Goal: Task Accomplishment & Management: Manage account settings

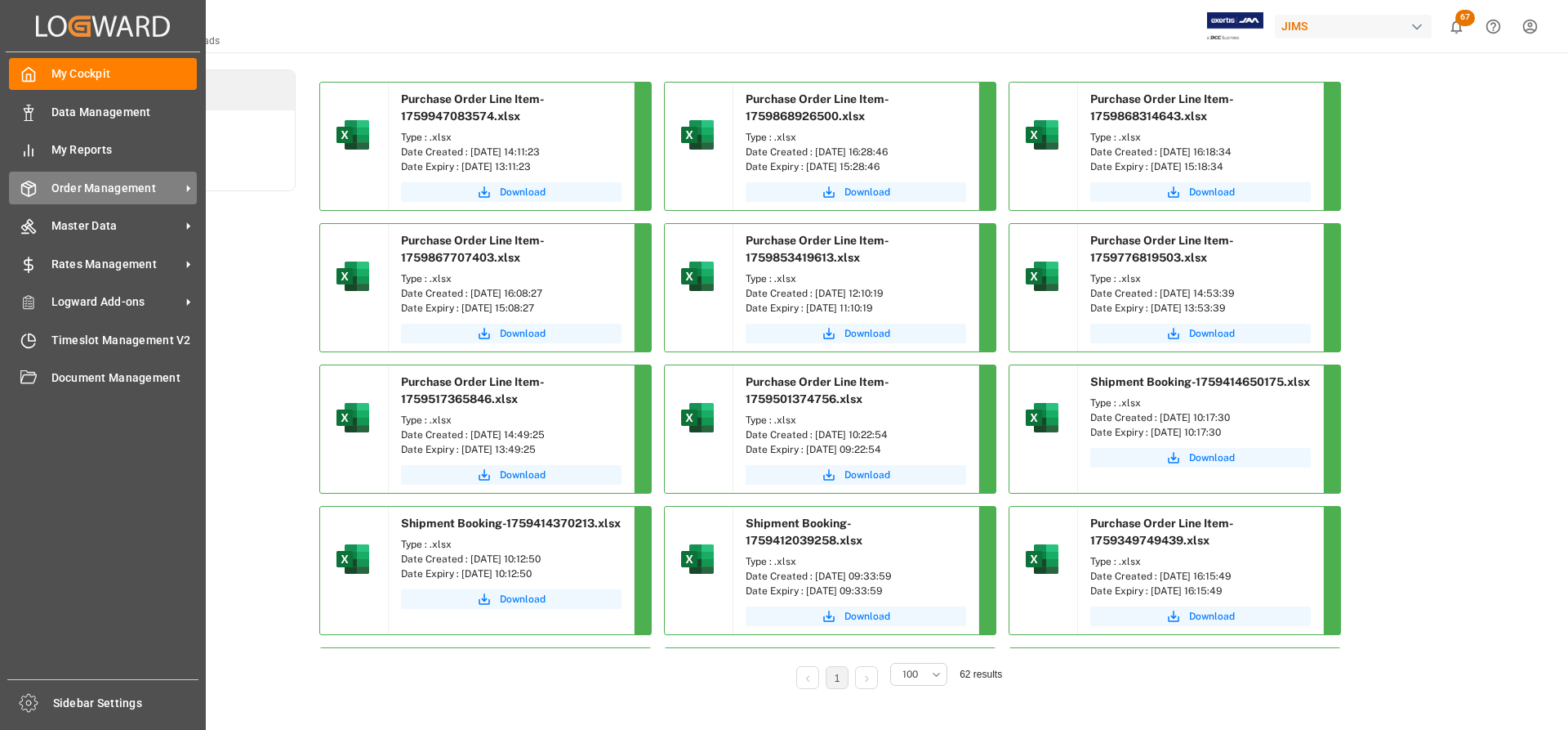
click at [107, 186] on span "Order Management" at bounding box center [116, 188] width 129 height 17
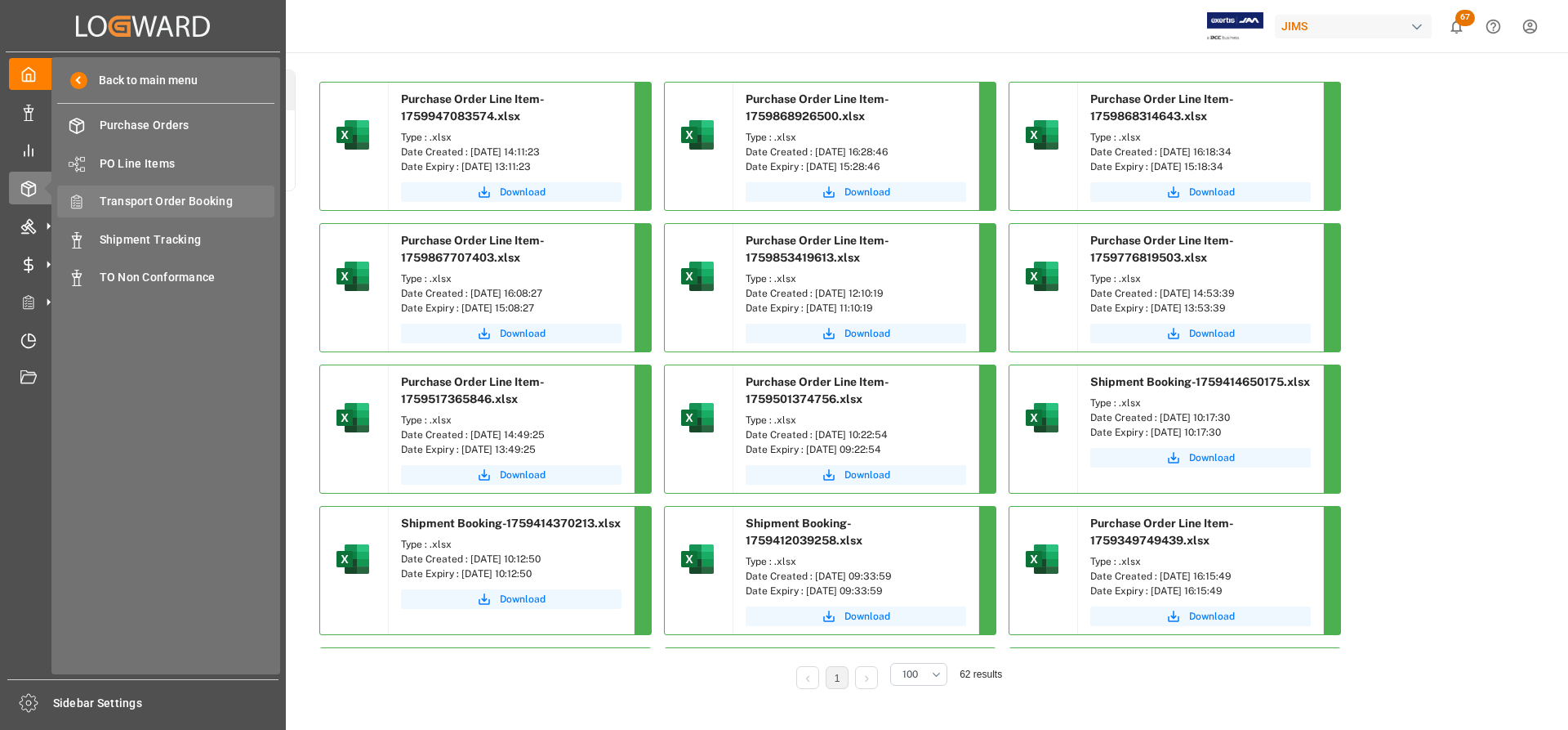
click at [183, 201] on span "Transport Order Booking" at bounding box center [187, 201] width 176 height 17
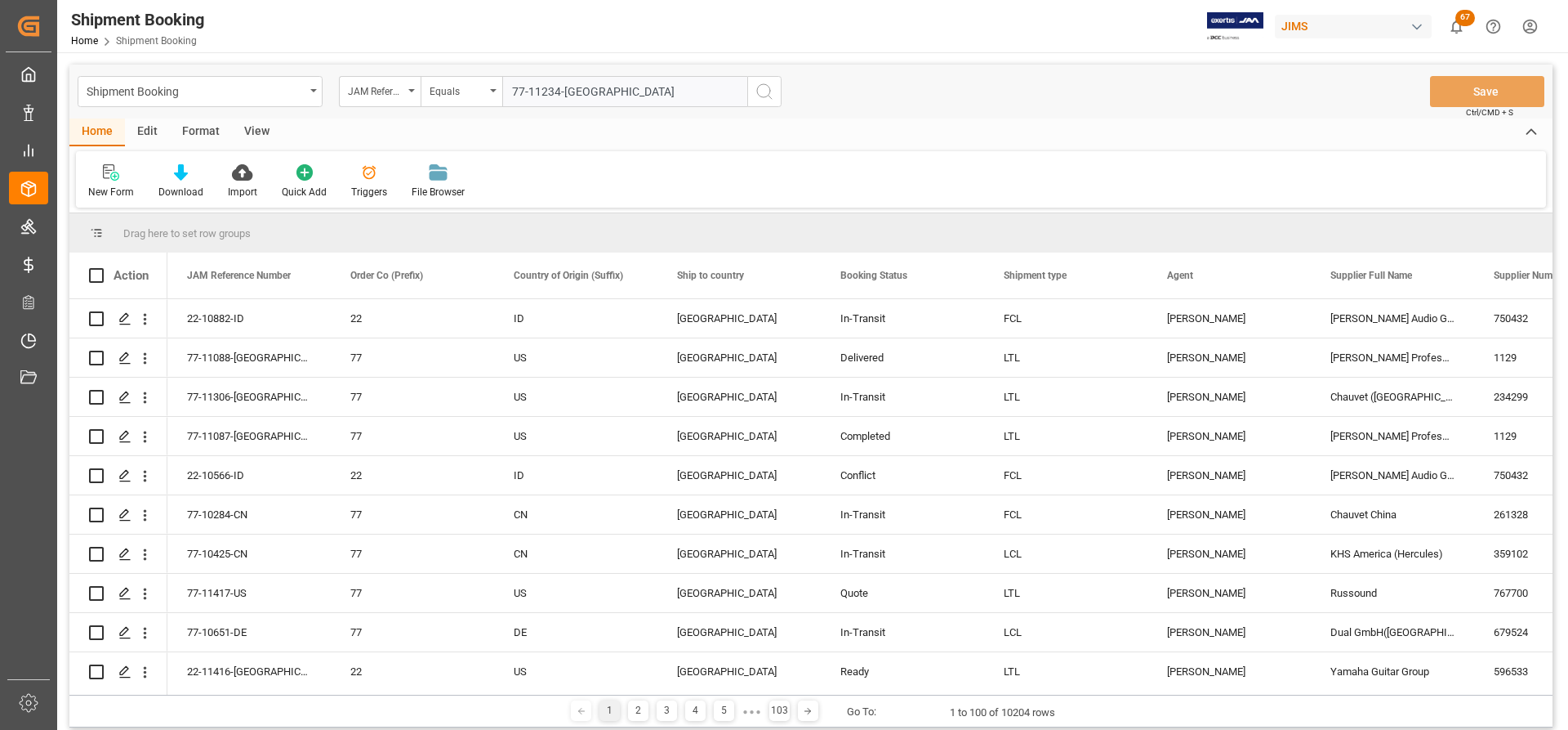
type input "77-11234-[GEOGRAPHIC_DATA]"
click at [756, 103] on button "search button" at bounding box center [765, 92] width 35 height 31
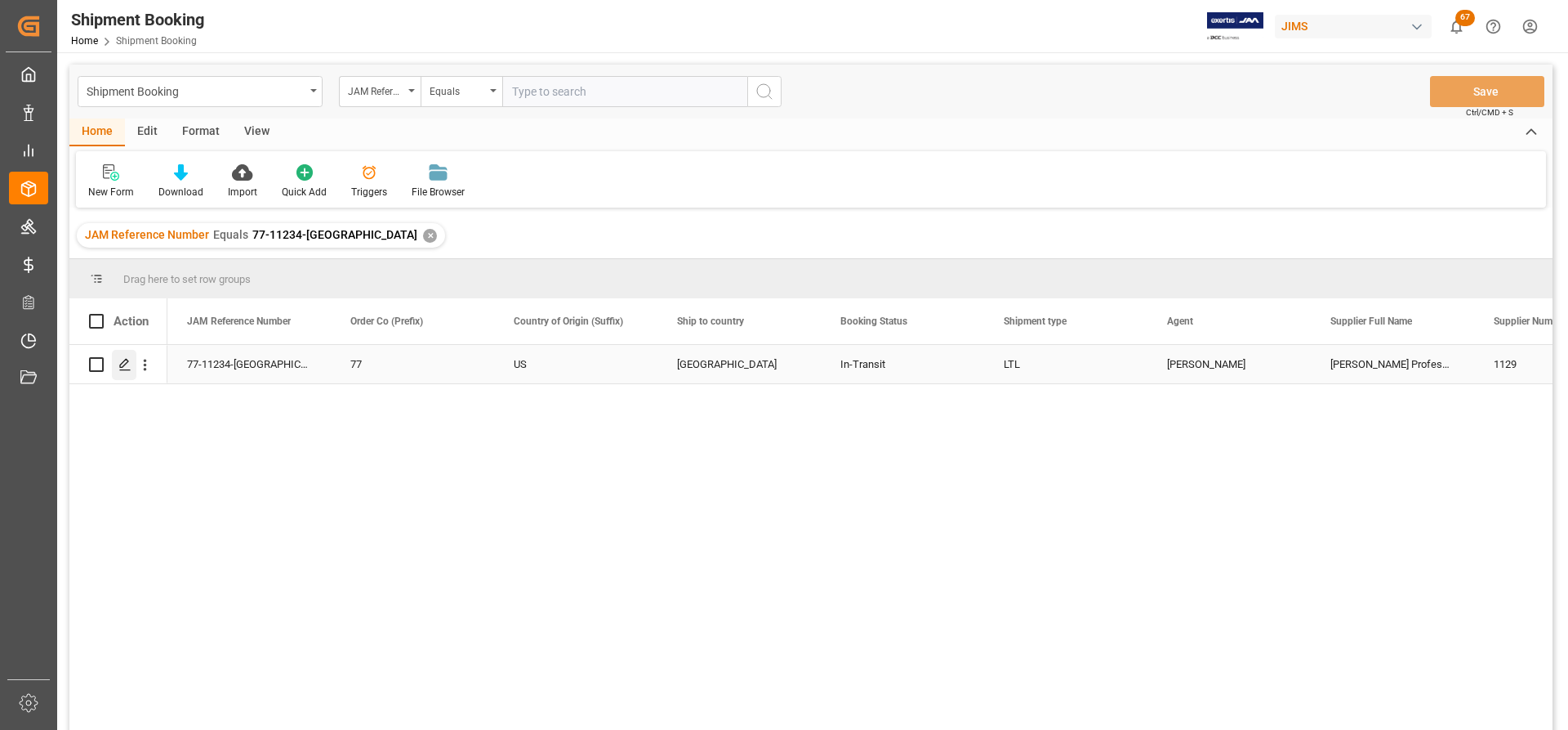
click at [126, 364] on icon "Press SPACE to select this row." at bounding box center [125, 365] width 13 height 13
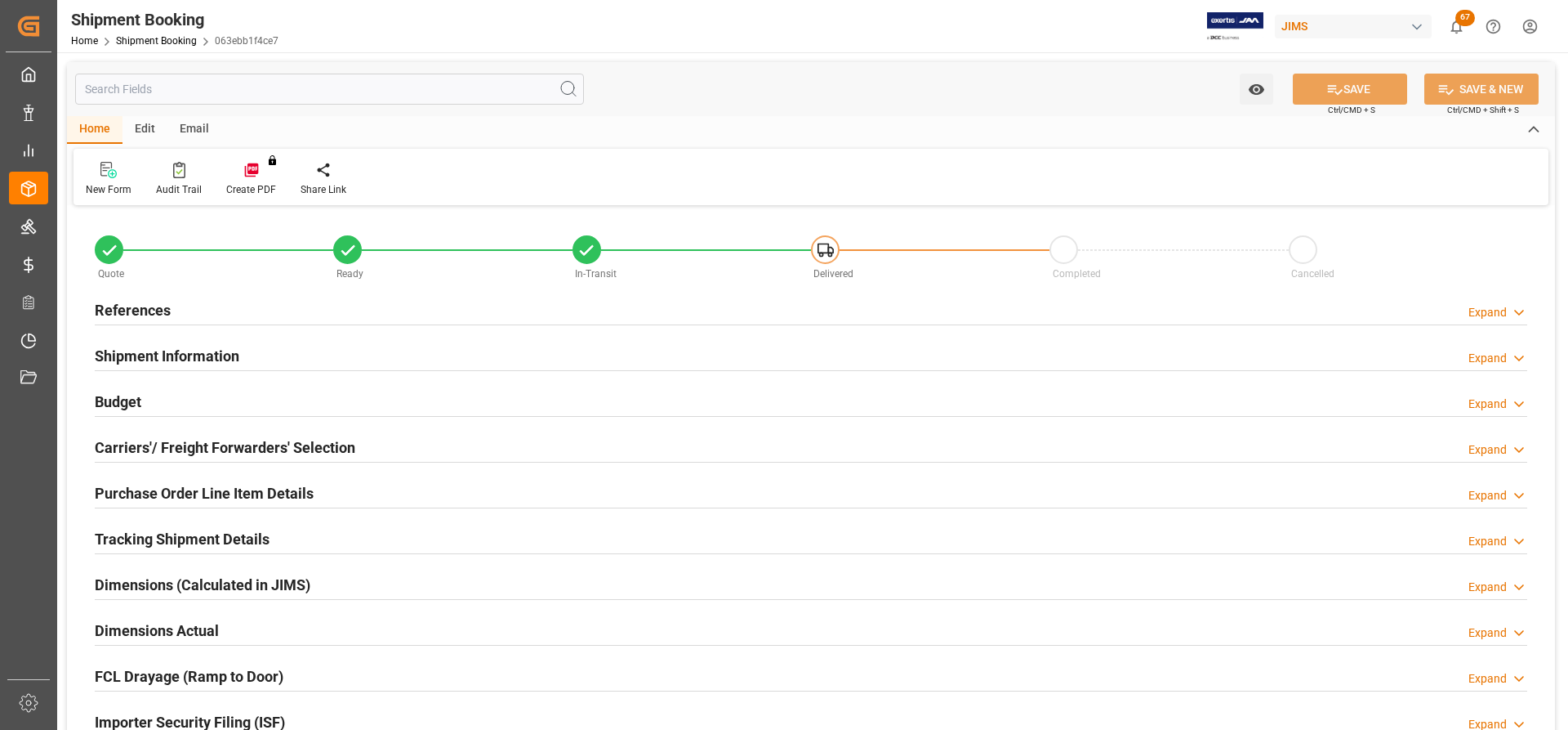
type input "0"
type input "29"
type input "02.10.2025"
click at [203, 438] on h2 "Carriers'/ Freight Forwarders' Selection" at bounding box center [225, 448] width 261 height 22
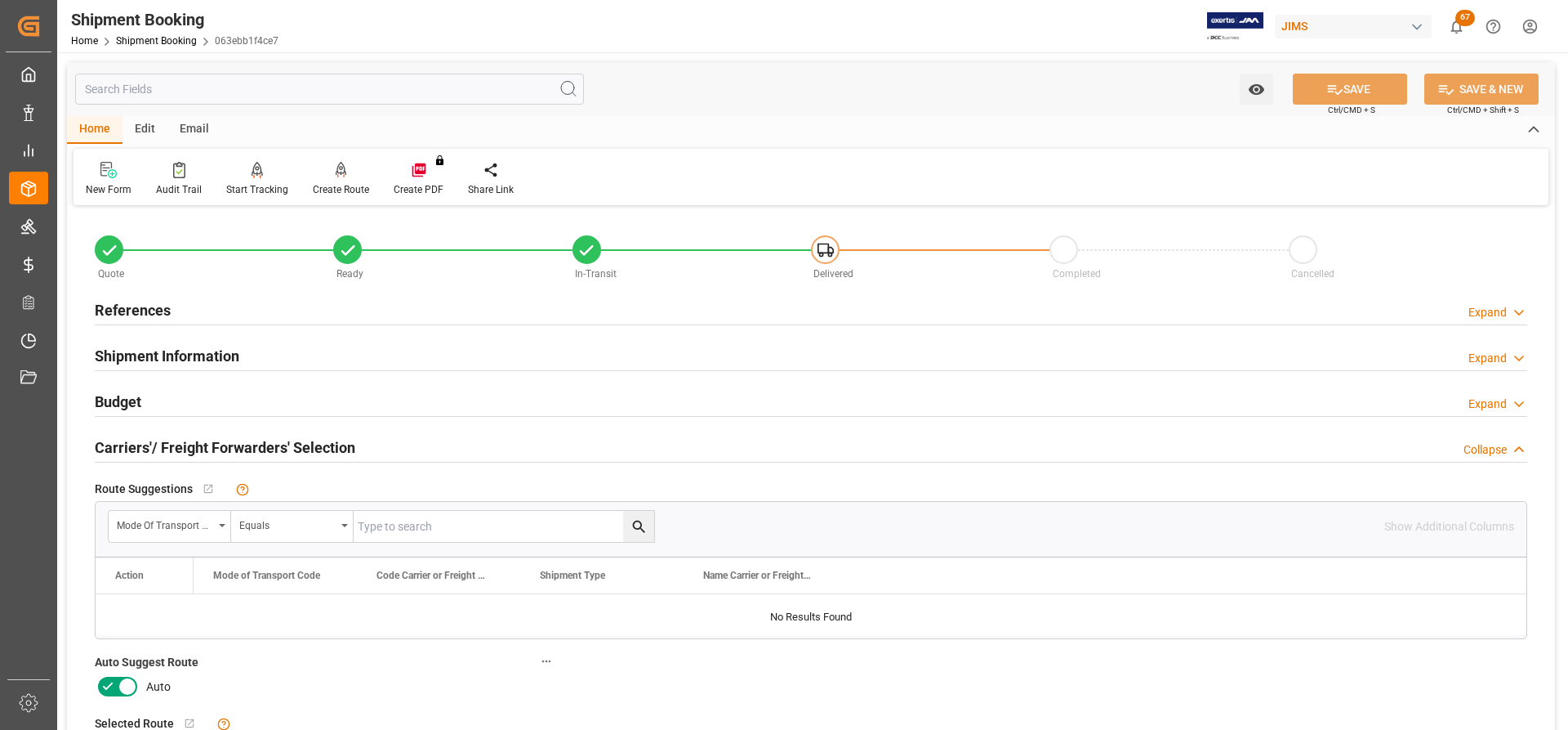
click at [141, 304] on h2 "References" at bounding box center [133, 310] width 76 height 22
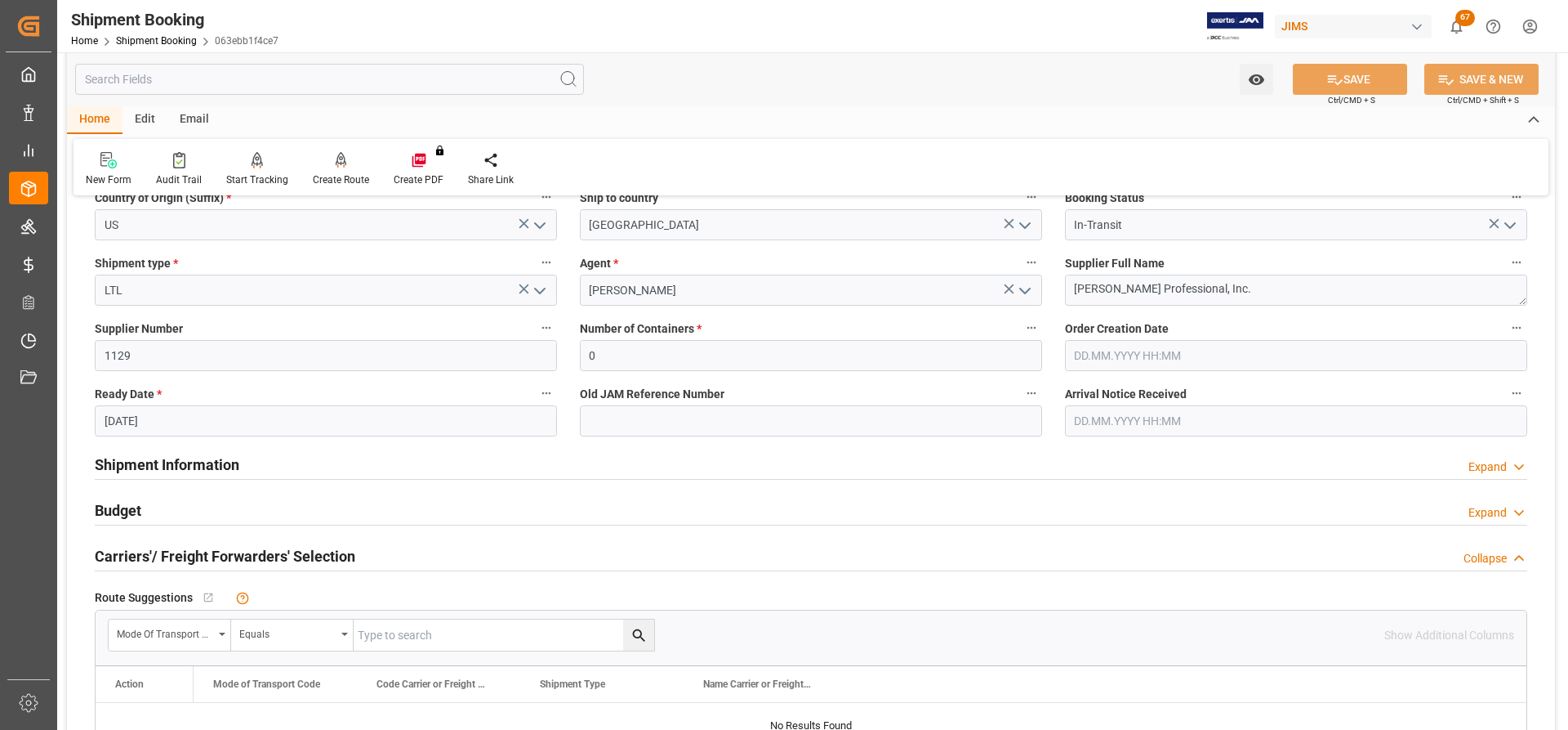
scroll to position [245, 0]
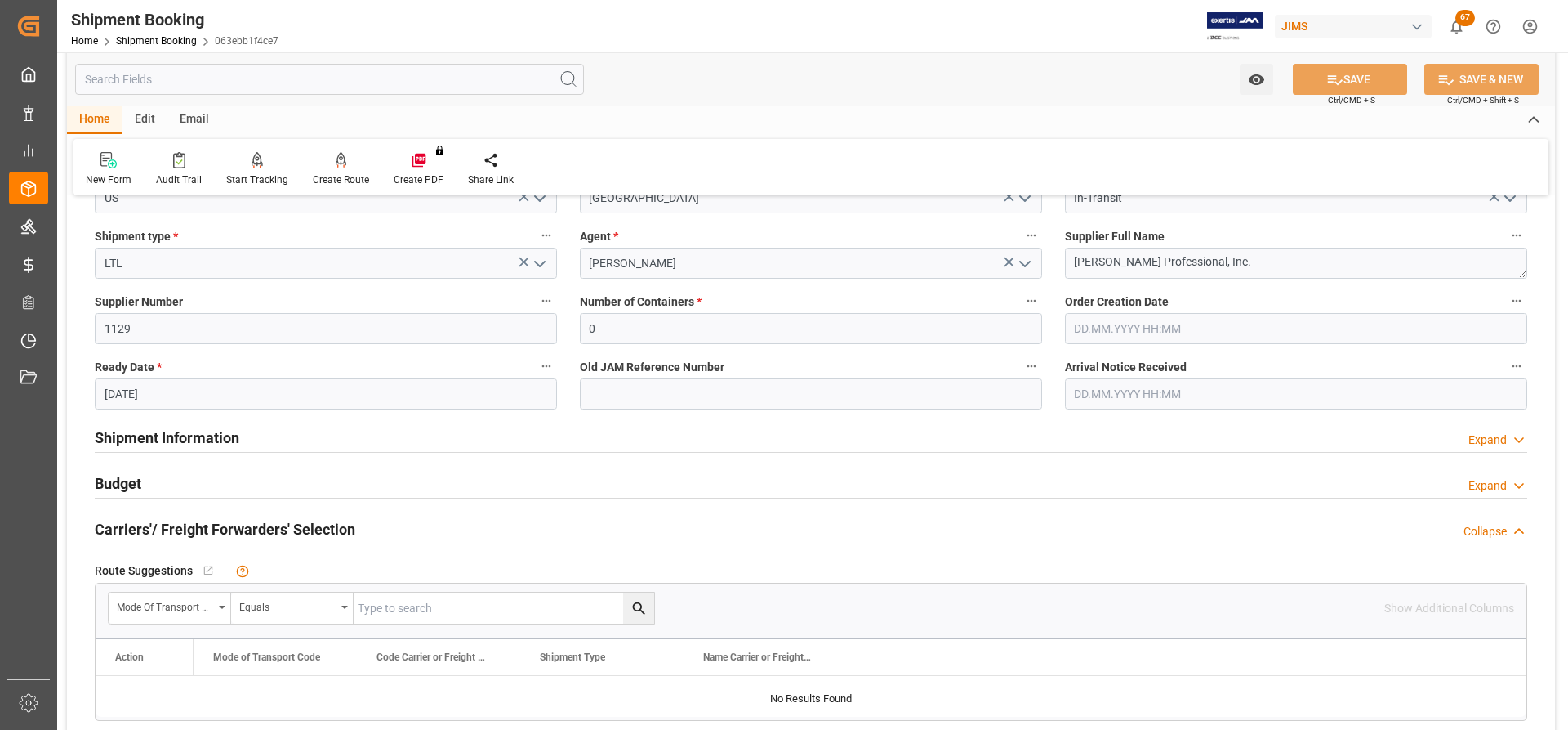
click at [181, 438] on h2 "Shipment Information" at bounding box center [167, 438] width 144 height 22
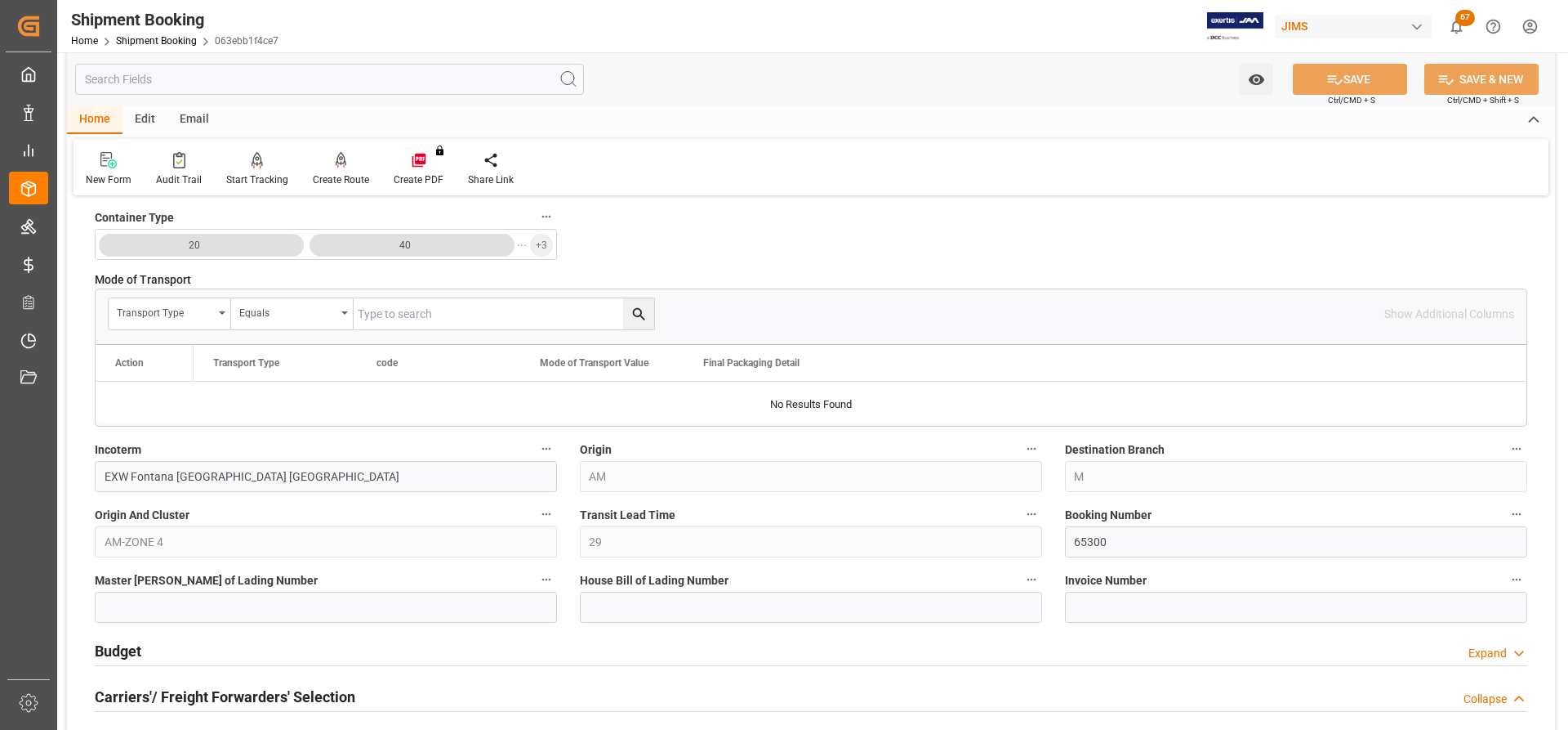
scroll to position [818, 0]
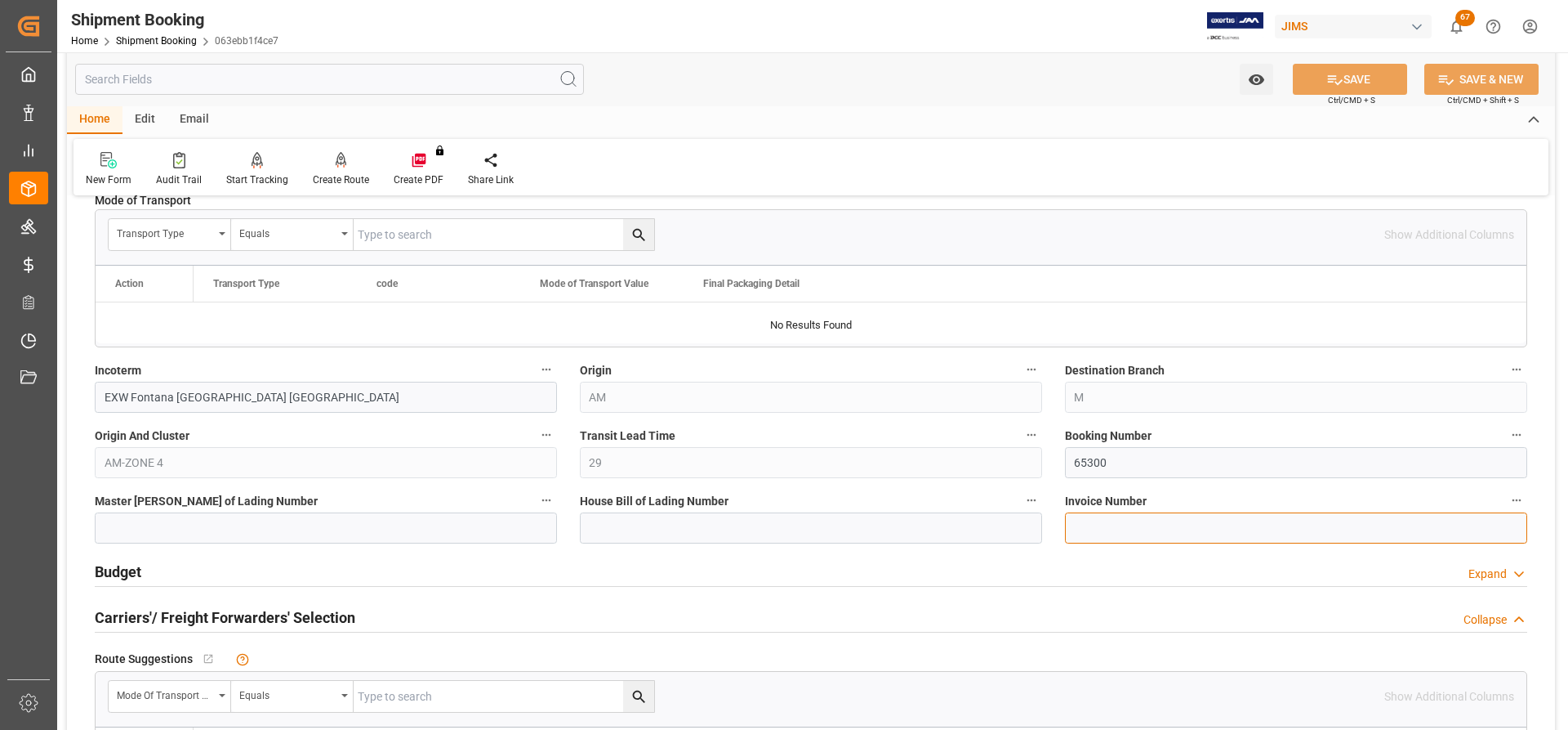
paste input "160918394"
type input "160918394"
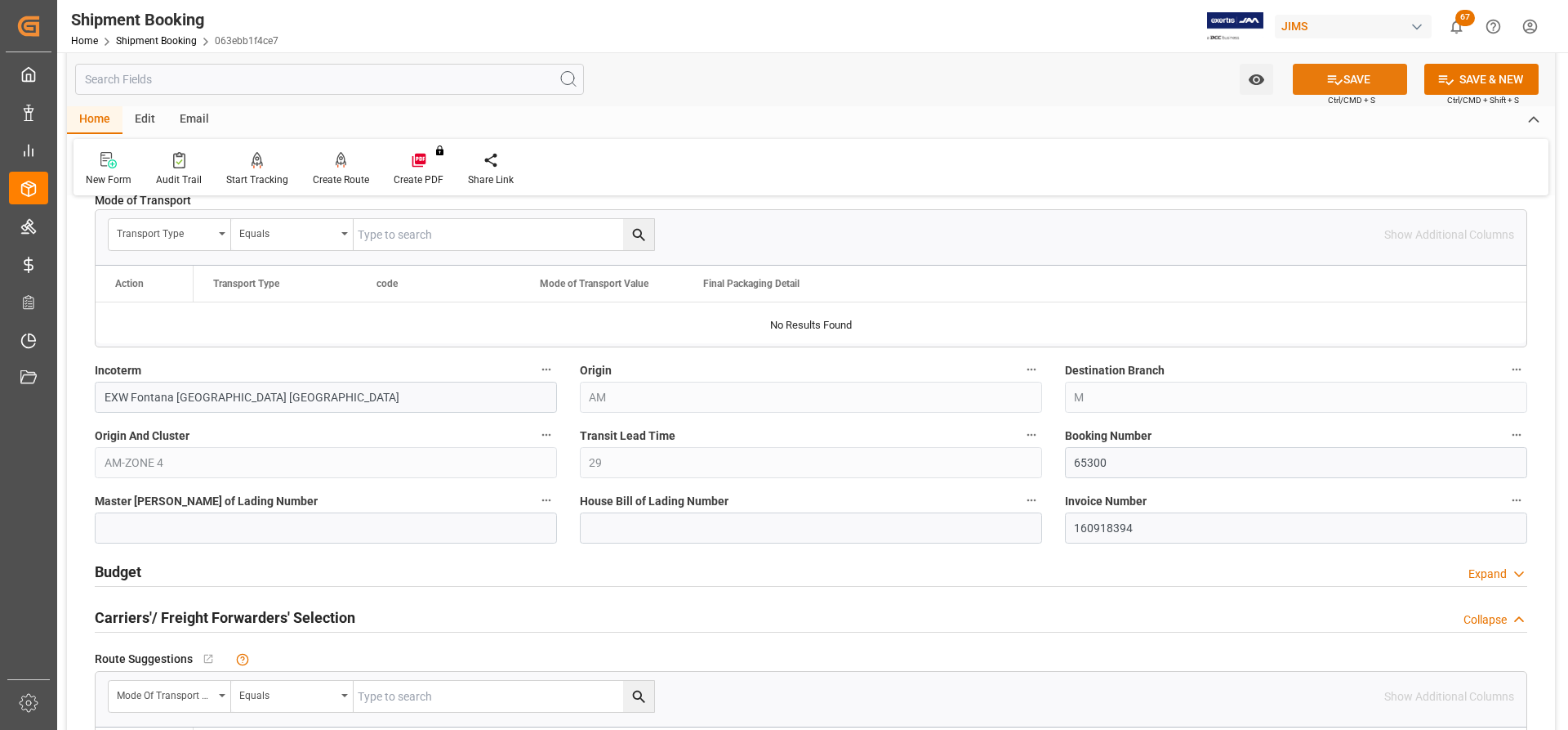
click at [1377, 80] on button "SAVE" at bounding box center [1350, 79] width 115 height 31
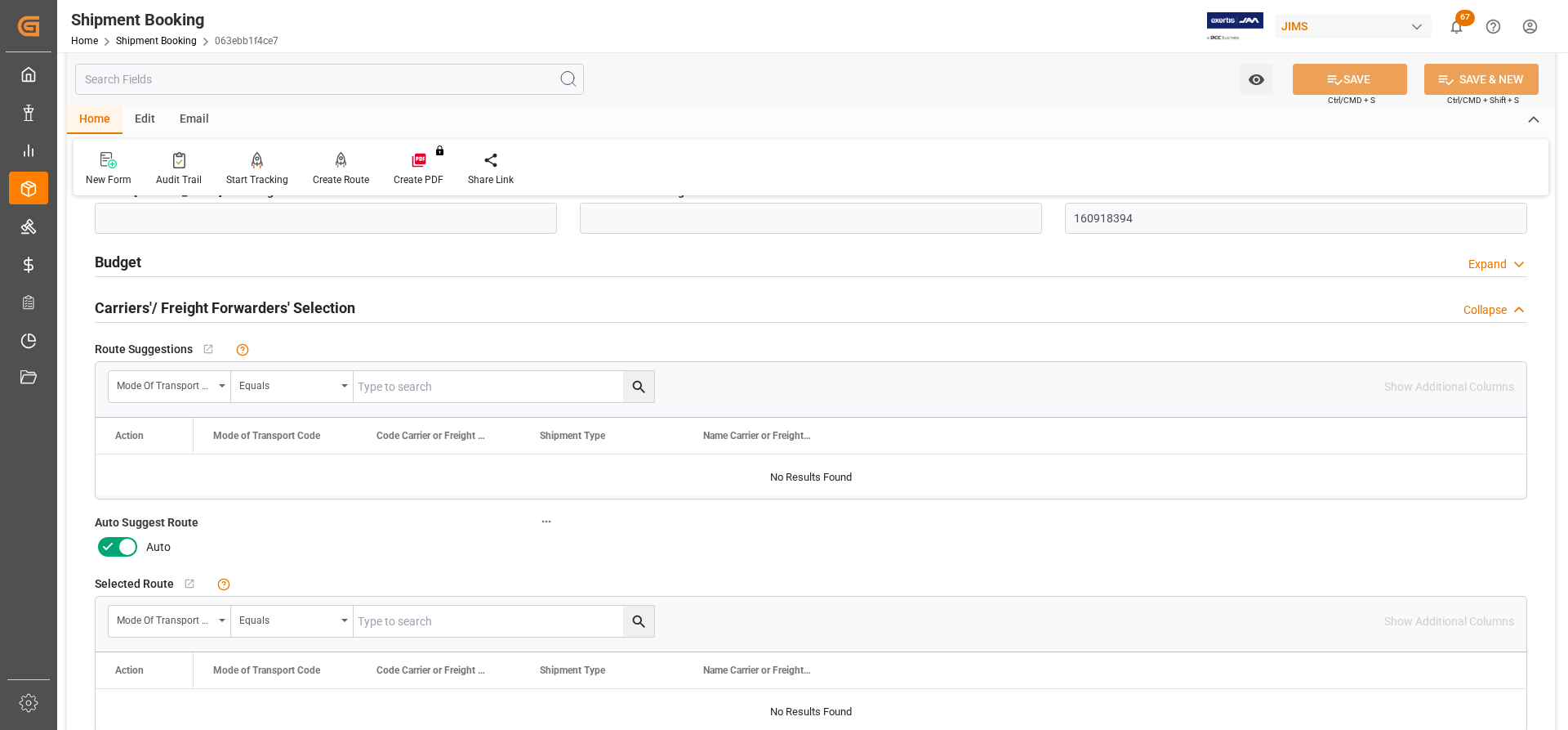
scroll to position [1145, 0]
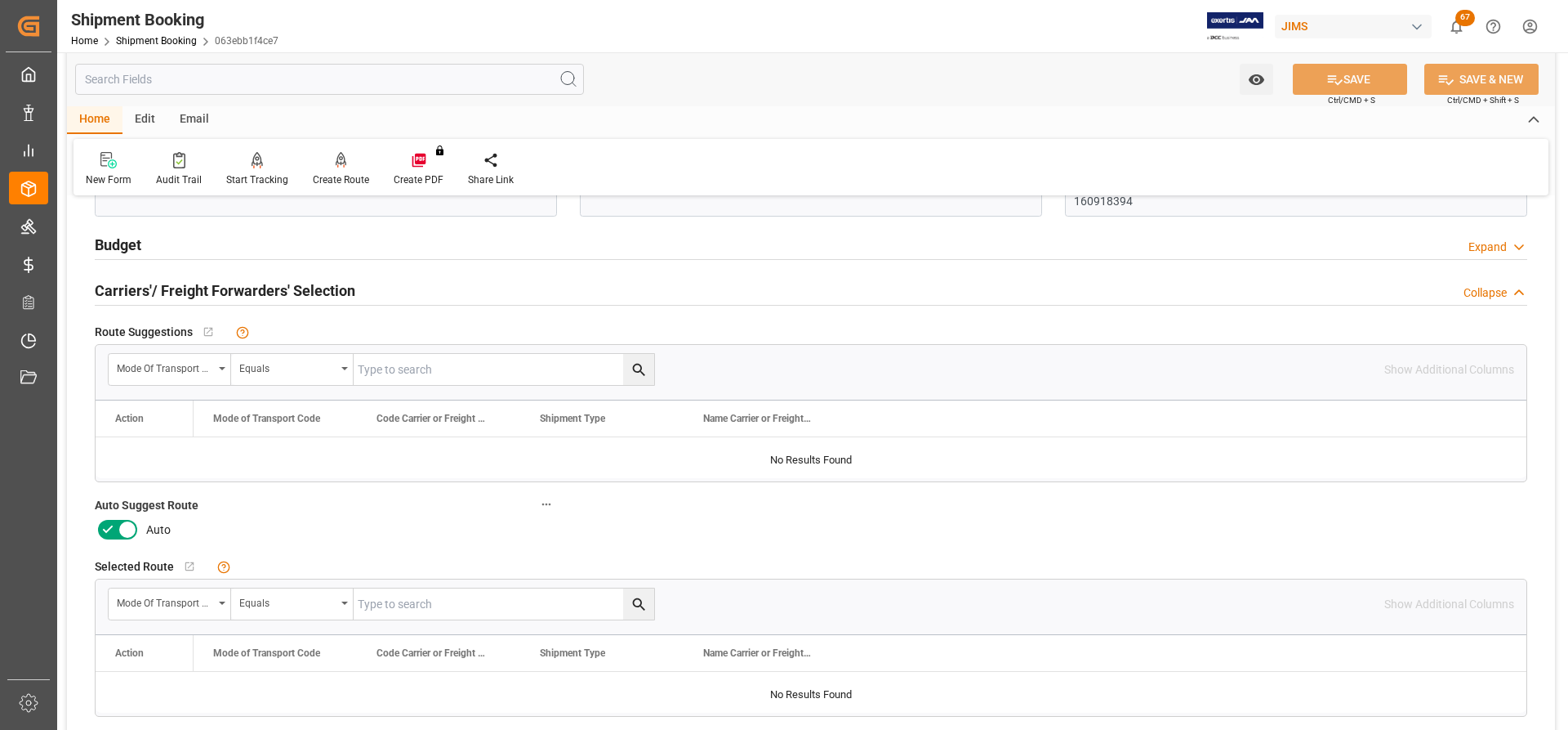
click at [123, 532] on icon at bounding box center [128, 529] width 20 height 20
click at [0, 0] on input "checkbox" at bounding box center [0, 0] width 0 height 0
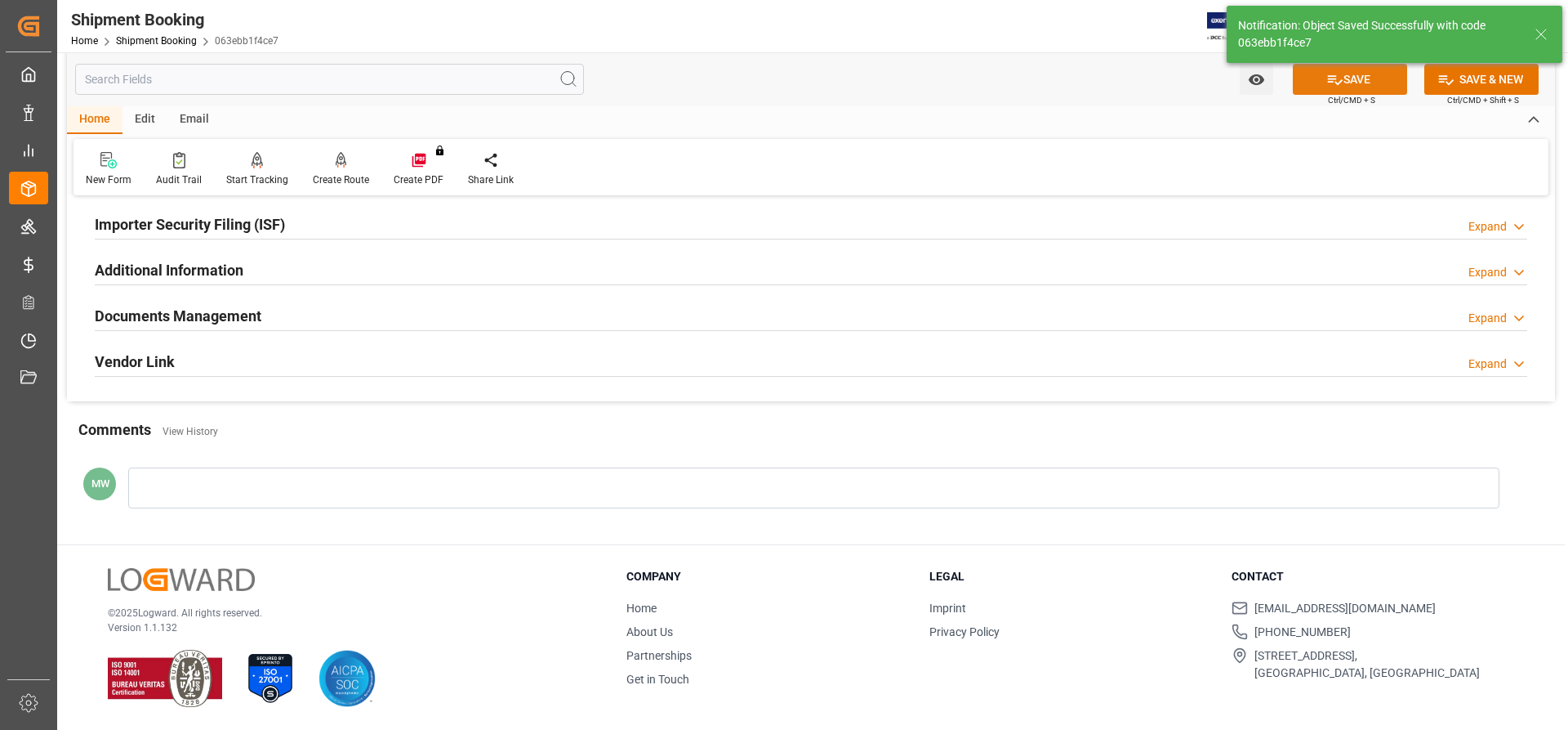
scroll to position [157, 0]
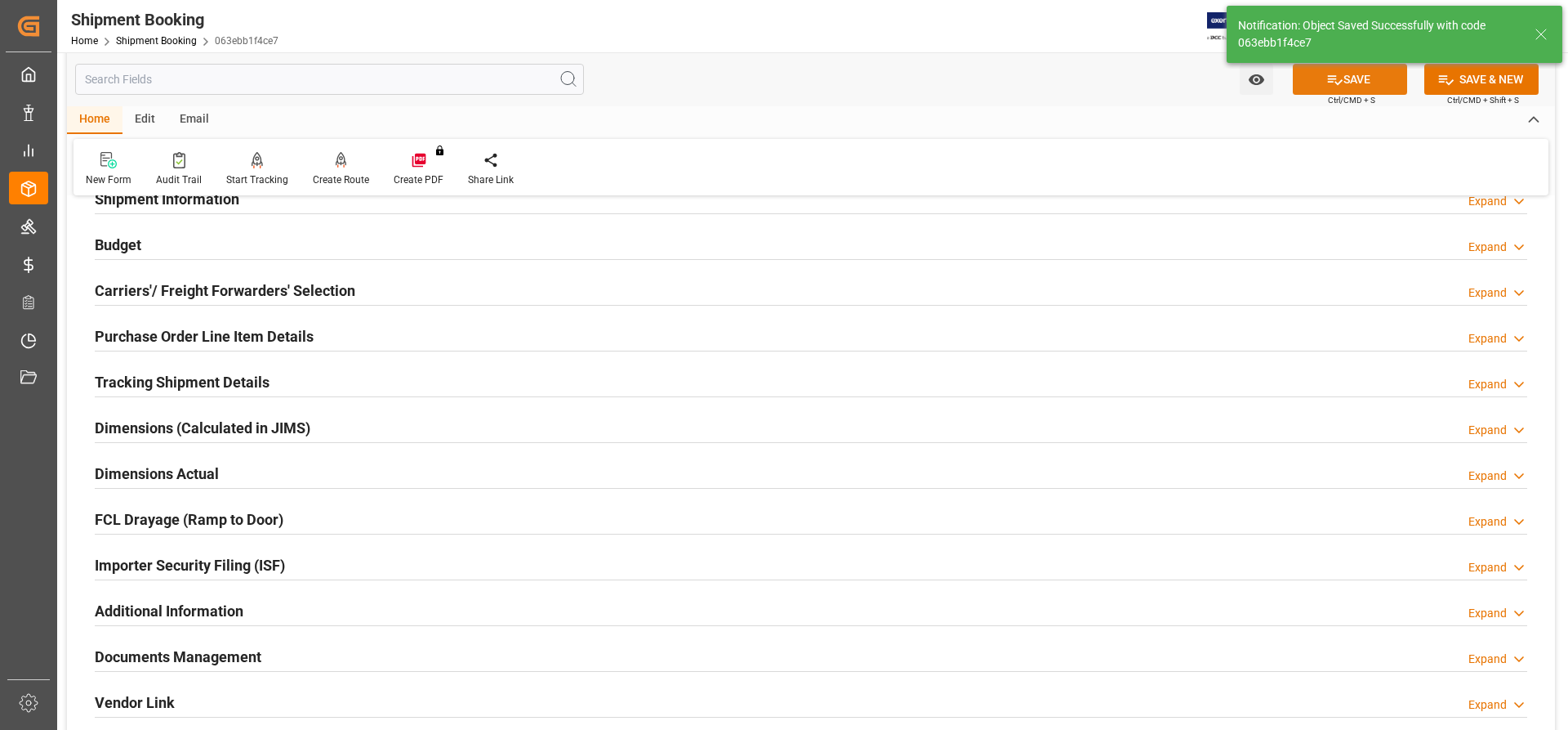
click at [1386, 83] on button "SAVE" at bounding box center [1350, 79] width 115 height 31
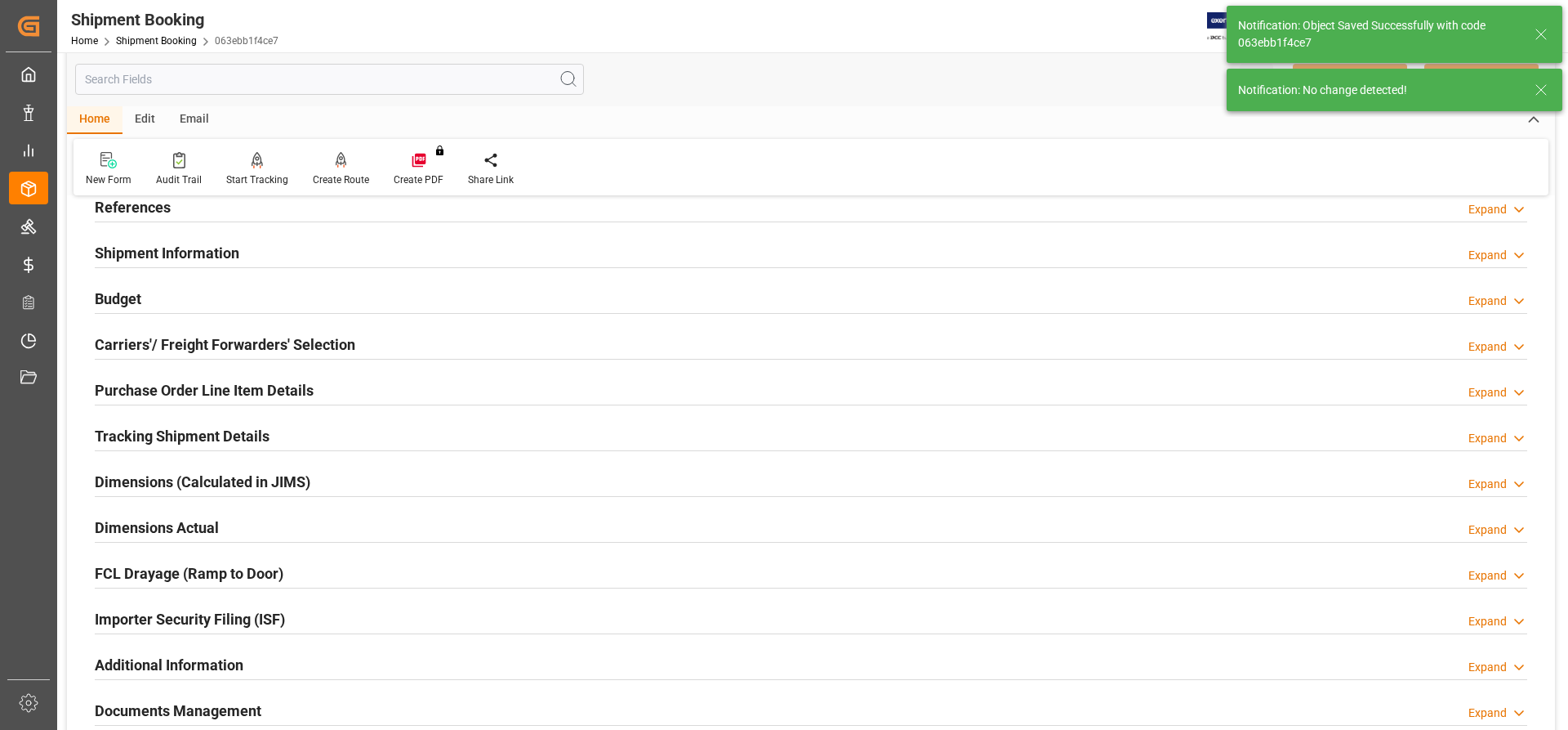
scroll to position [0, 0]
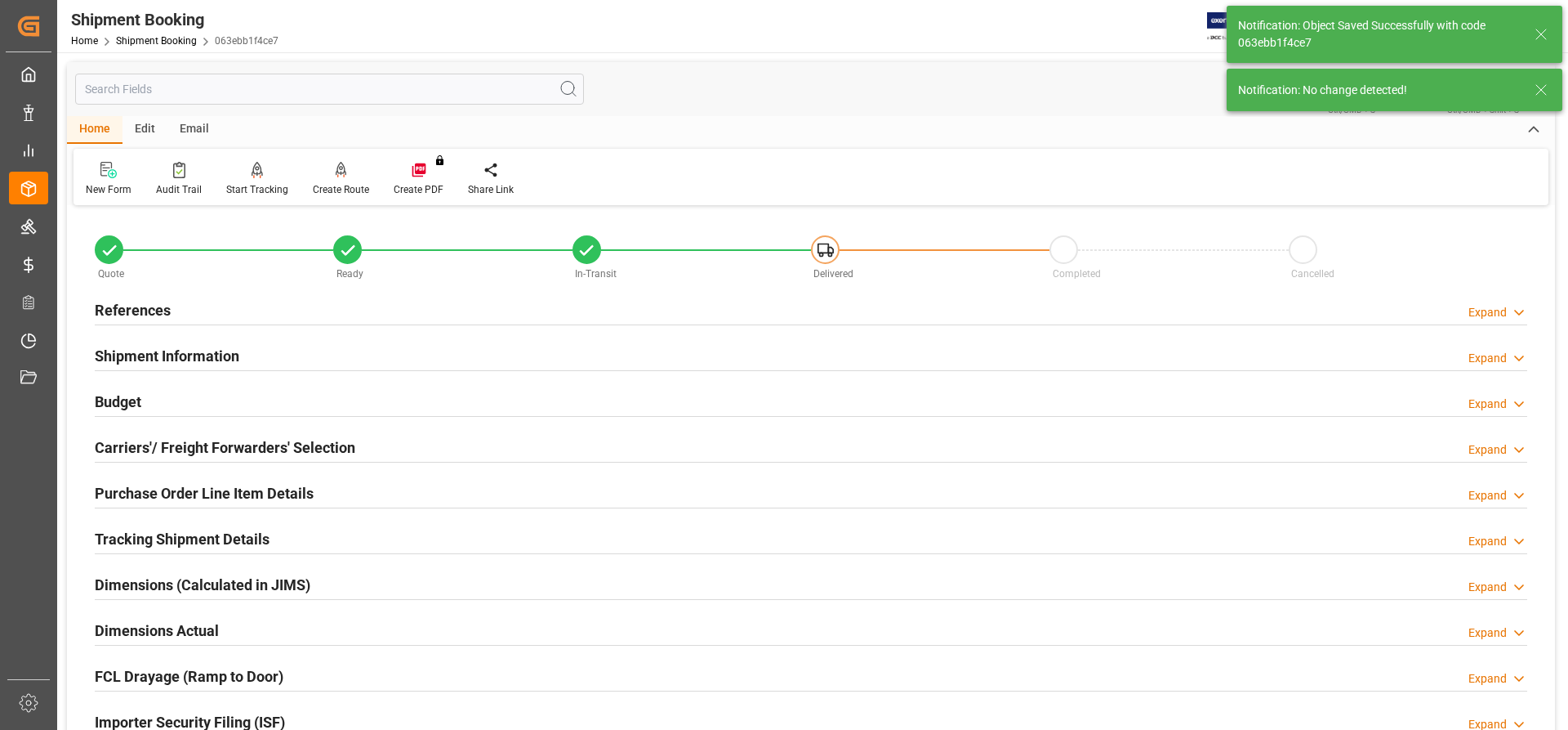
click at [141, 445] on h2 "Carriers'/ Freight Forwarders' Selection" at bounding box center [225, 448] width 261 height 22
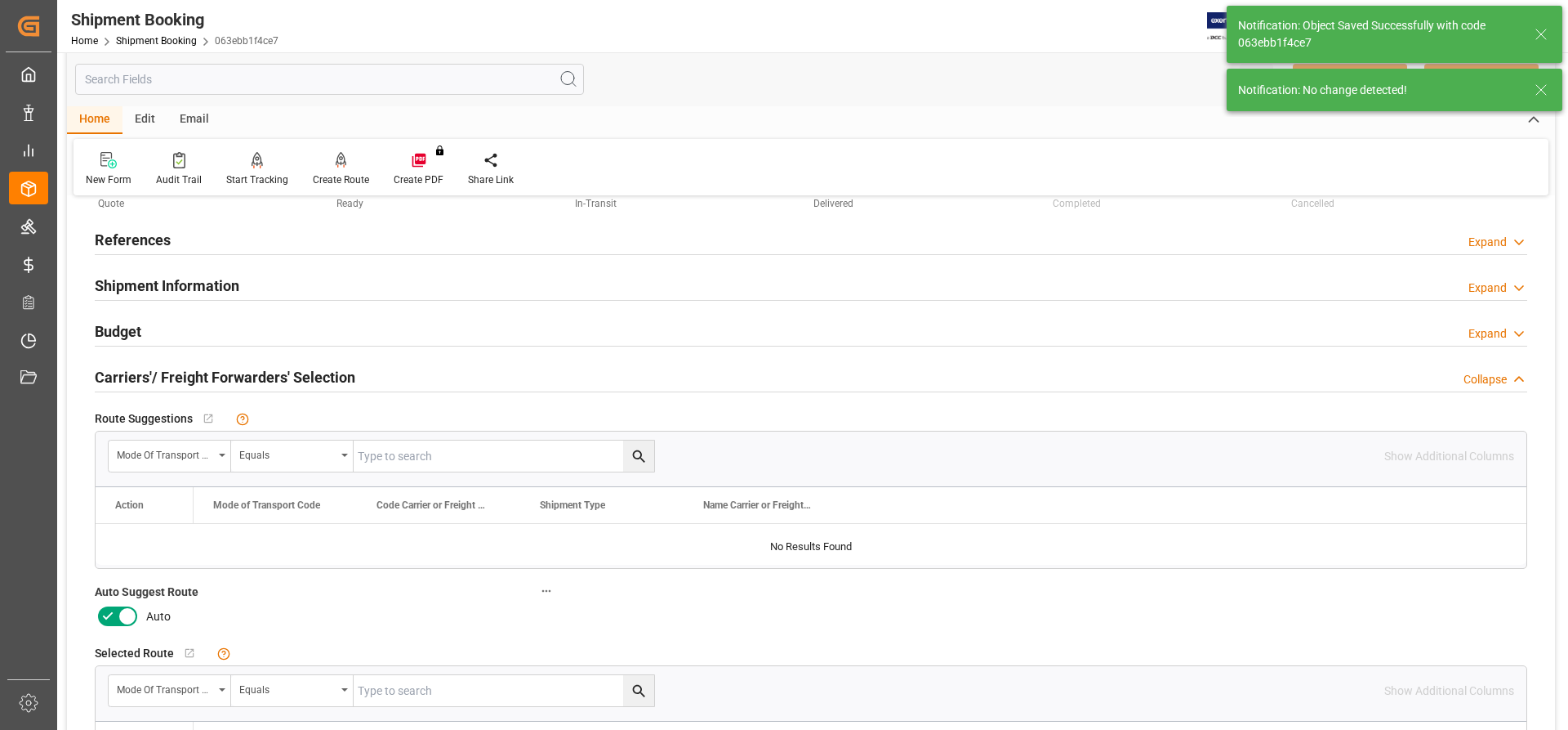
scroll to position [164, 0]
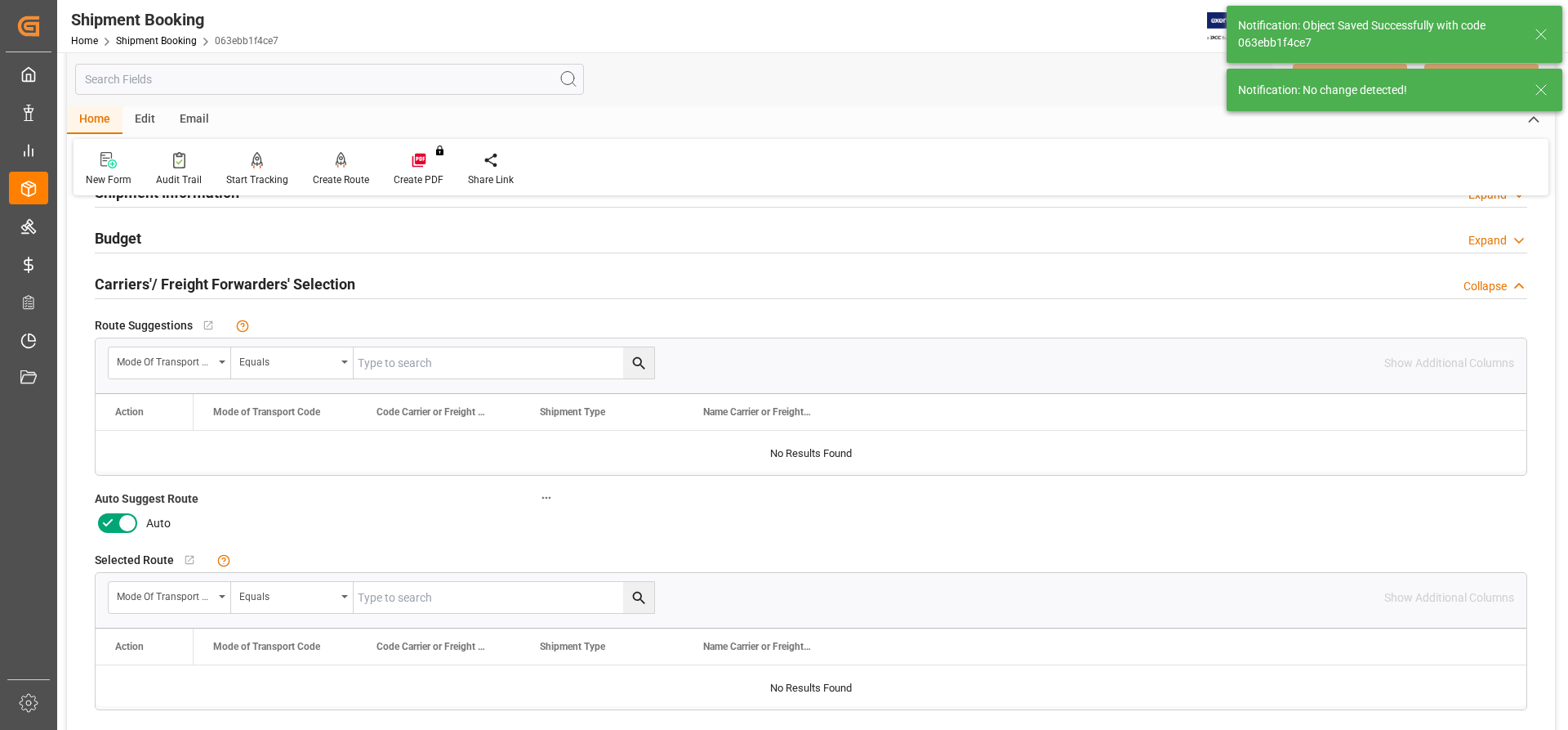
click at [112, 522] on icon at bounding box center [108, 524] width 20 height 20
click at [0, 0] on input "checkbox" at bounding box center [0, 0] width 0 height 0
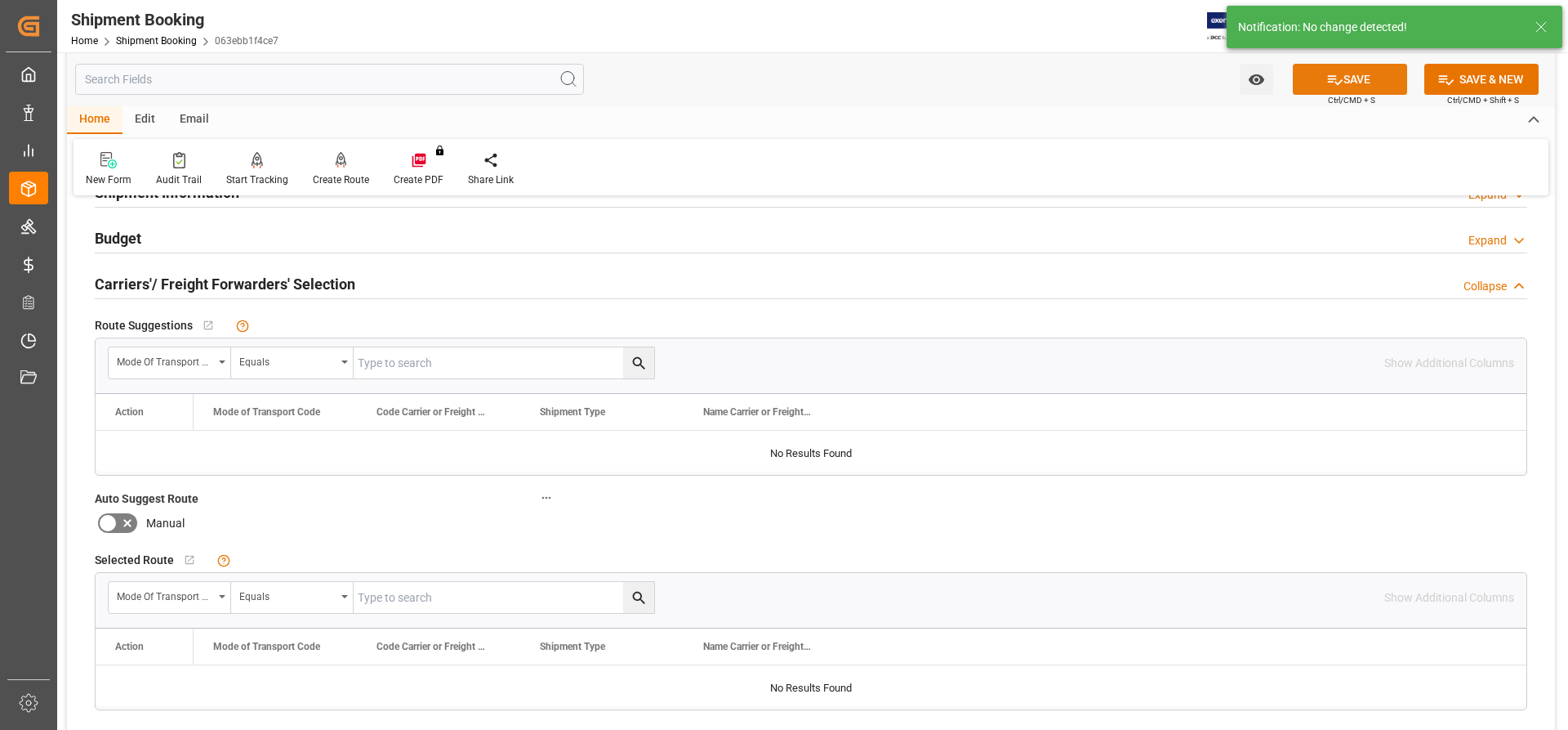
click at [1377, 78] on button "SAVE" at bounding box center [1350, 79] width 115 height 31
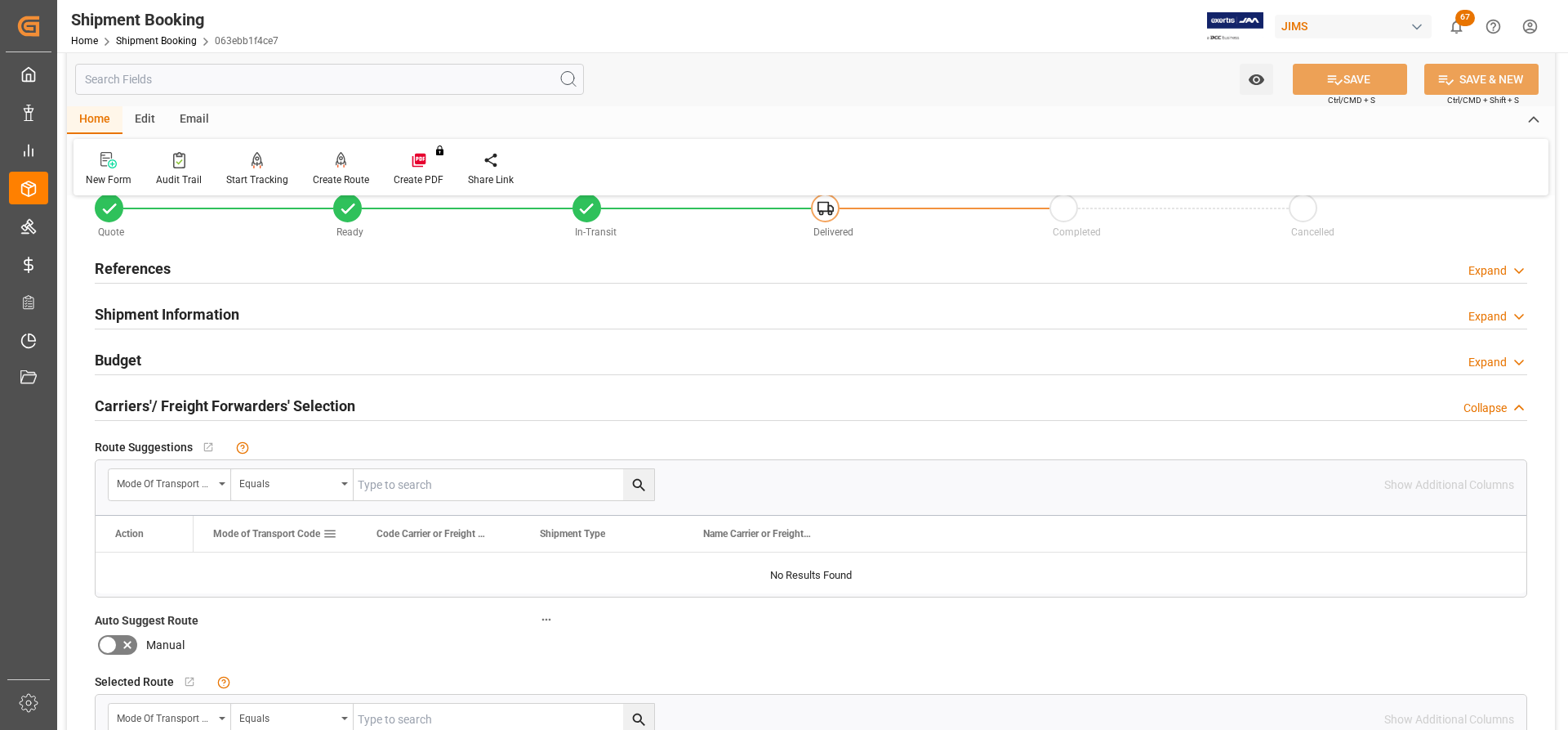
scroll to position [0, 0]
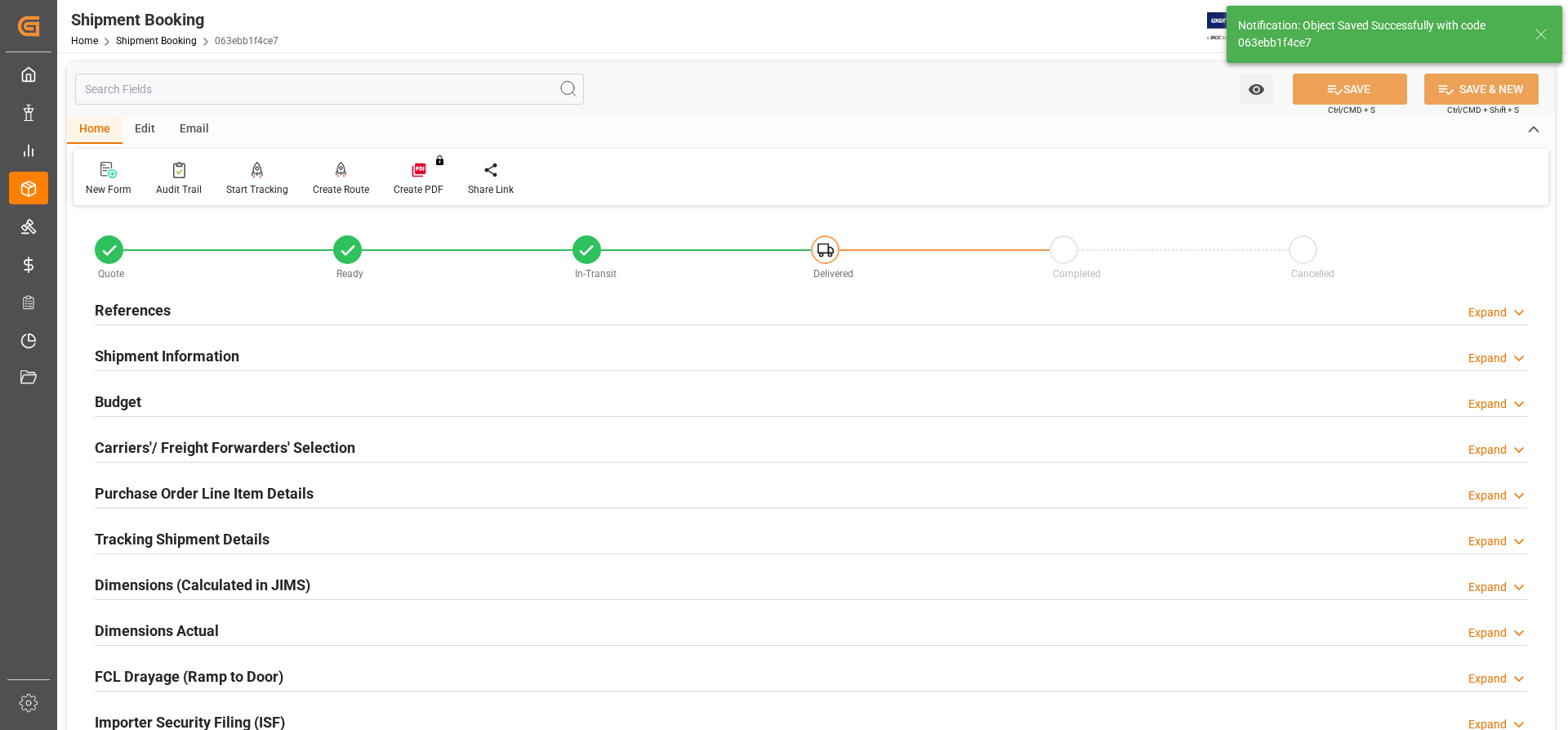
click at [104, 401] on h2 "Budget" at bounding box center [118, 401] width 46 height 22
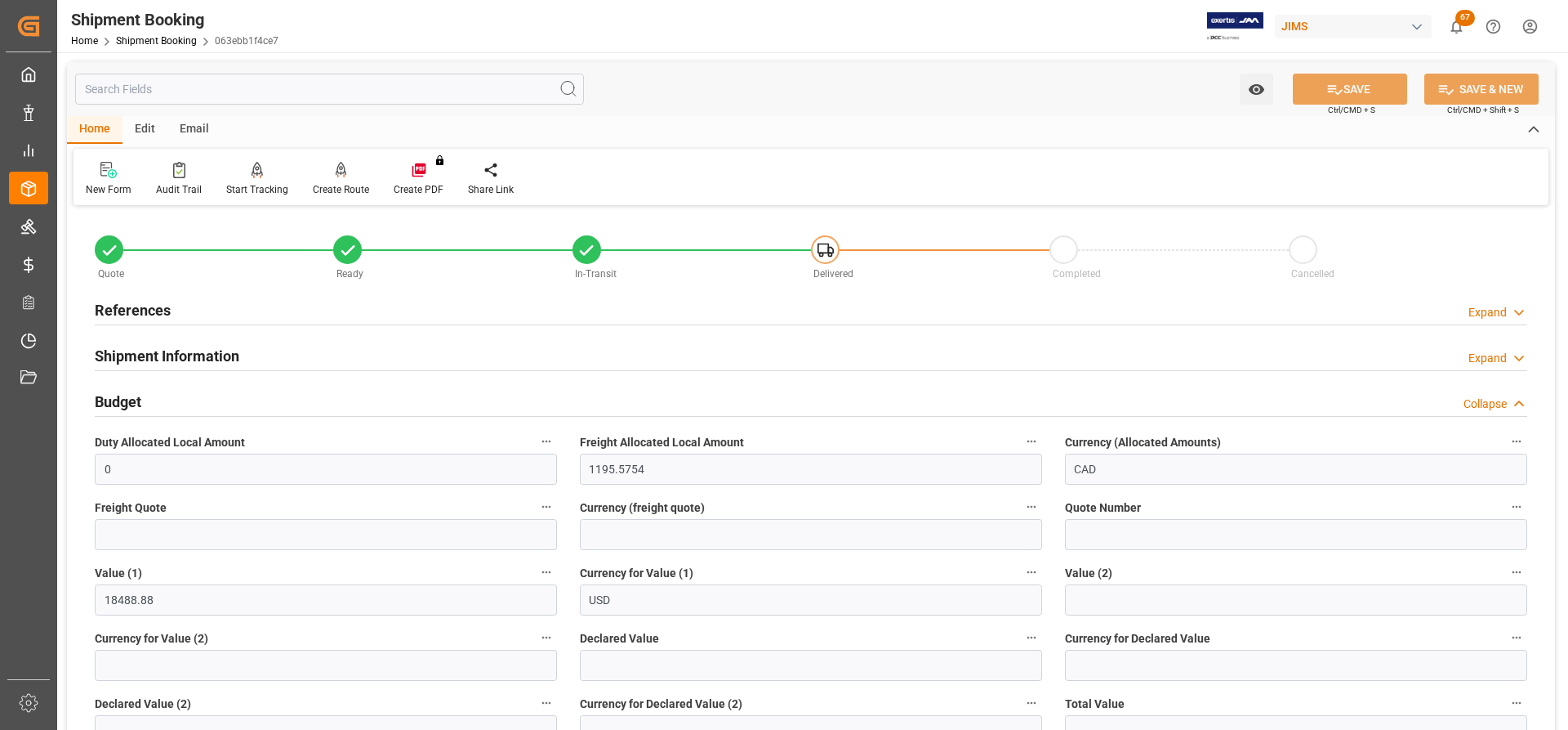
drag, startPoint x: 134, startPoint y: 313, endPoint x: 144, endPoint y: 315, distance: 10.2
click at [134, 313] on h2 "References" at bounding box center [133, 310] width 76 height 22
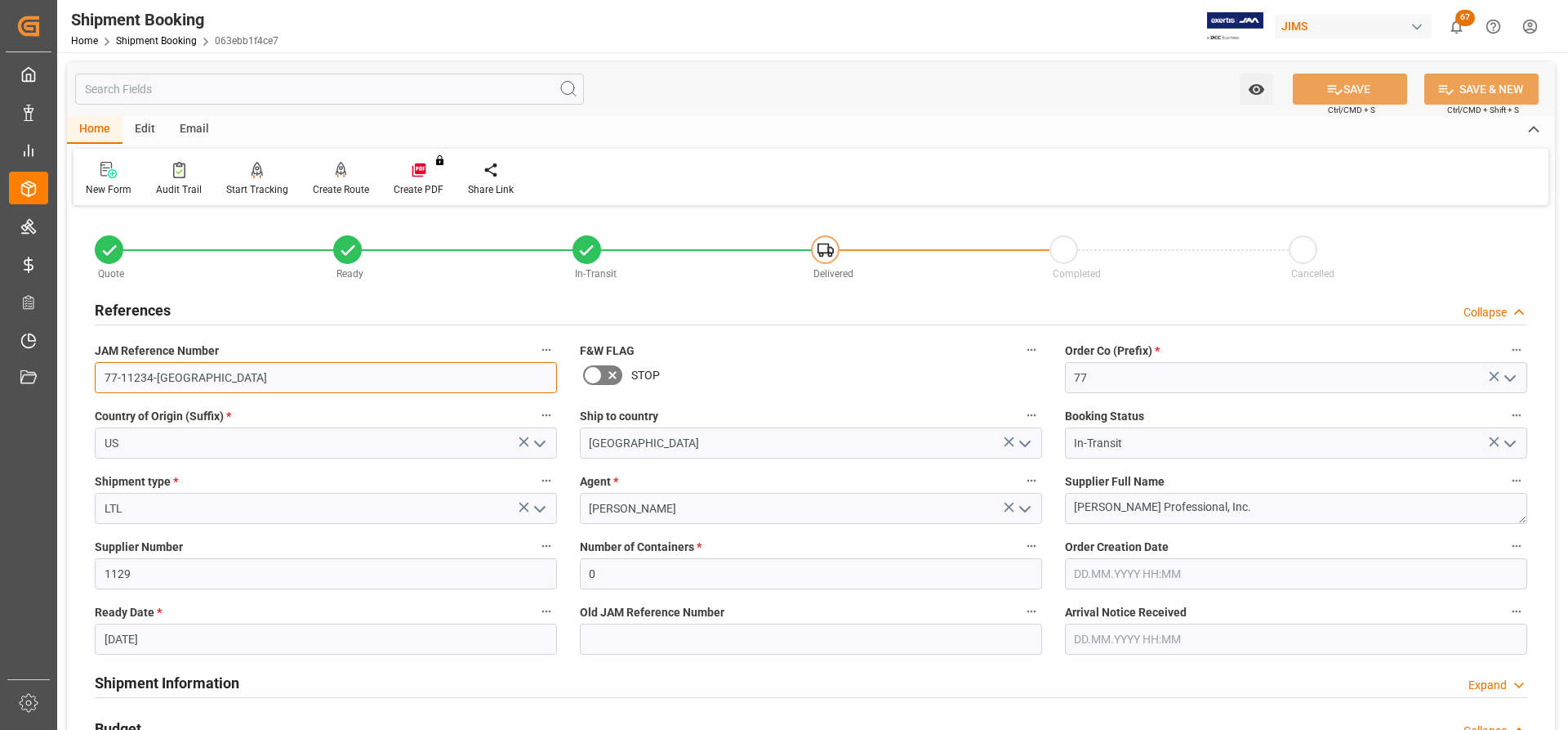
drag, startPoint x: 175, startPoint y: 377, endPoint x: 85, endPoint y: 377, distance: 90.0
click at [85, 377] on div "JAM Reference Number 77-11234-US" at bounding box center [326, 366] width 485 height 65
drag, startPoint x: 177, startPoint y: 379, endPoint x: 82, endPoint y: 372, distance: 95.3
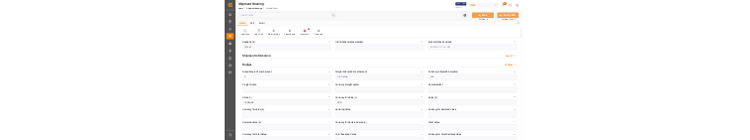
scroll to position [495, 0]
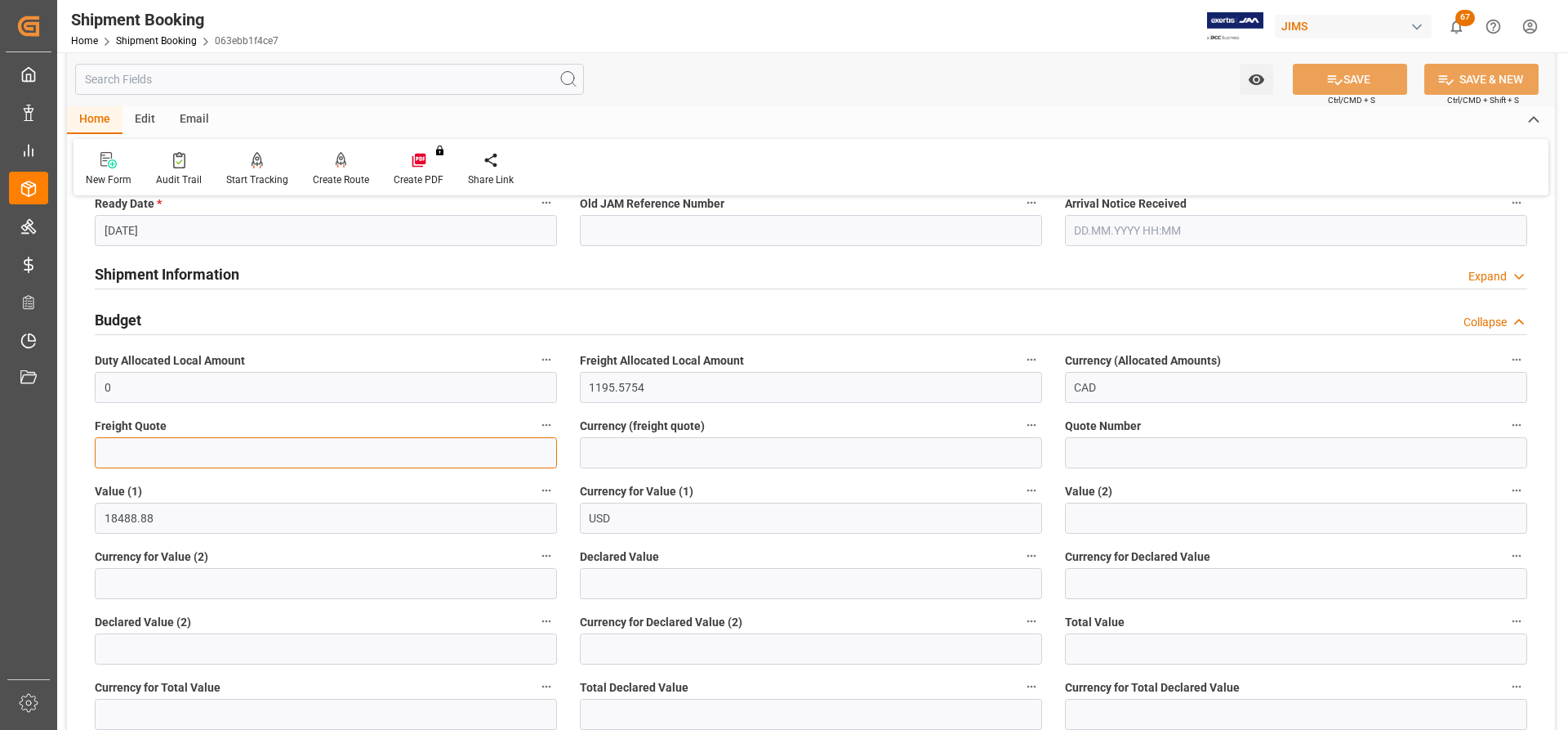
click at [116, 456] on input "text" at bounding box center [326, 453] width 462 height 31
paste input "text"
click at [120, 454] on input "text" at bounding box center [326, 453] width 462 height 31
paste input "text"
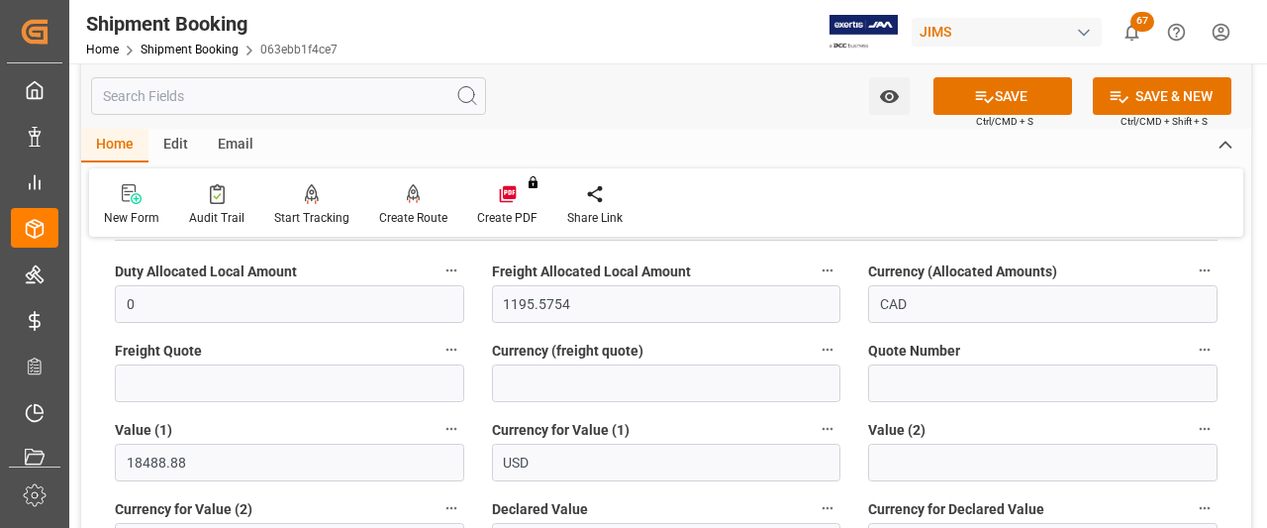
scroll to position [693, 0]
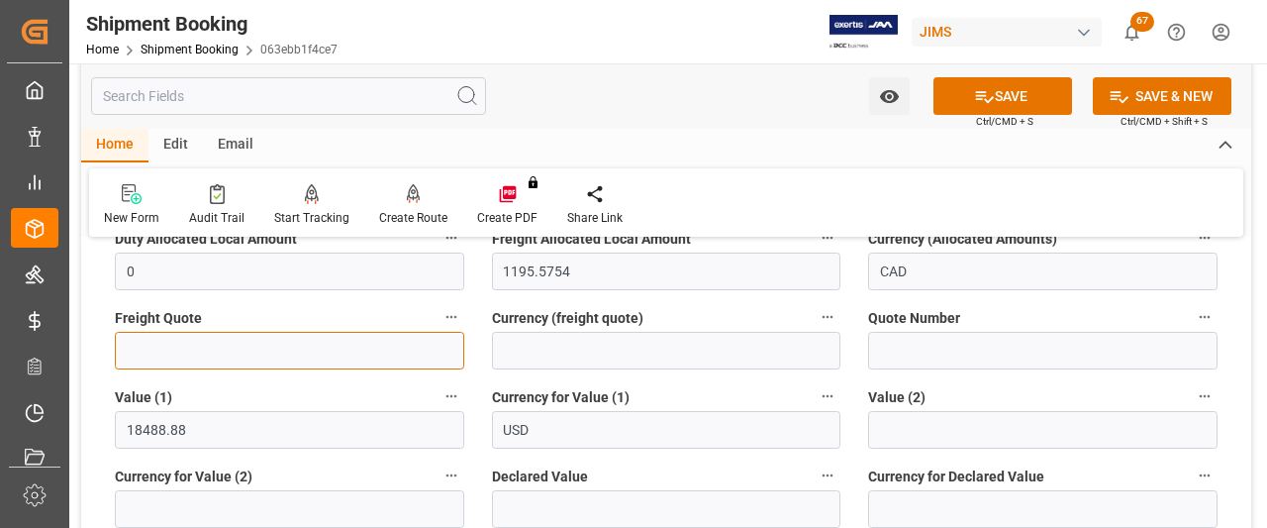
click at [139, 359] on input "text" at bounding box center [289, 351] width 349 height 38
paste input "text"
click at [139, 352] on input "text" at bounding box center [289, 351] width 349 height 38
paste input "text"
click at [153, 351] on input "text" at bounding box center [289, 351] width 349 height 38
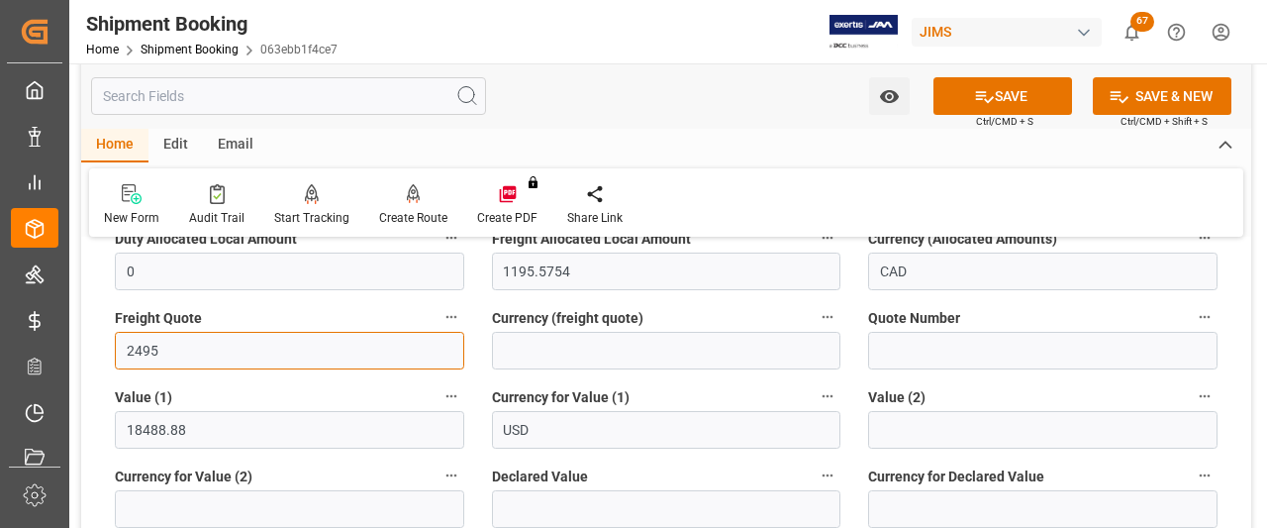
type input "2495"
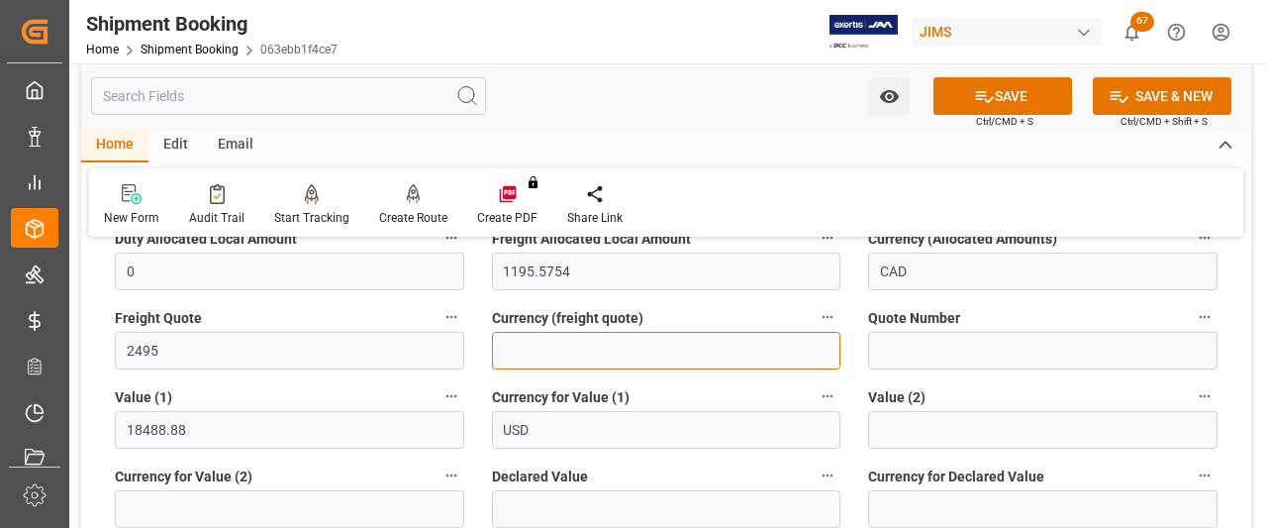
click at [541, 351] on input at bounding box center [666, 351] width 349 height 38
type input "CAD"
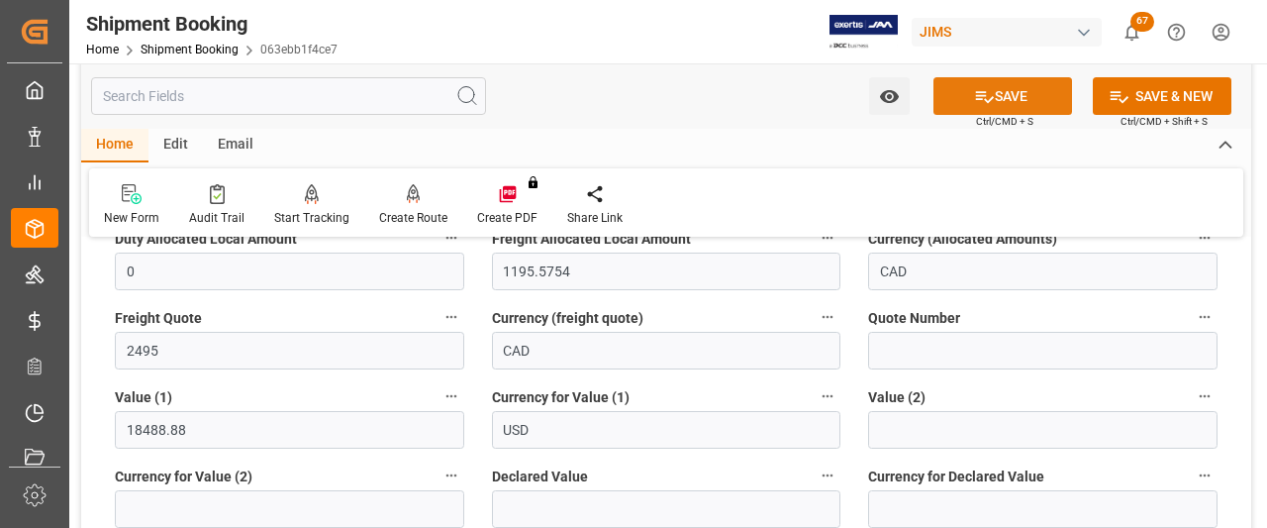
click at [1040, 90] on button "SAVE" at bounding box center [1002, 96] width 139 height 38
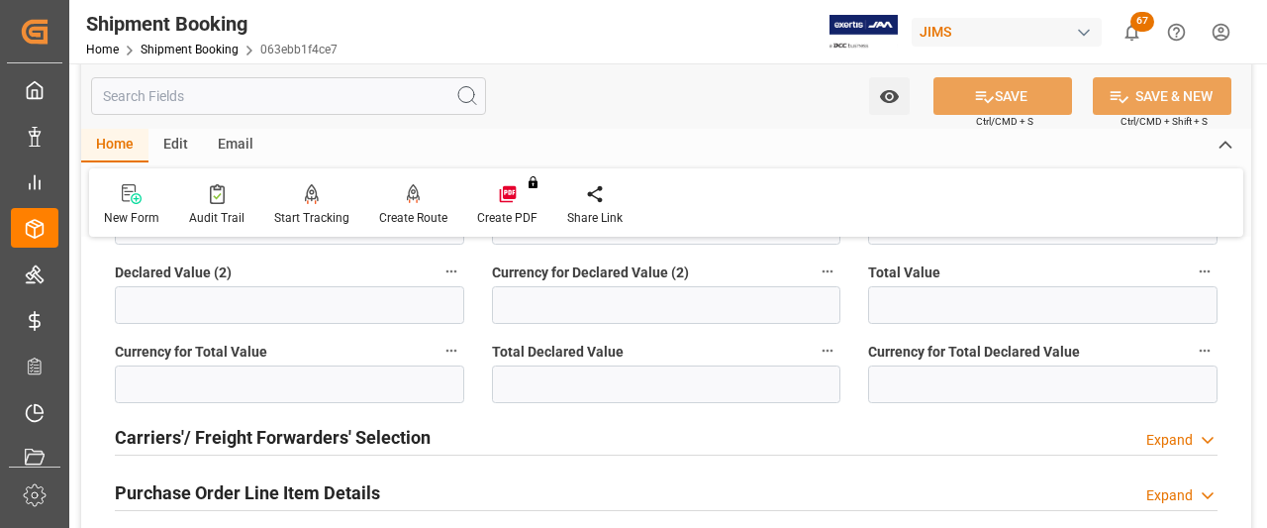
scroll to position [1089, 0]
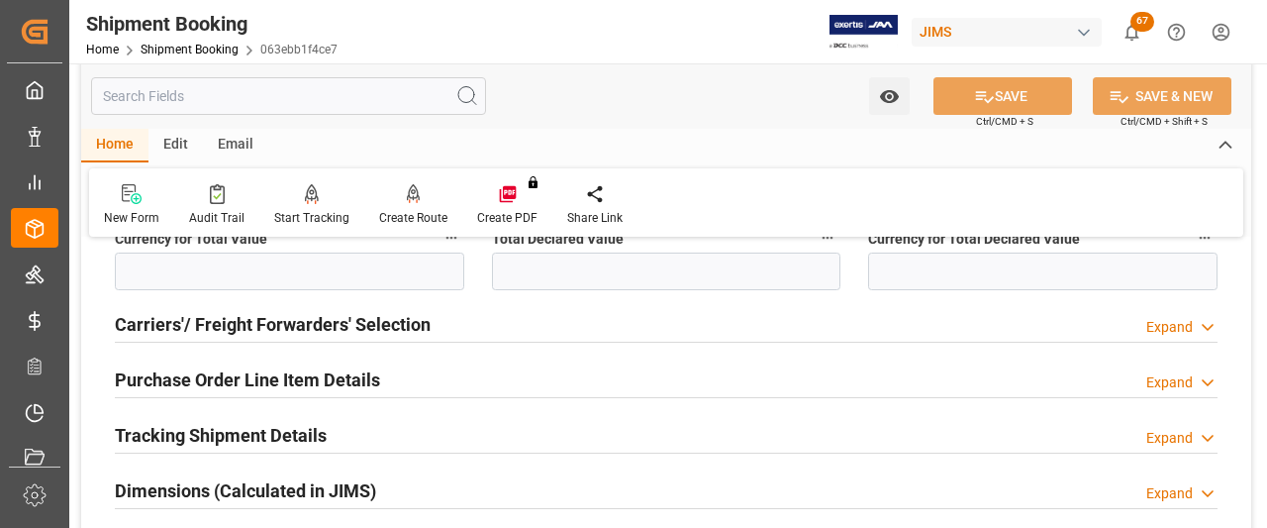
click at [263, 322] on h2 "Carriers'/ Freight Forwarders' Selection" at bounding box center [273, 324] width 316 height 27
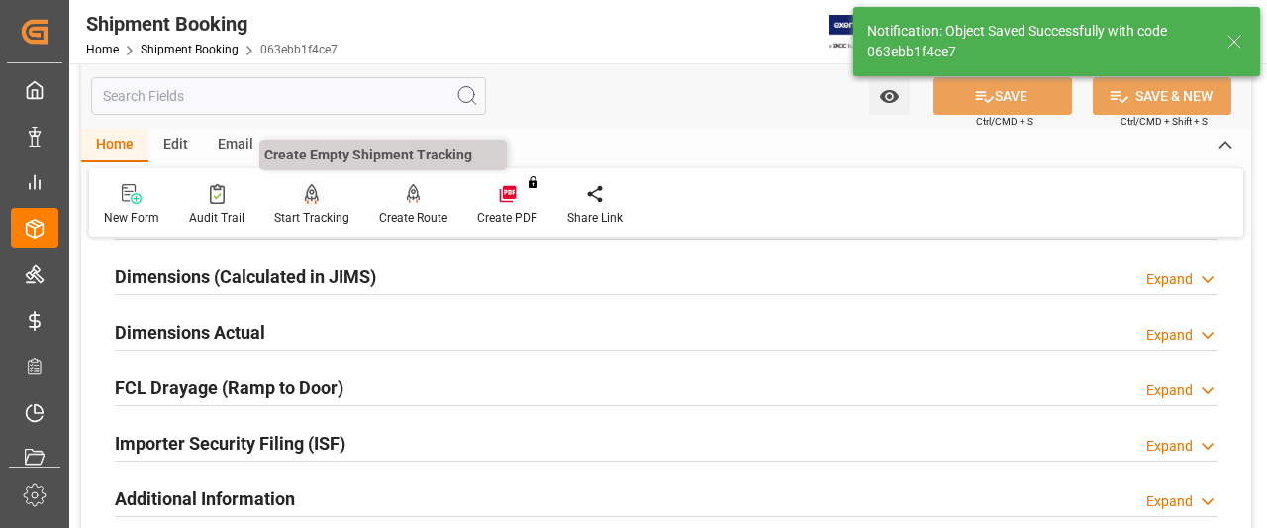
scroll to position [401, 0]
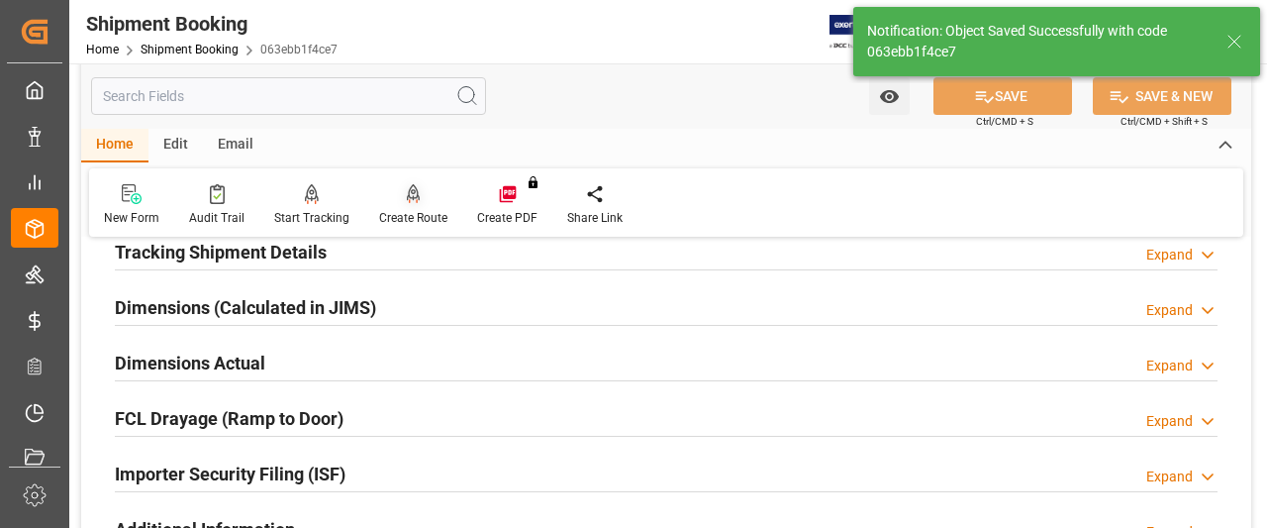
click at [410, 211] on div "Create Route" at bounding box center [413, 218] width 68 height 18
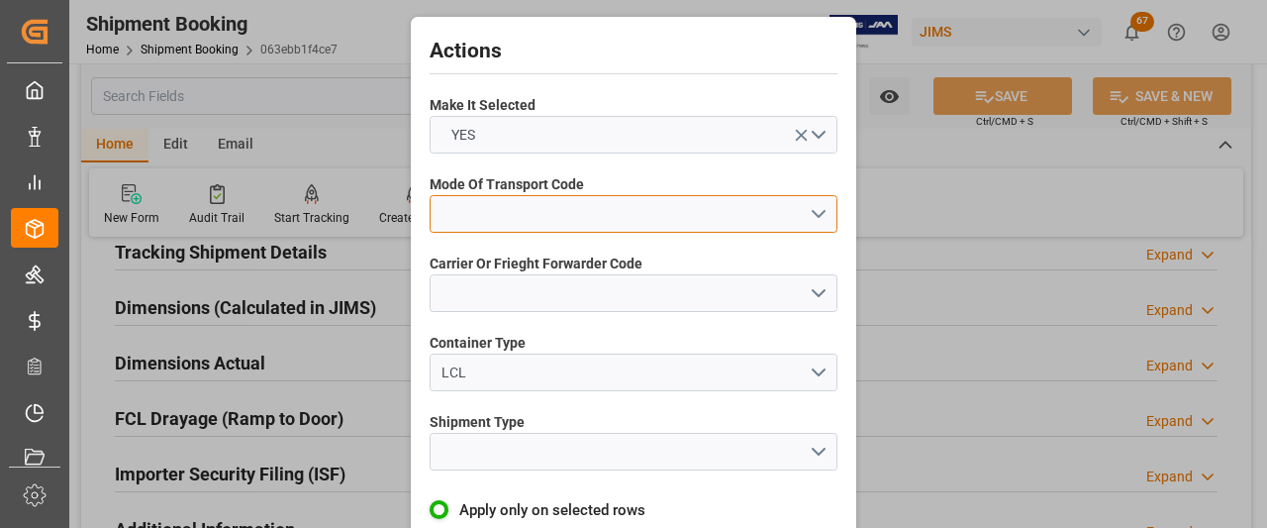
click at [682, 213] on button "open menu" at bounding box center [634, 214] width 408 height 38
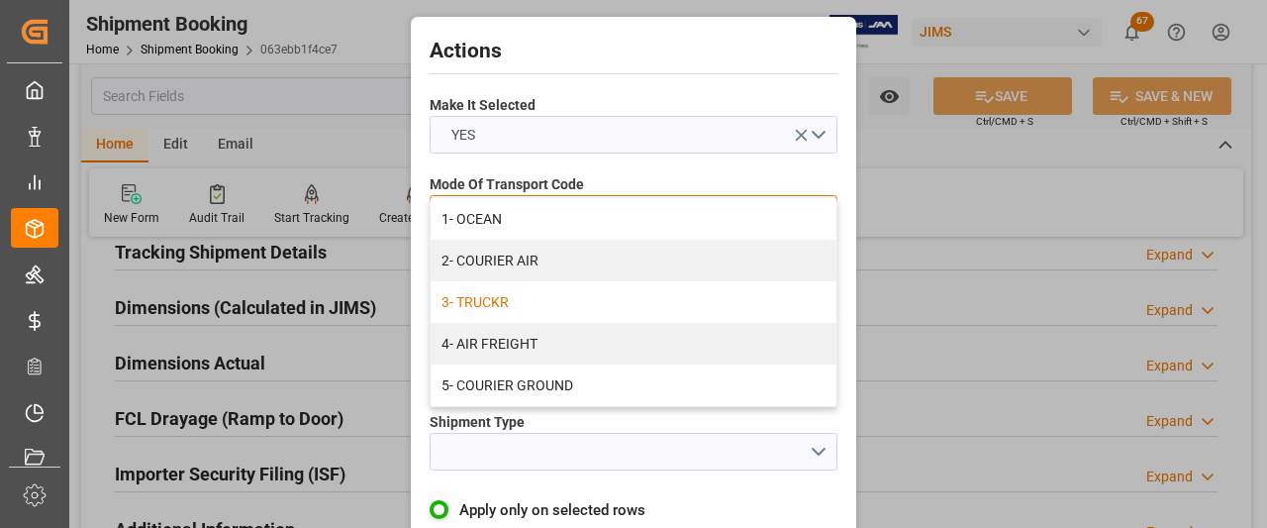
click at [483, 300] on div "3- TRUCKR" at bounding box center [634, 302] width 406 height 42
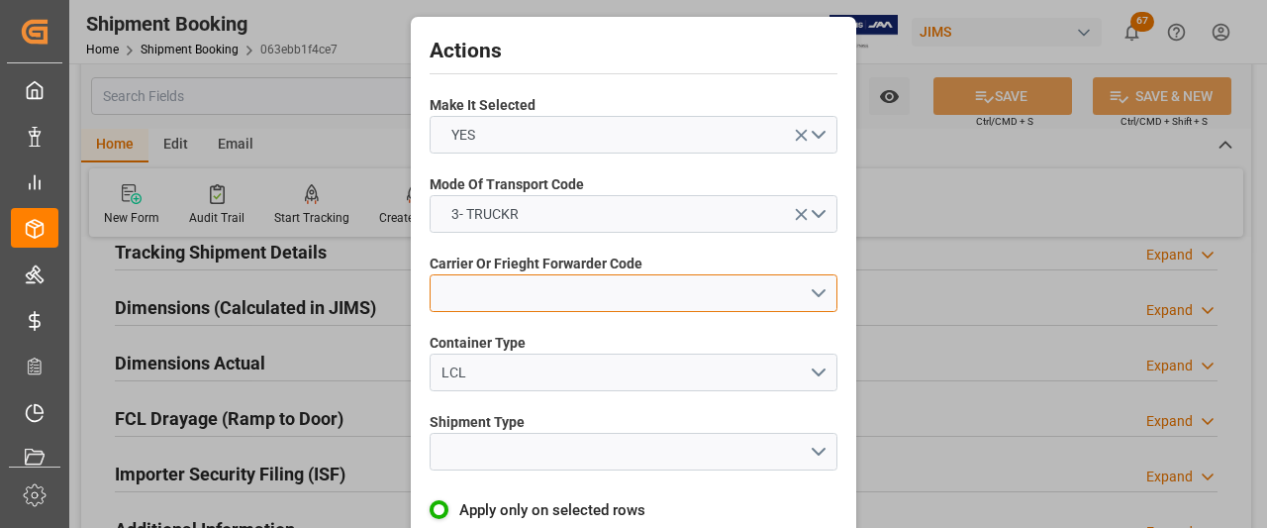
click at [531, 300] on button "open menu" at bounding box center [634, 293] width 408 height 38
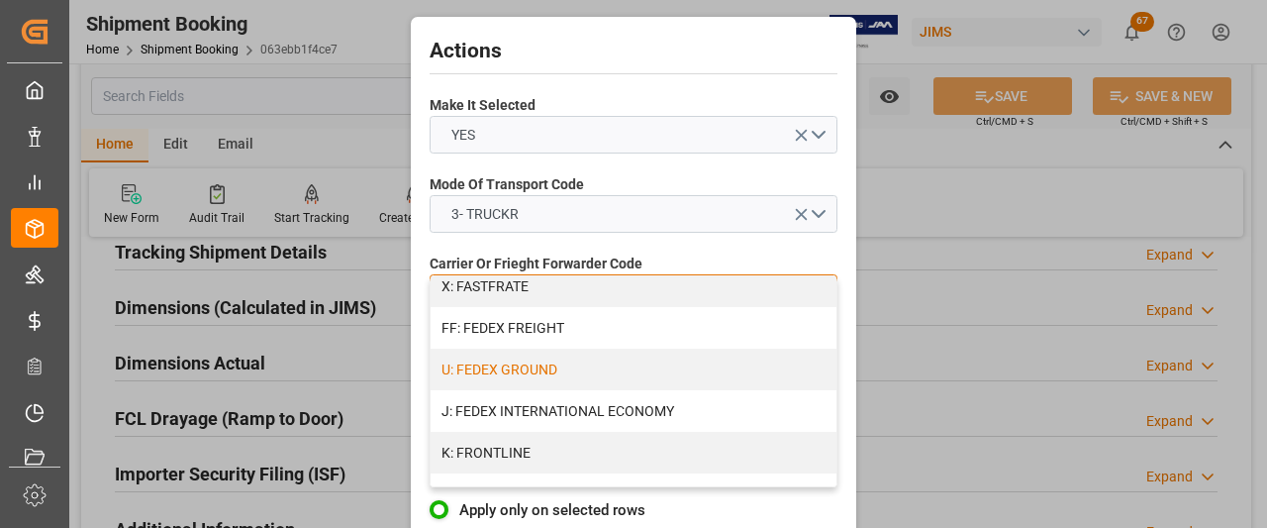
scroll to position [594, 0]
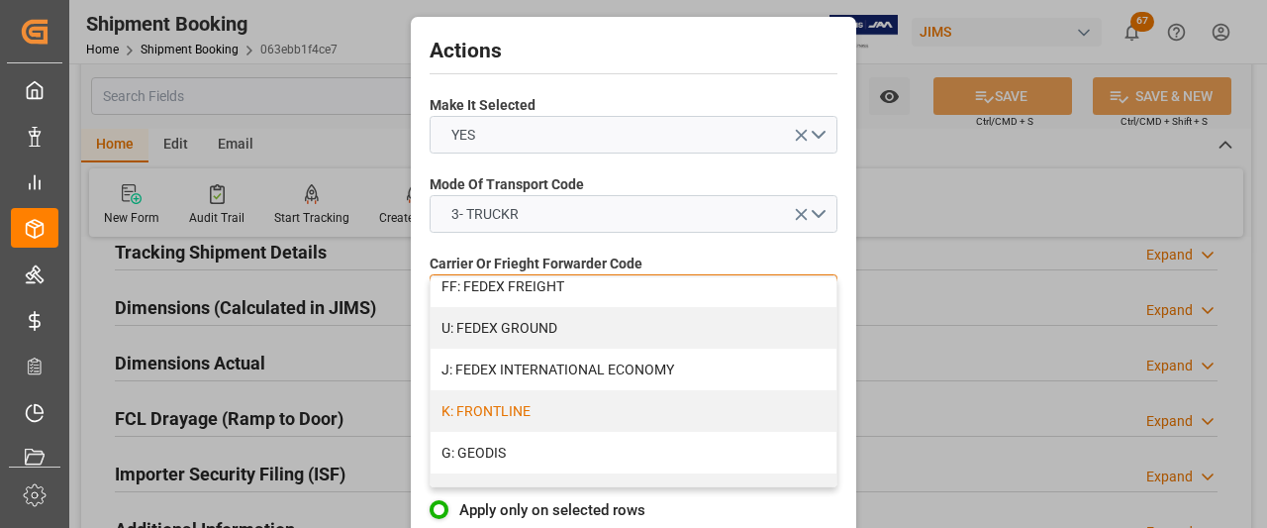
click at [515, 411] on div "K: FRONTLINE" at bounding box center [634, 411] width 406 height 42
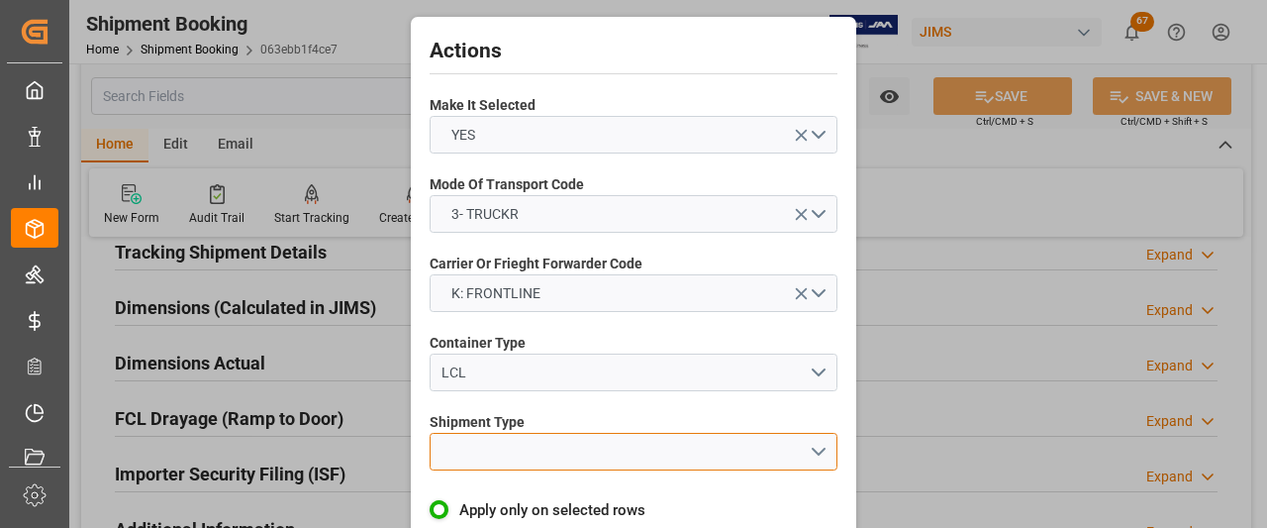
click at [518, 455] on button "open menu" at bounding box center [634, 452] width 408 height 38
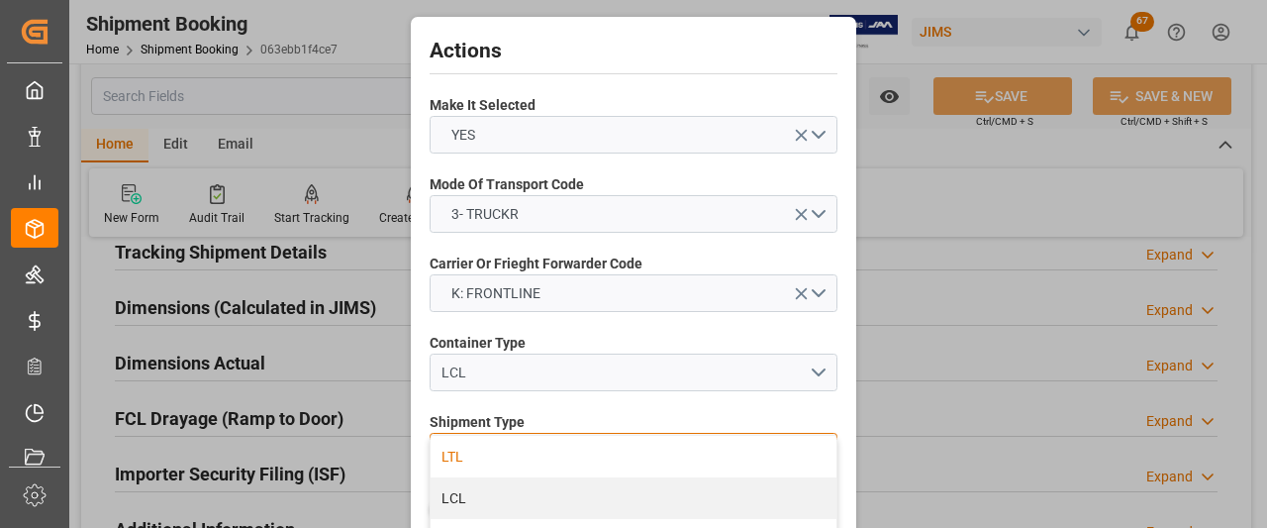
click at [459, 454] on div "LTL" at bounding box center [634, 457] width 406 height 42
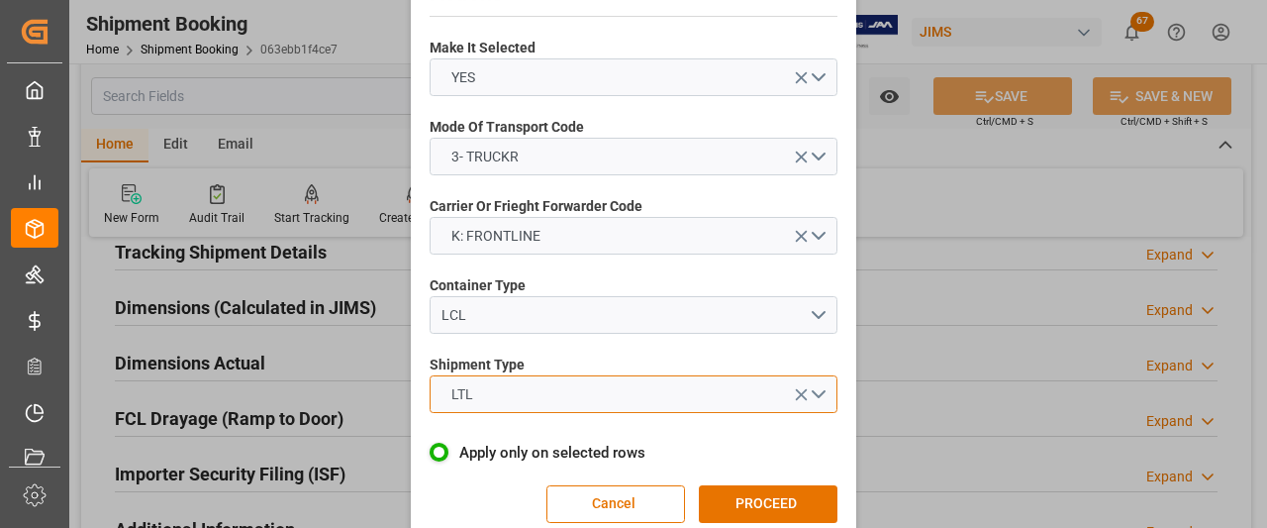
scroll to position [87, 0]
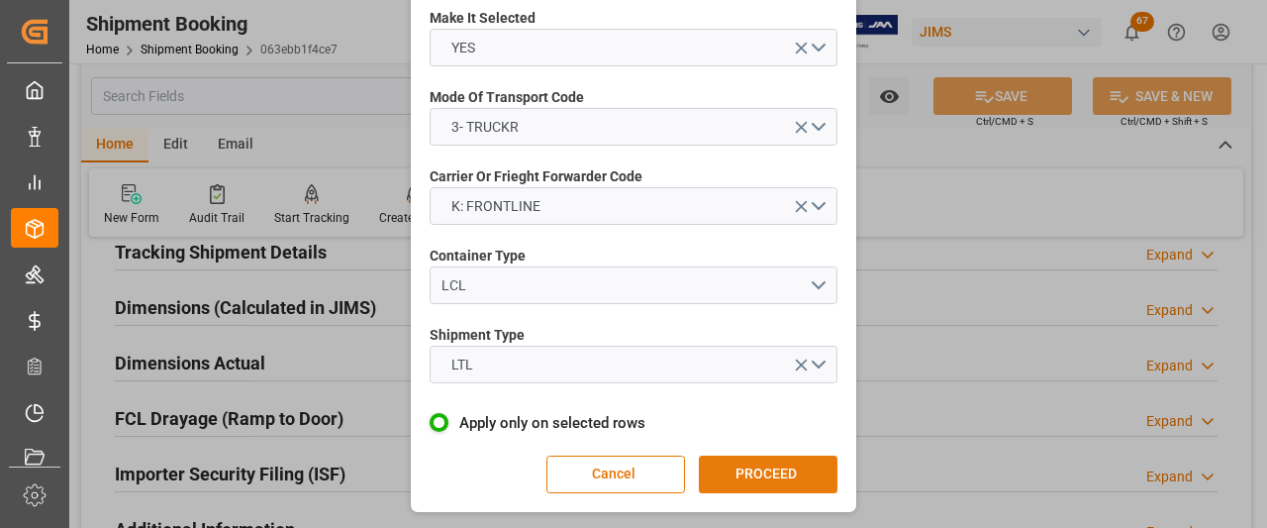
click at [743, 478] on button "PROCEED" at bounding box center [768, 474] width 139 height 38
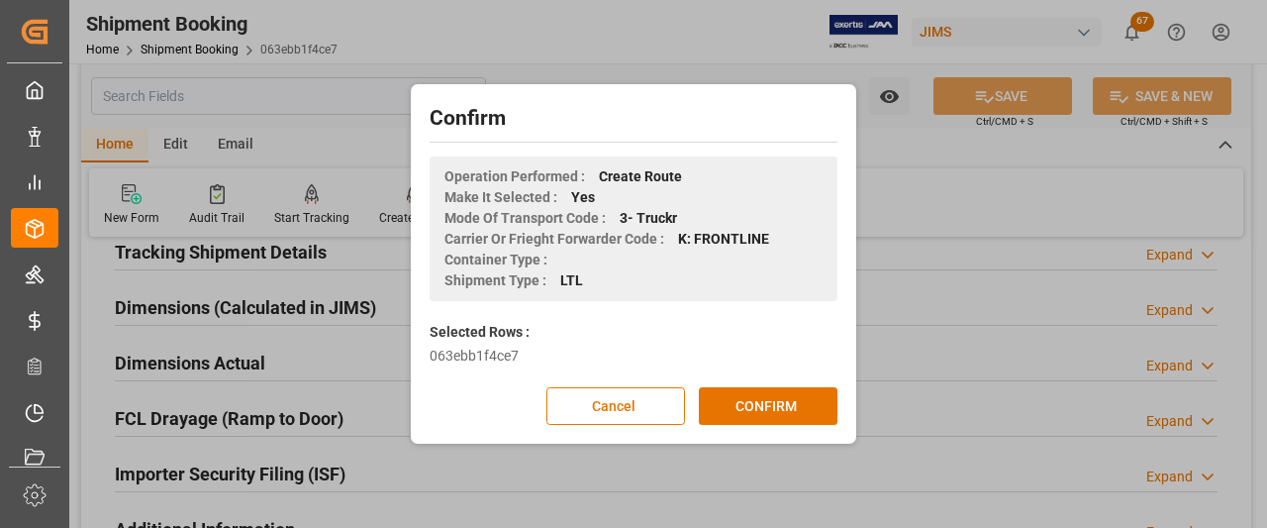
scroll to position [0, 0]
click at [750, 405] on button "CONFIRM" at bounding box center [768, 406] width 139 height 38
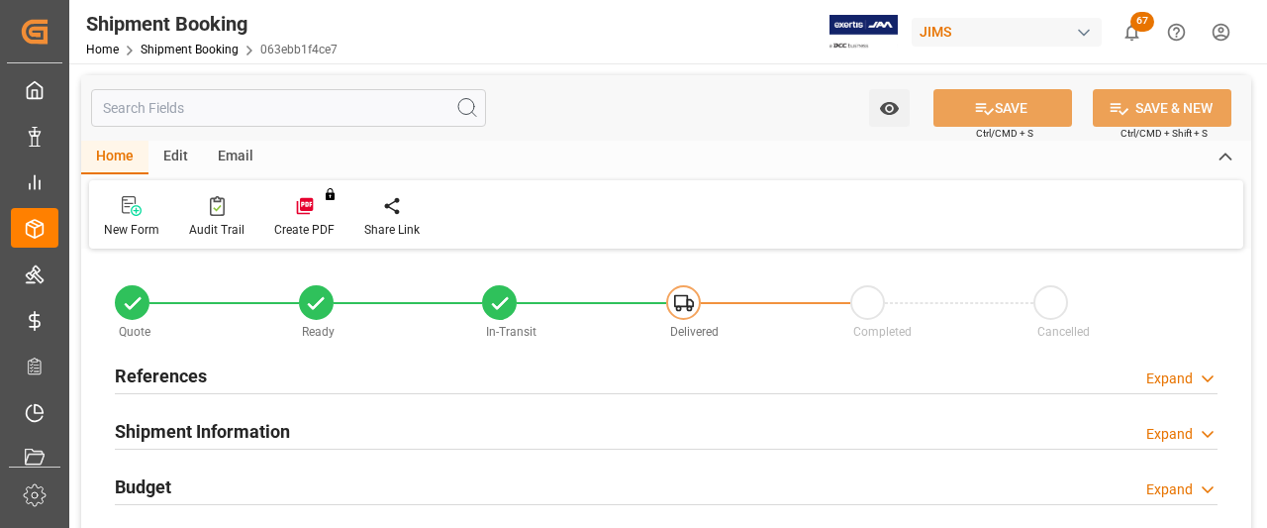
type input "9"
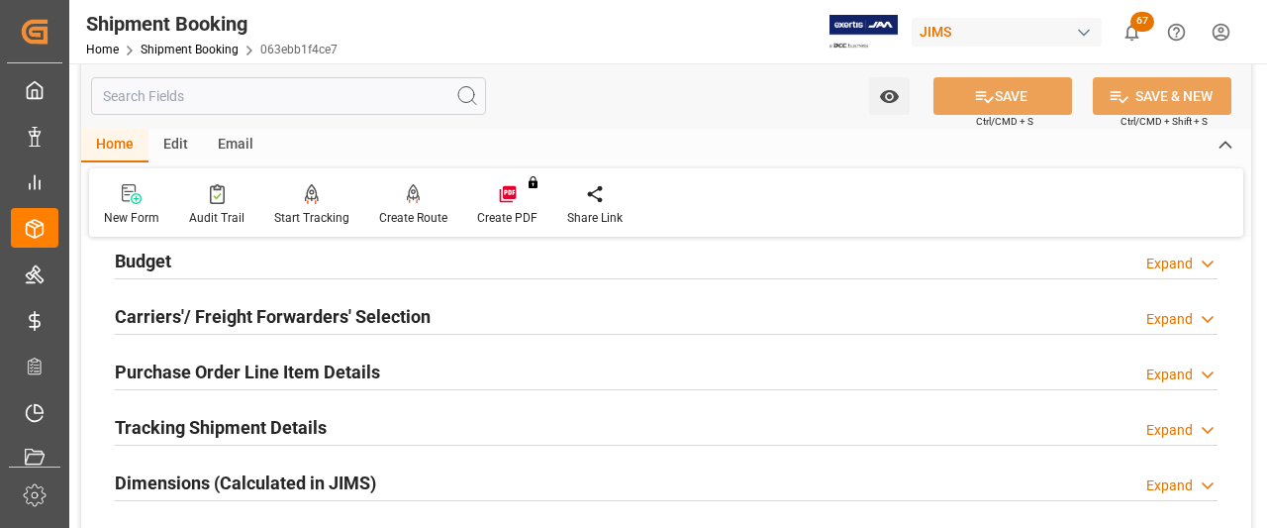
scroll to position [198, 0]
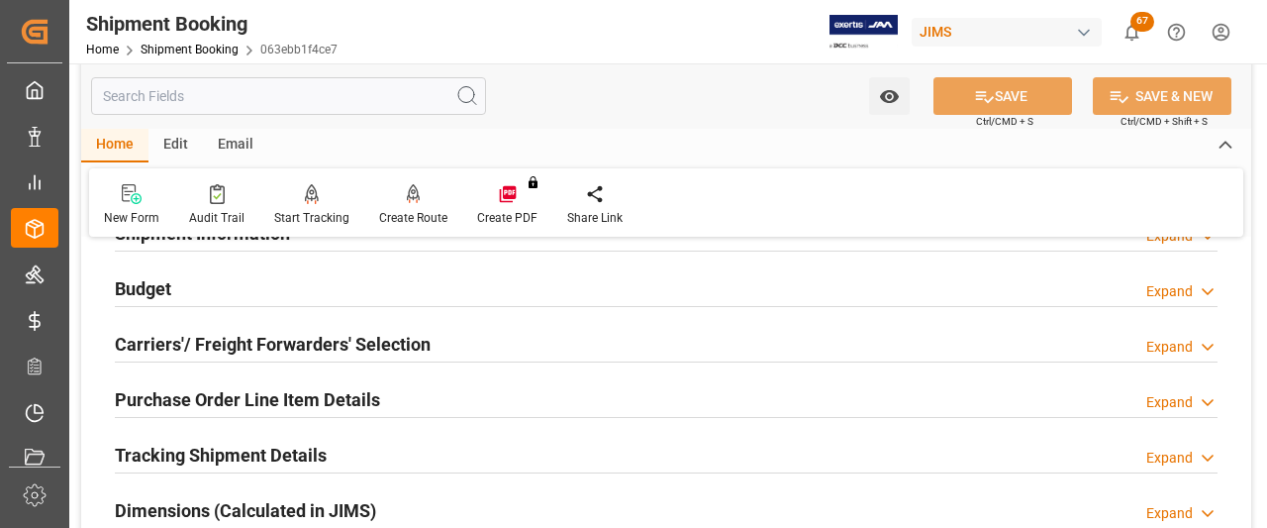
click at [251, 403] on h2 "Purchase Order Line Item Details" at bounding box center [247, 399] width 265 height 27
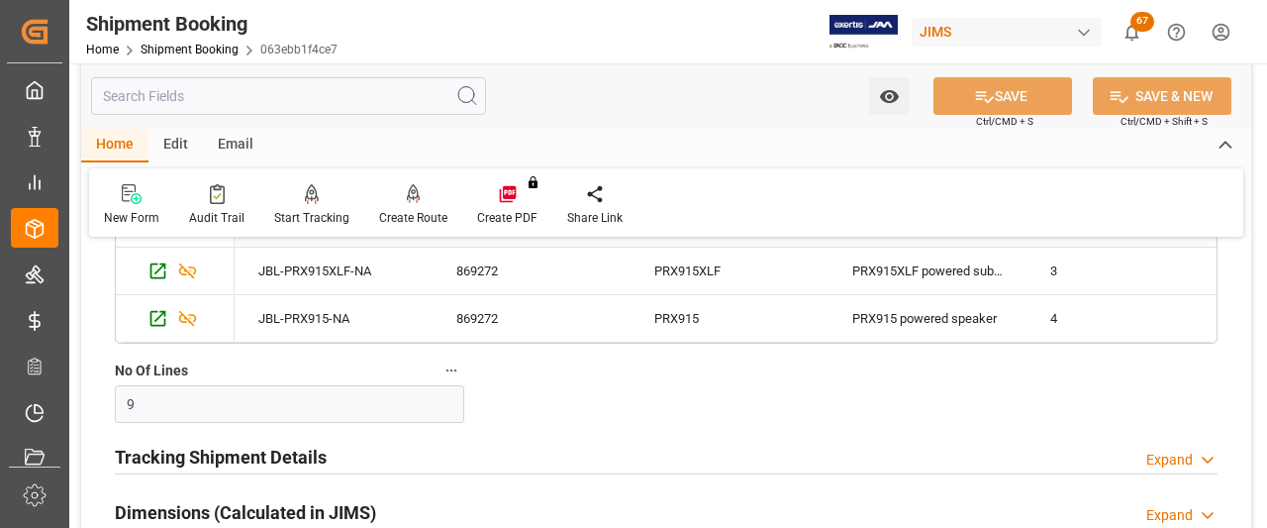
scroll to position [693, 0]
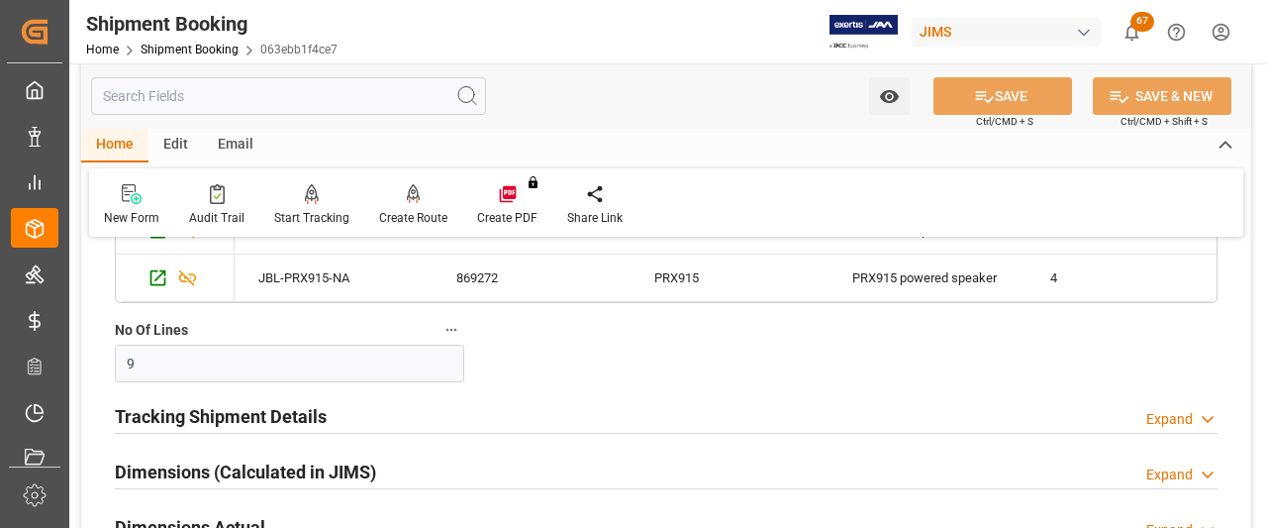
click at [178, 469] on h2 "Dimensions (Calculated in JIMS)" at bounding box center [245, 471] width 261 height 27
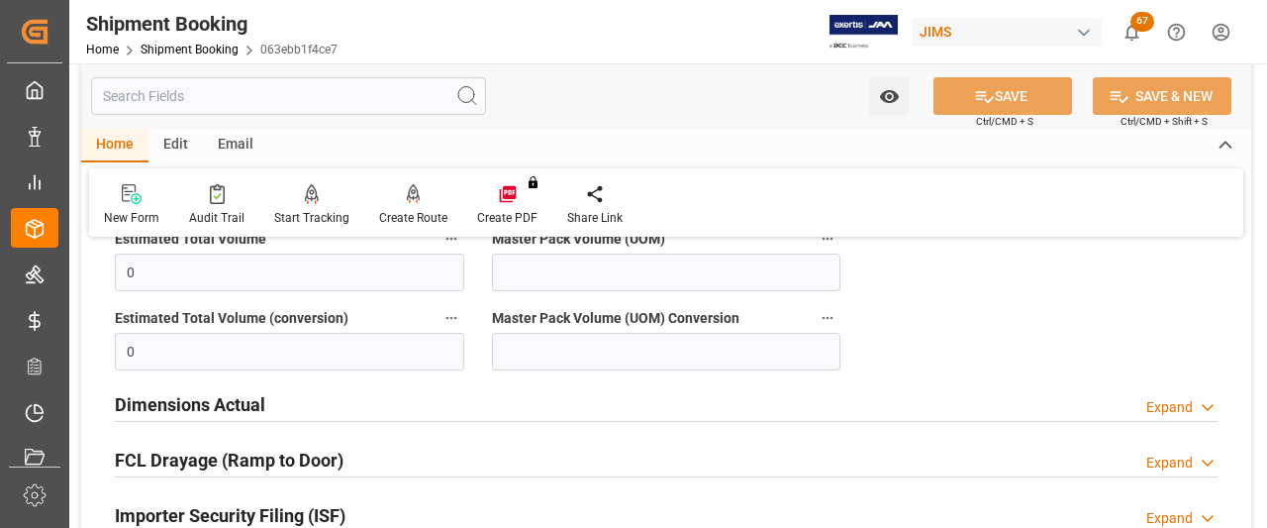
scroll to position [1188, 0]
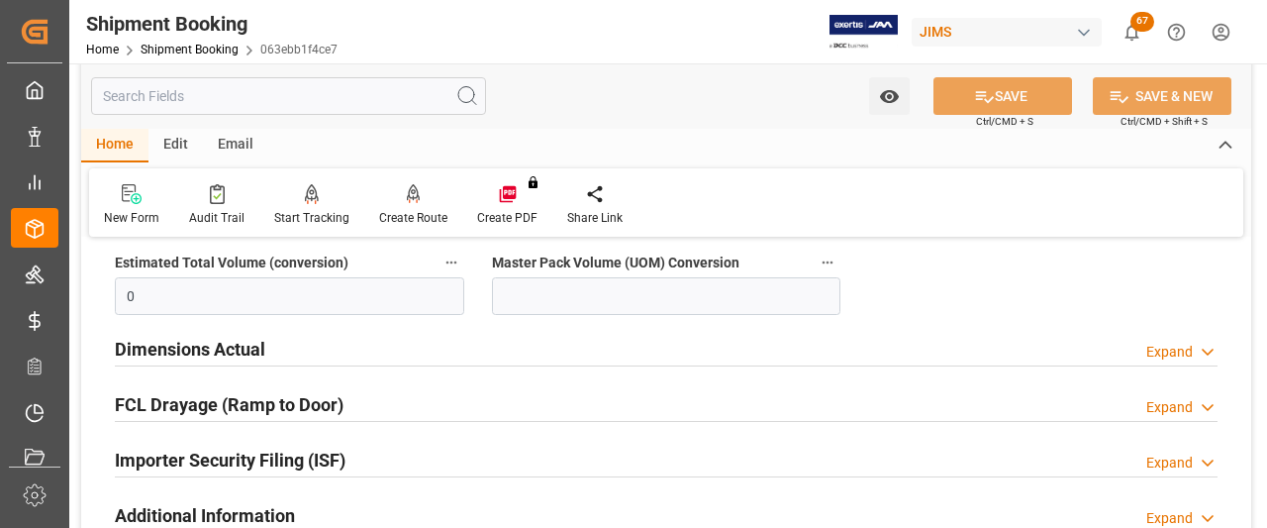
click at [208, 353] on h2 "Dimensions Actual" at bounding box center [190, 349] width 150 height 27
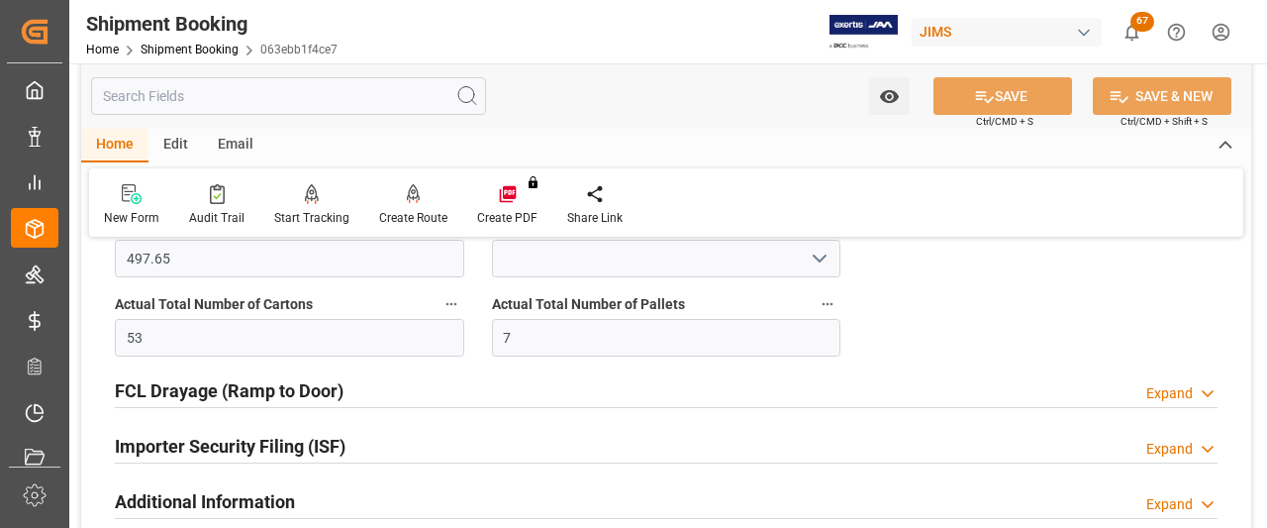
scroll to position [1485, 0]
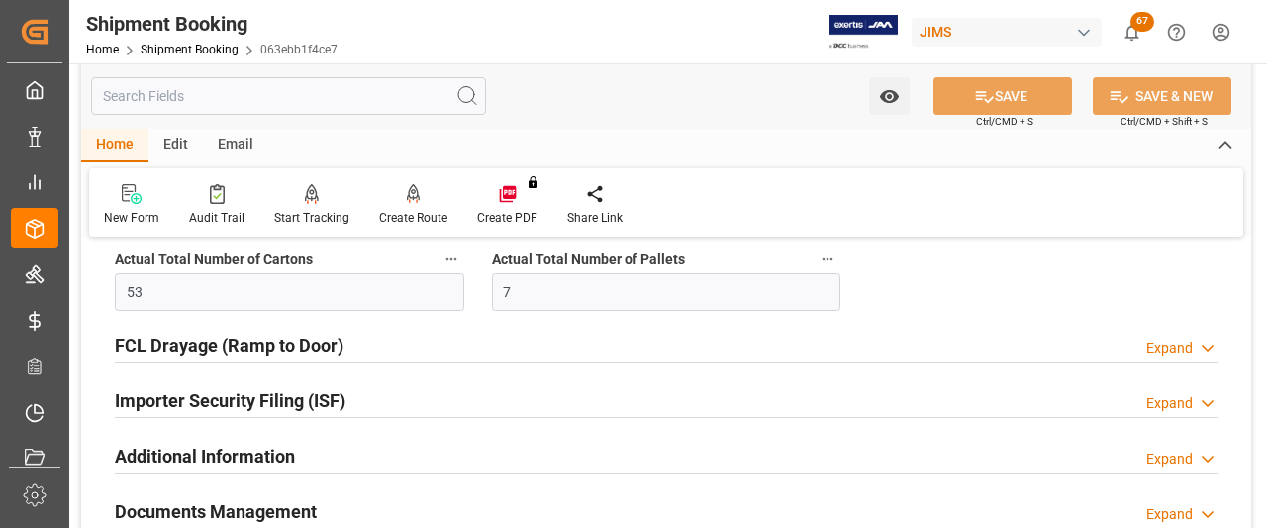
click at [178, 450] on h2 "Additional Information" at bounding box center [205, 455] width 180 height 27
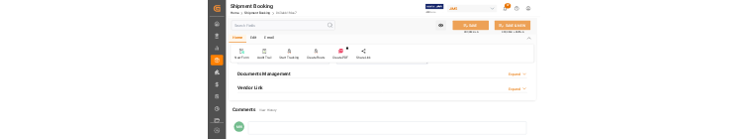
scroll to position [1881, 0]
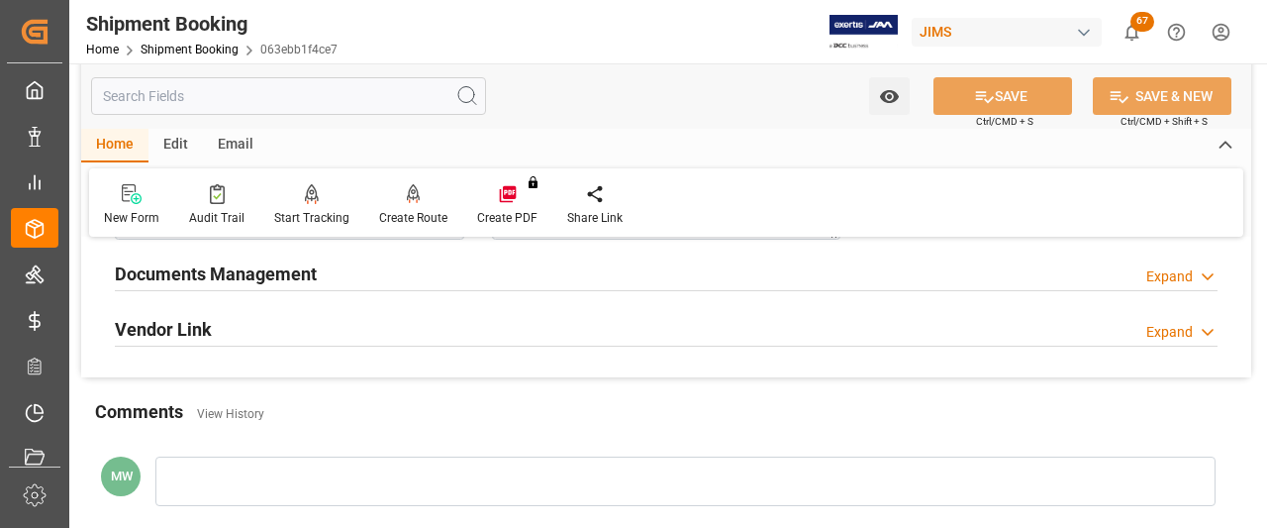
click at [214, 262] on h2 "Documents Management" at bounding box center [216, 273] width 202 height 27
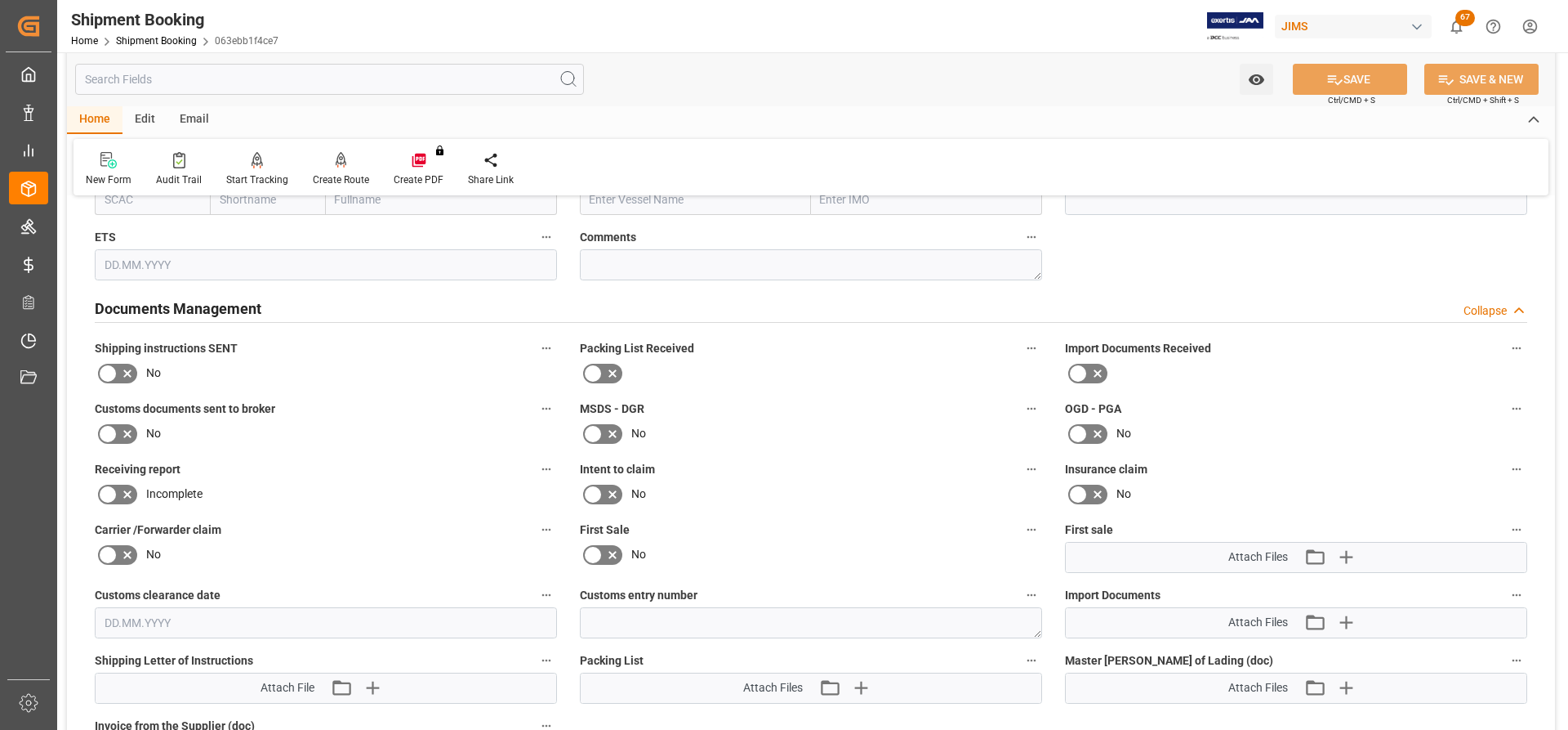
scroll to position [1717, 0]
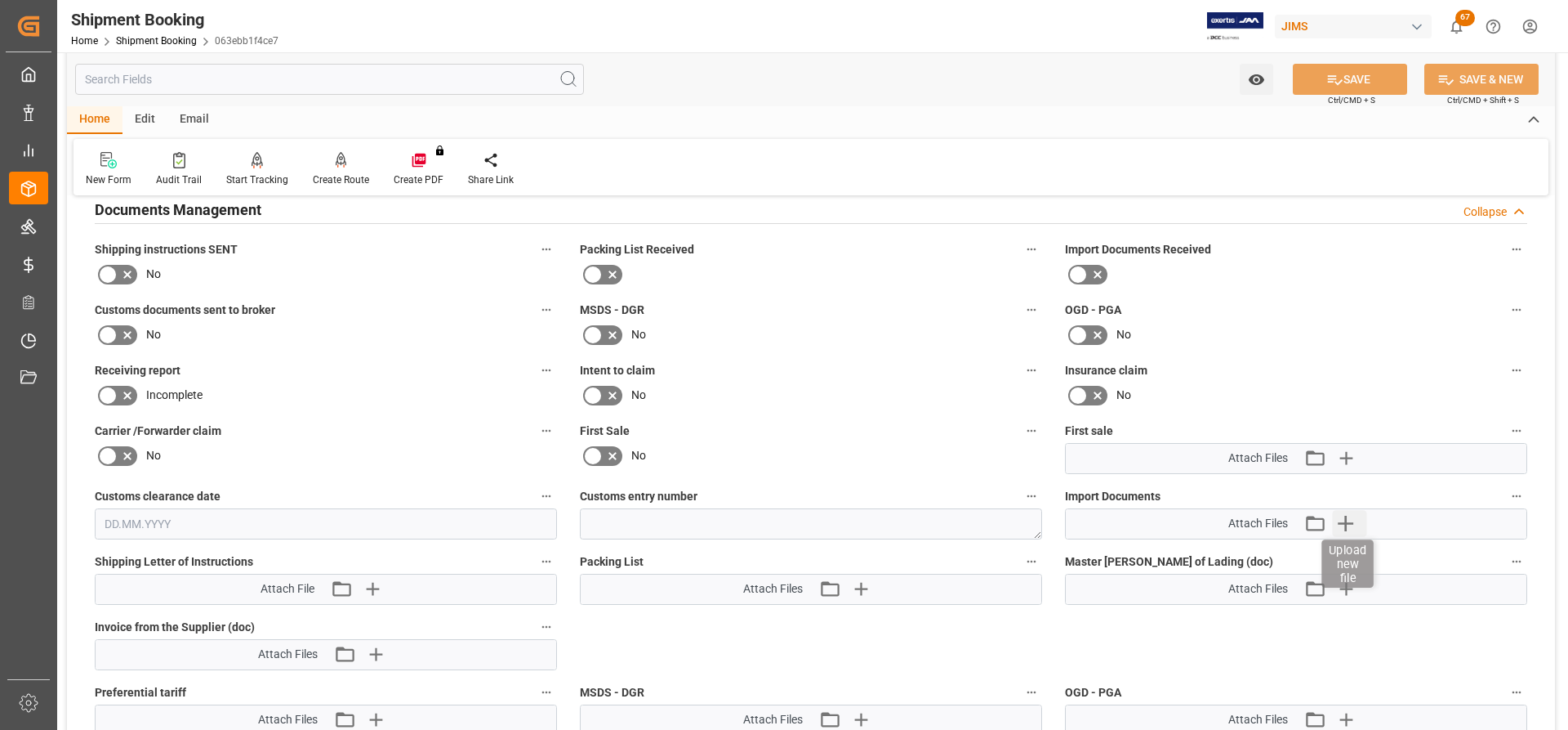
click at [1045, 435] on icon "button" at bounding box center [1345, 524] width 26 height 26
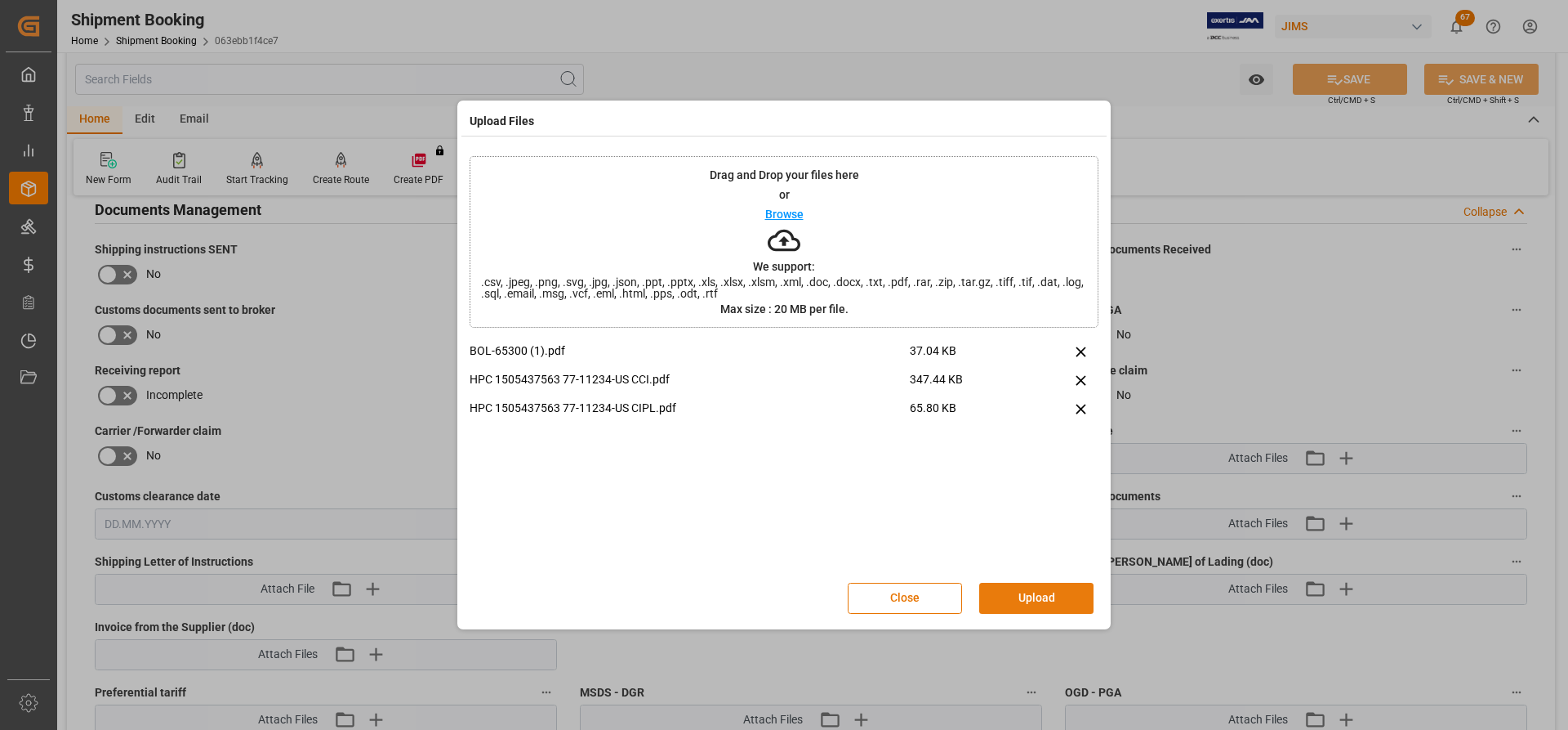
click at [1024, 435] on button "Upload" at bounding box center [1037, 599] width 115 height 31
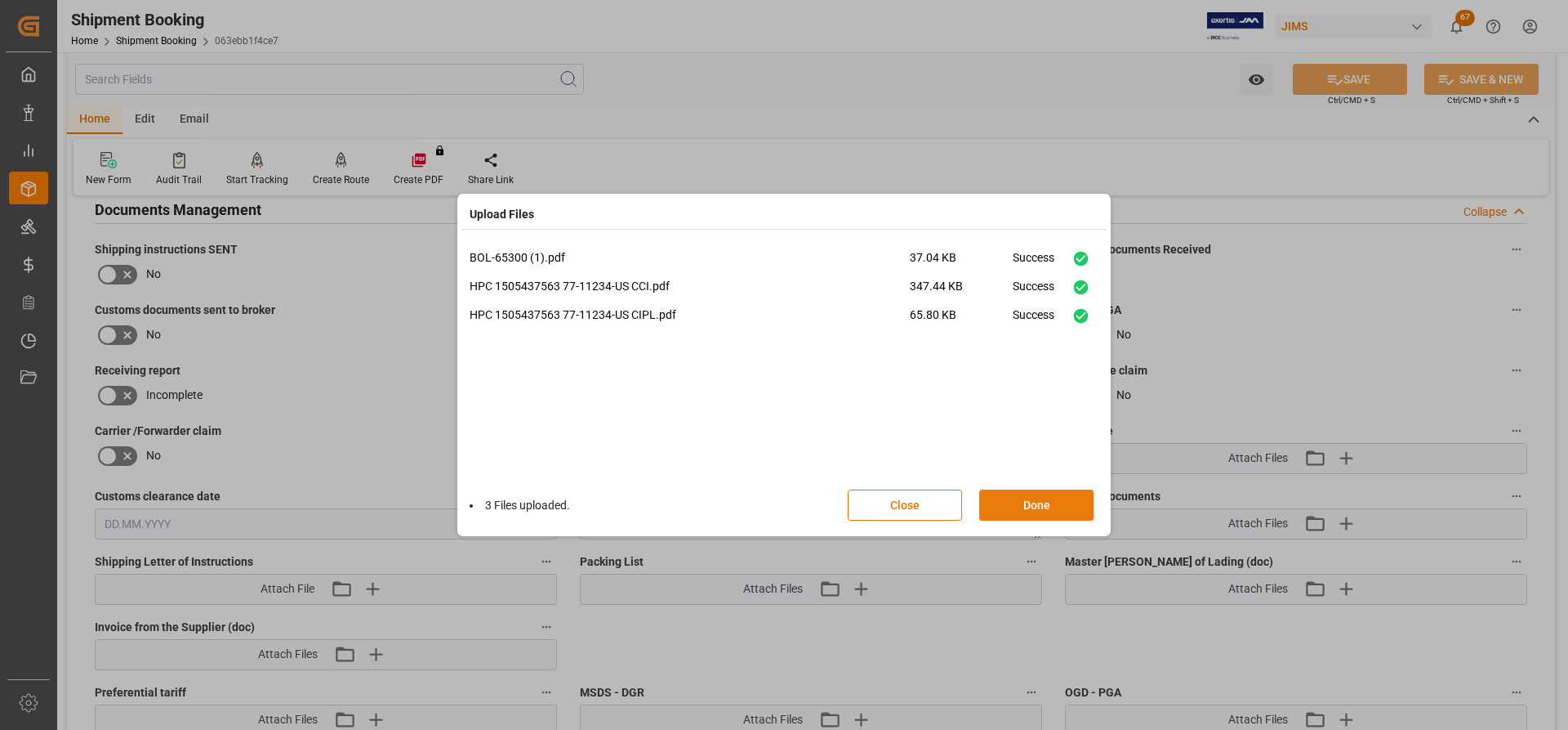
click at [1019, 435] on button "Done" at bounding box center [1037, 505] width 115 height 31
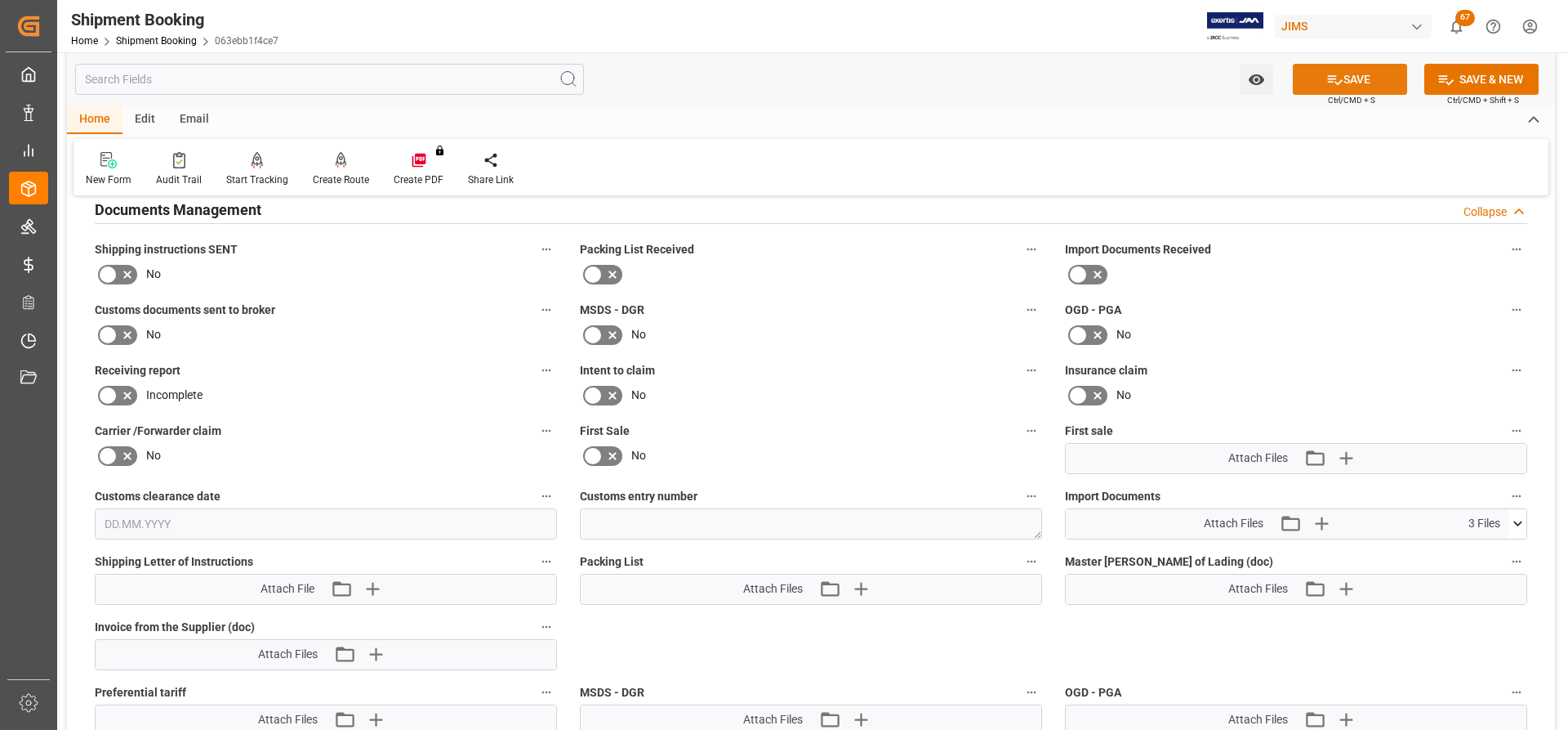
click at [1045, 79] on button "SAVE" at bounding box center [1350, 79] width 115 height 31
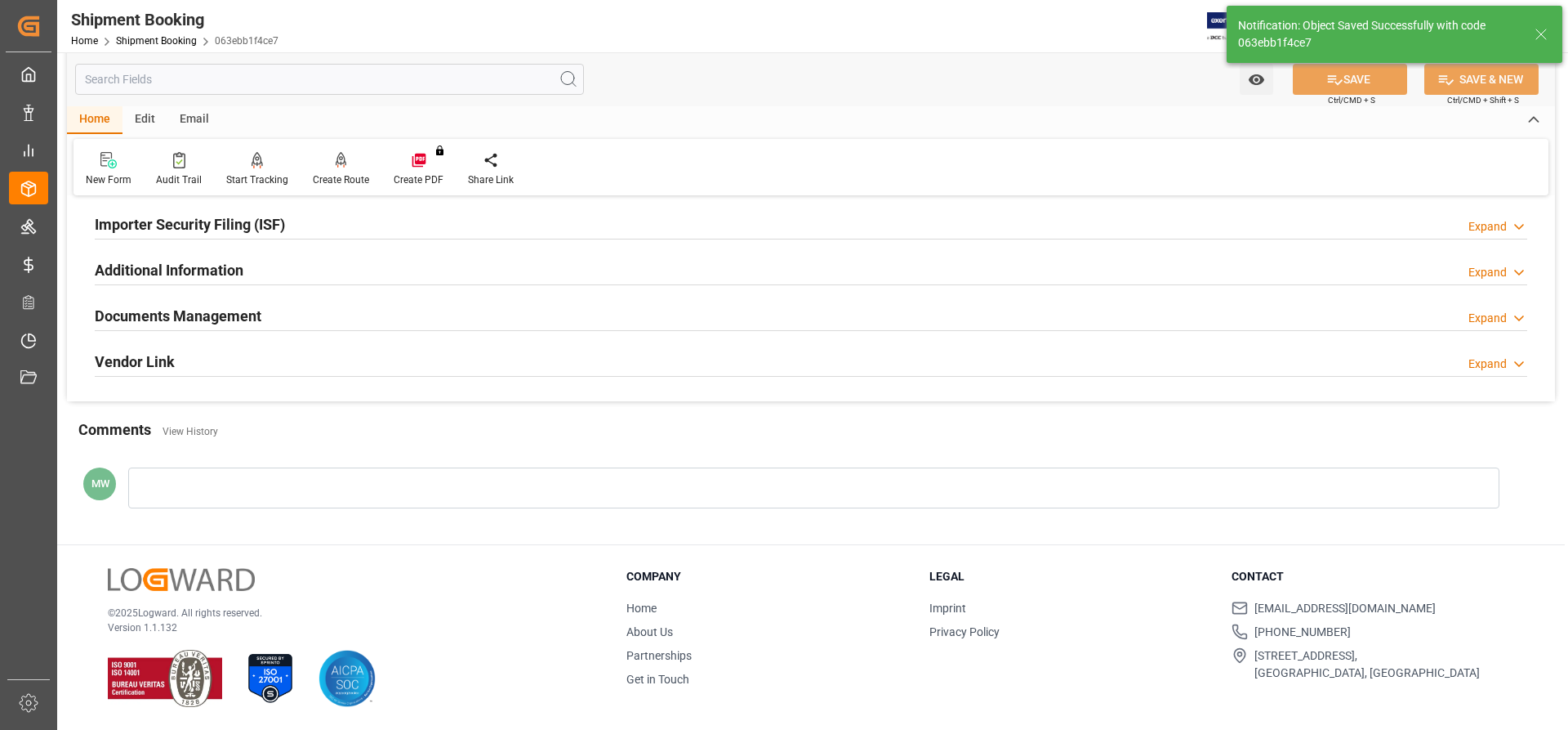
scroll to position [497, 0]
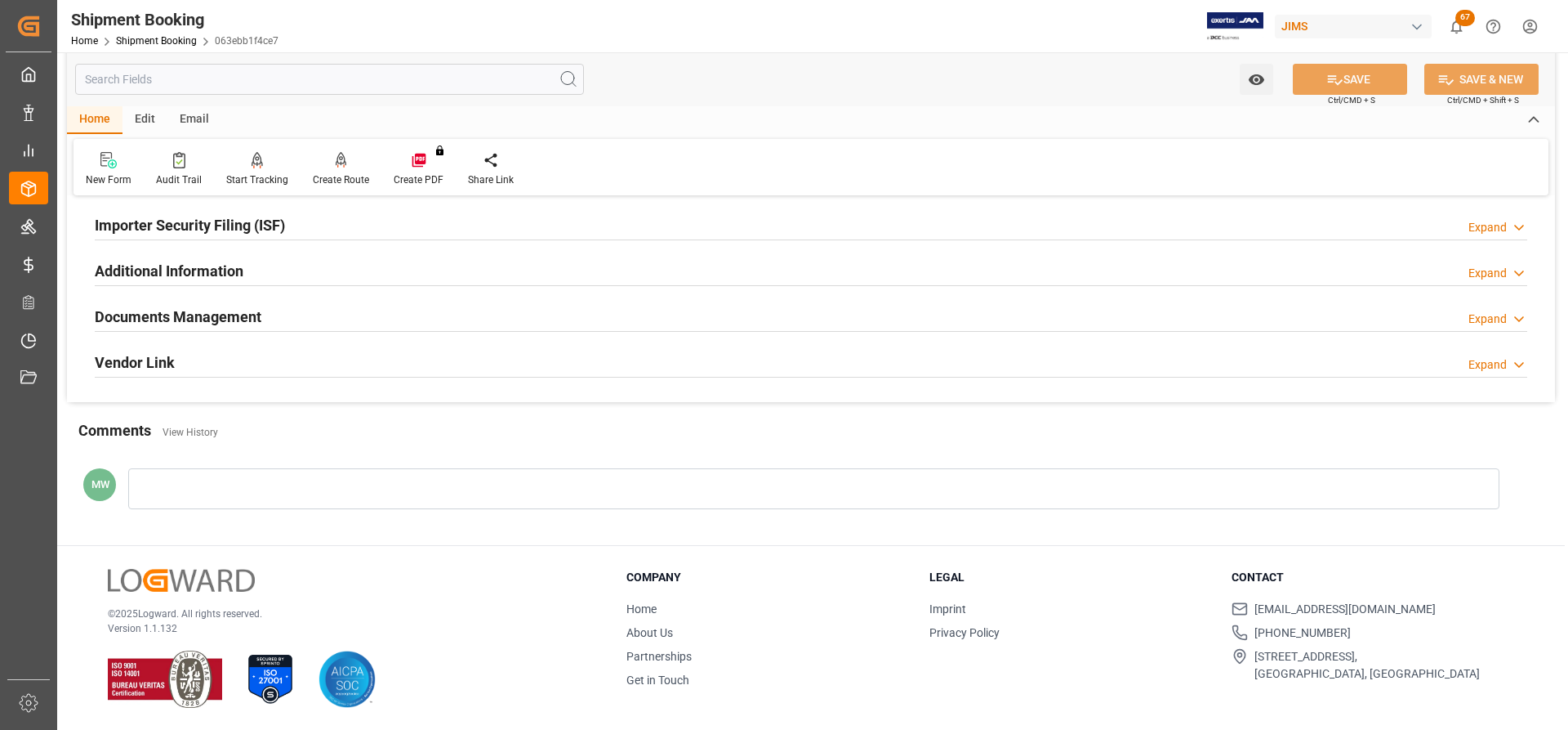
click at [163, 319] on h2 "Documents Management" at bounding box center [178, 316] width 167 height 22
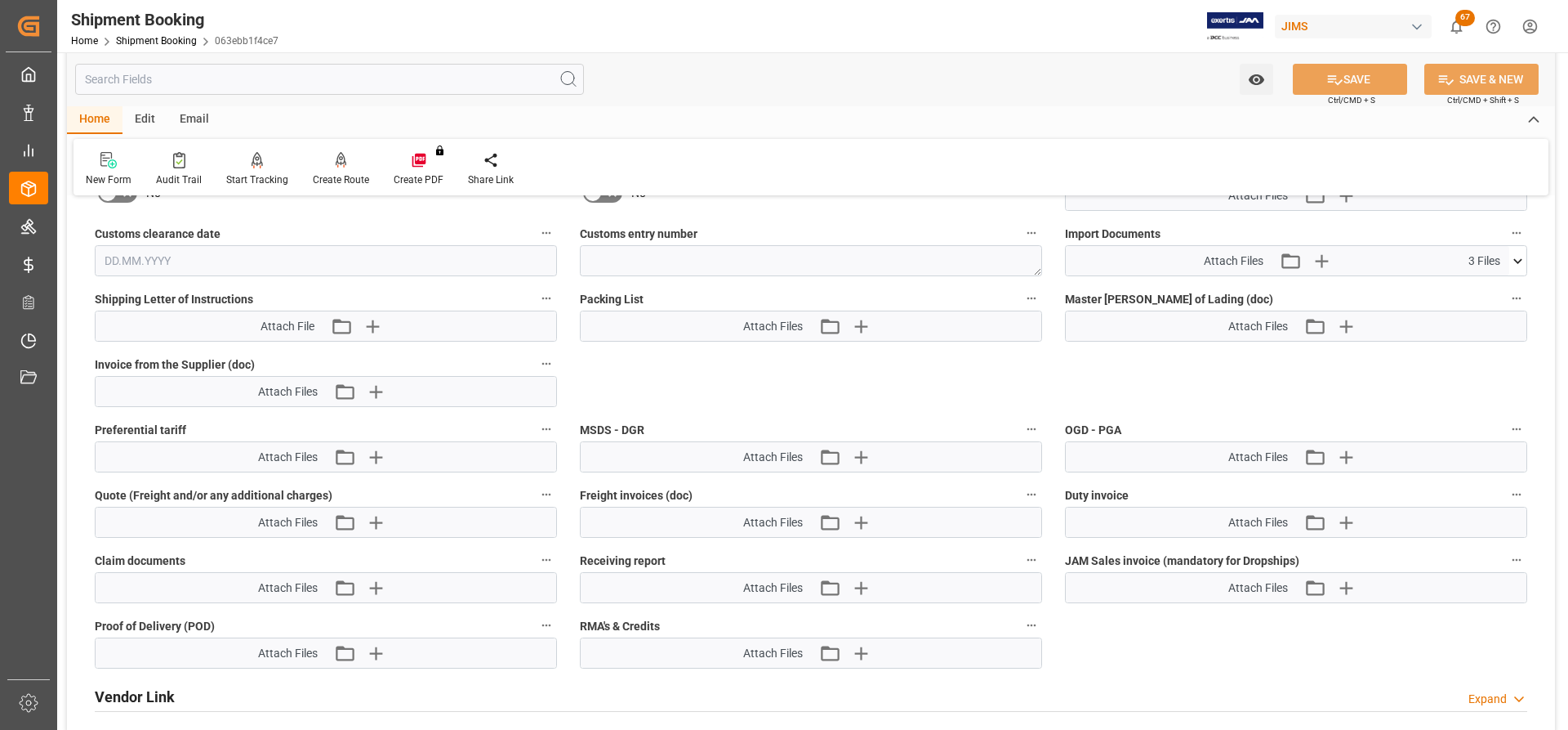
scroll to position [898, 0]
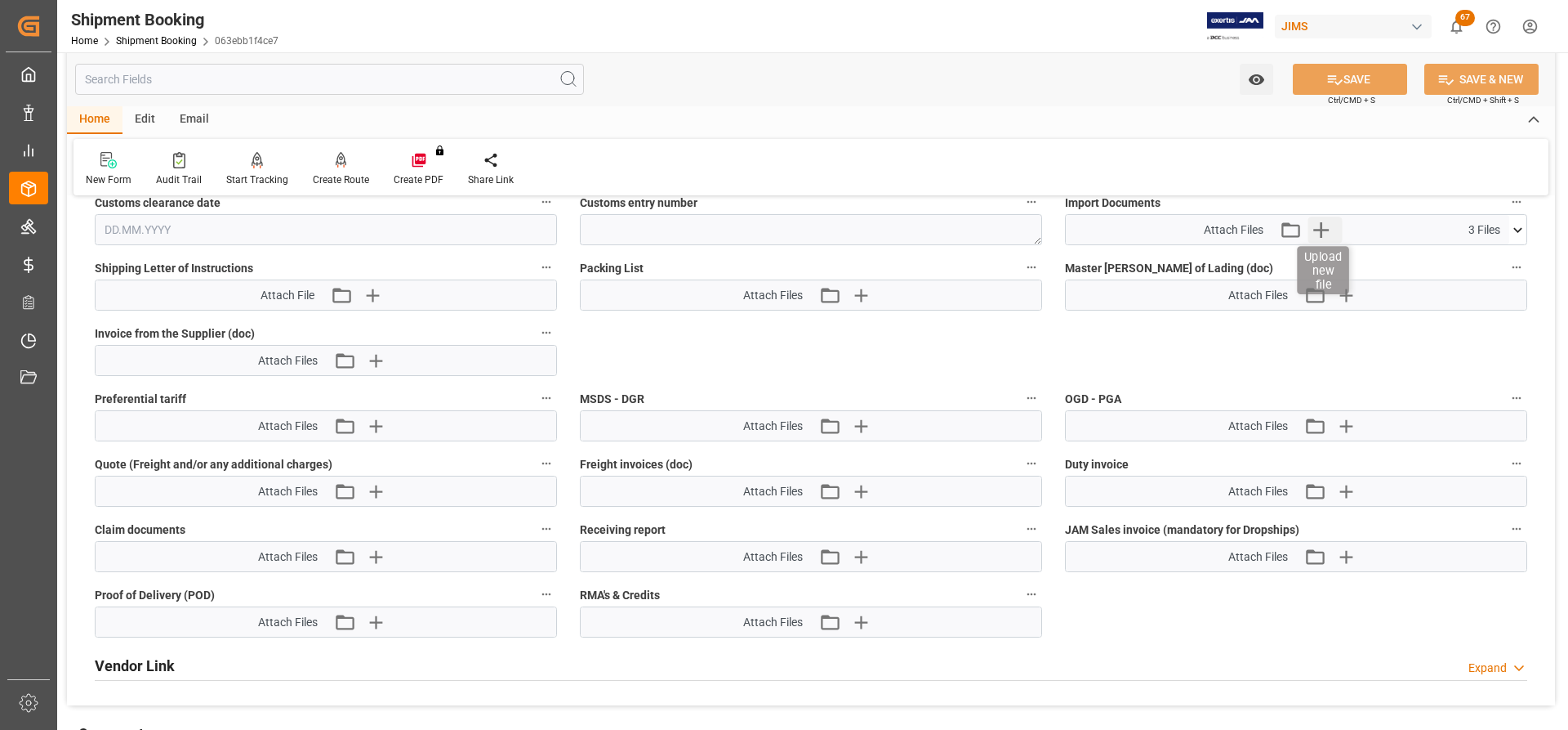
click at [1045, 228] on icon "button" at bounding box center [1321, 230] width 26 height 26
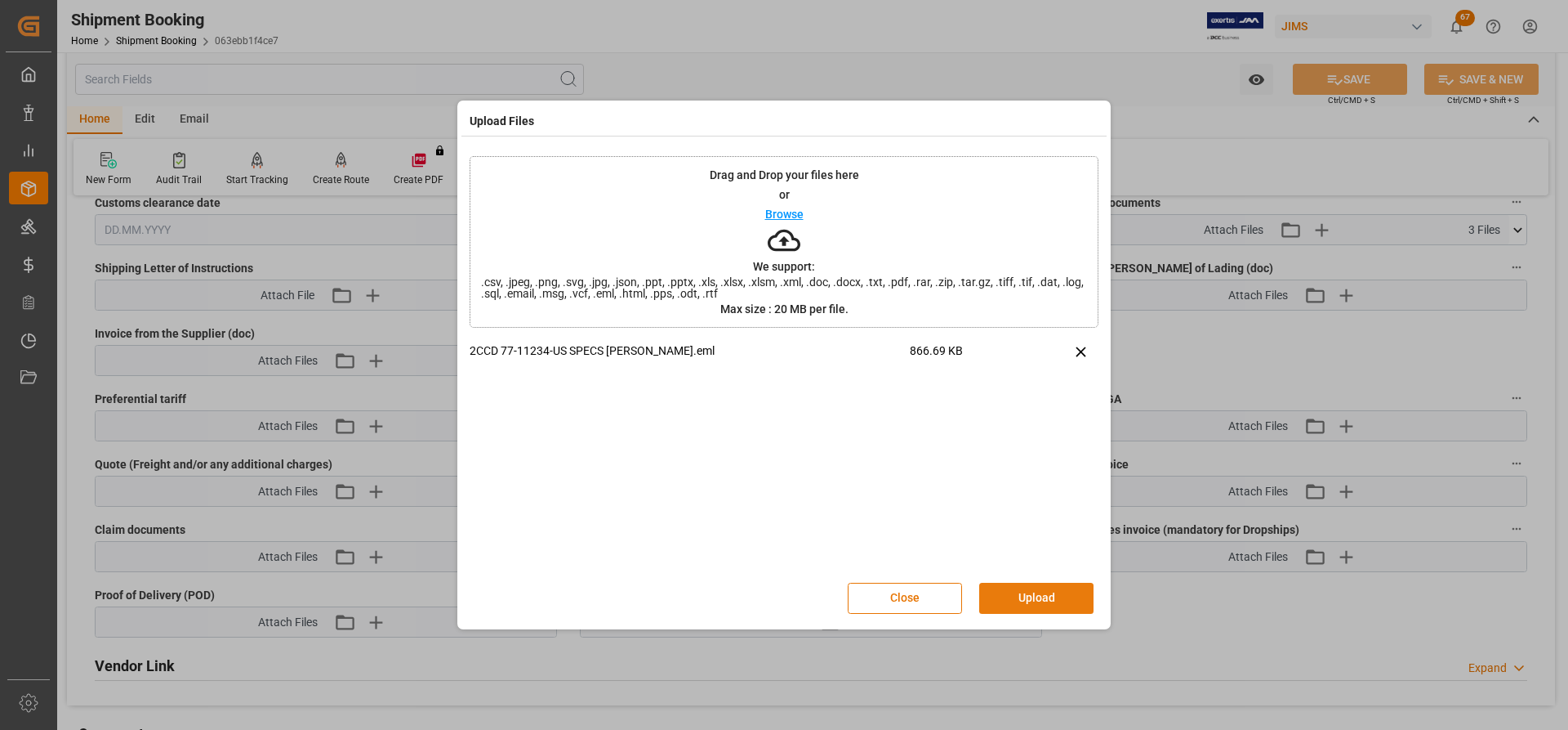
click at [1016, 435] on button "Upload" at bounding box center [1037, 599] width 115 height 31
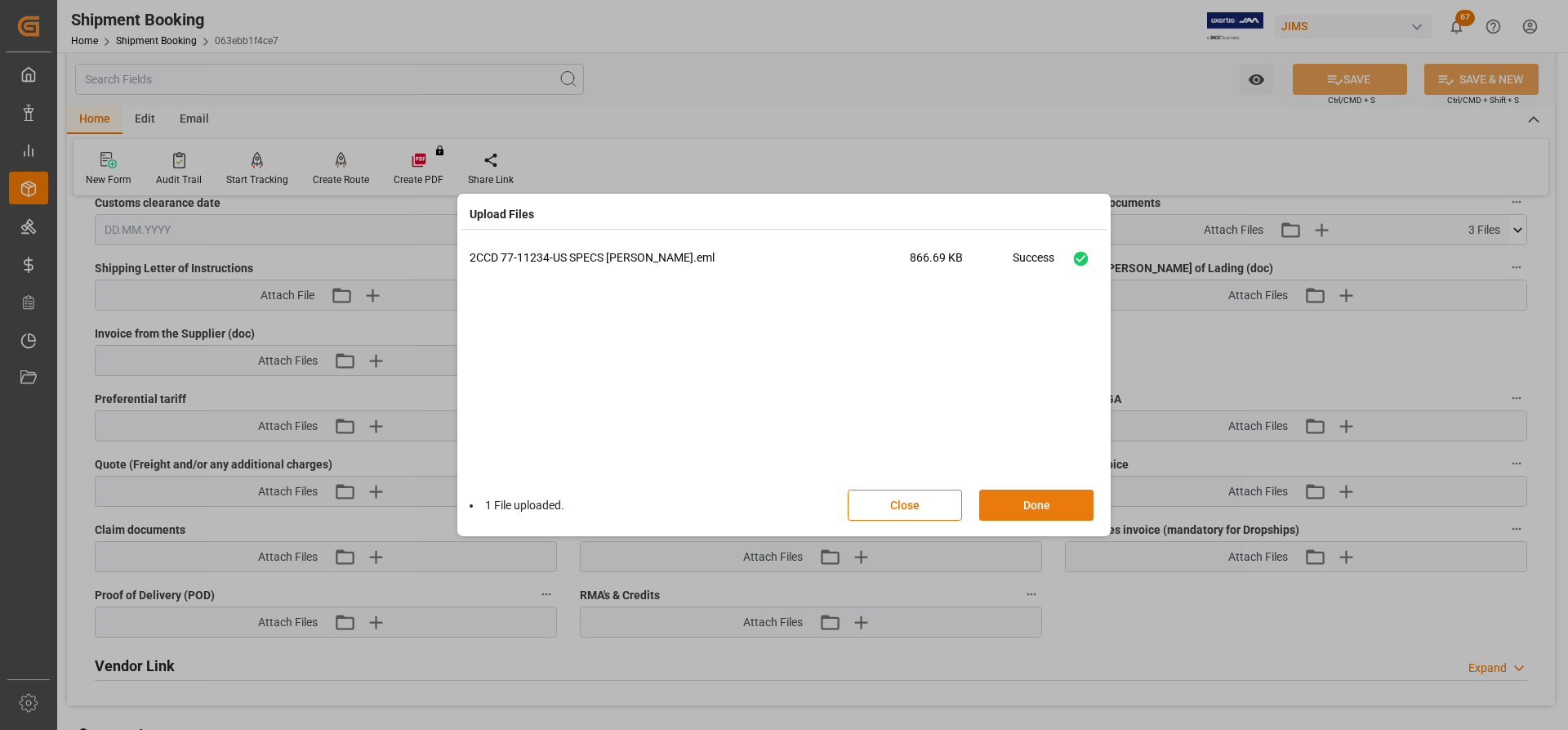
click at [1013, 435] on button "Done" at bounding box center [1037, 505] width 115 height 31
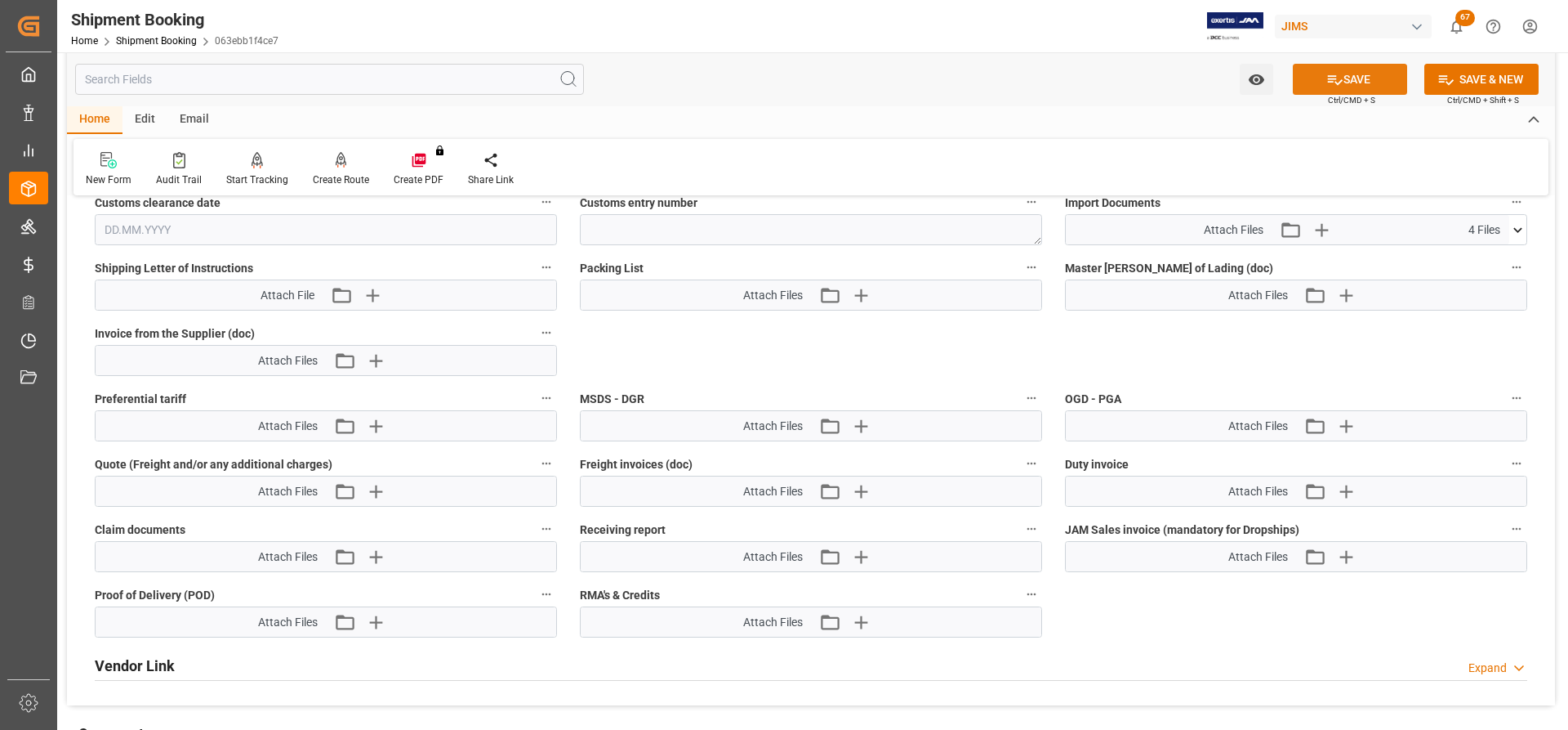
click at [1045, 83] on button "SAVE" at bounding box center [1350, 79] width 115 height 31
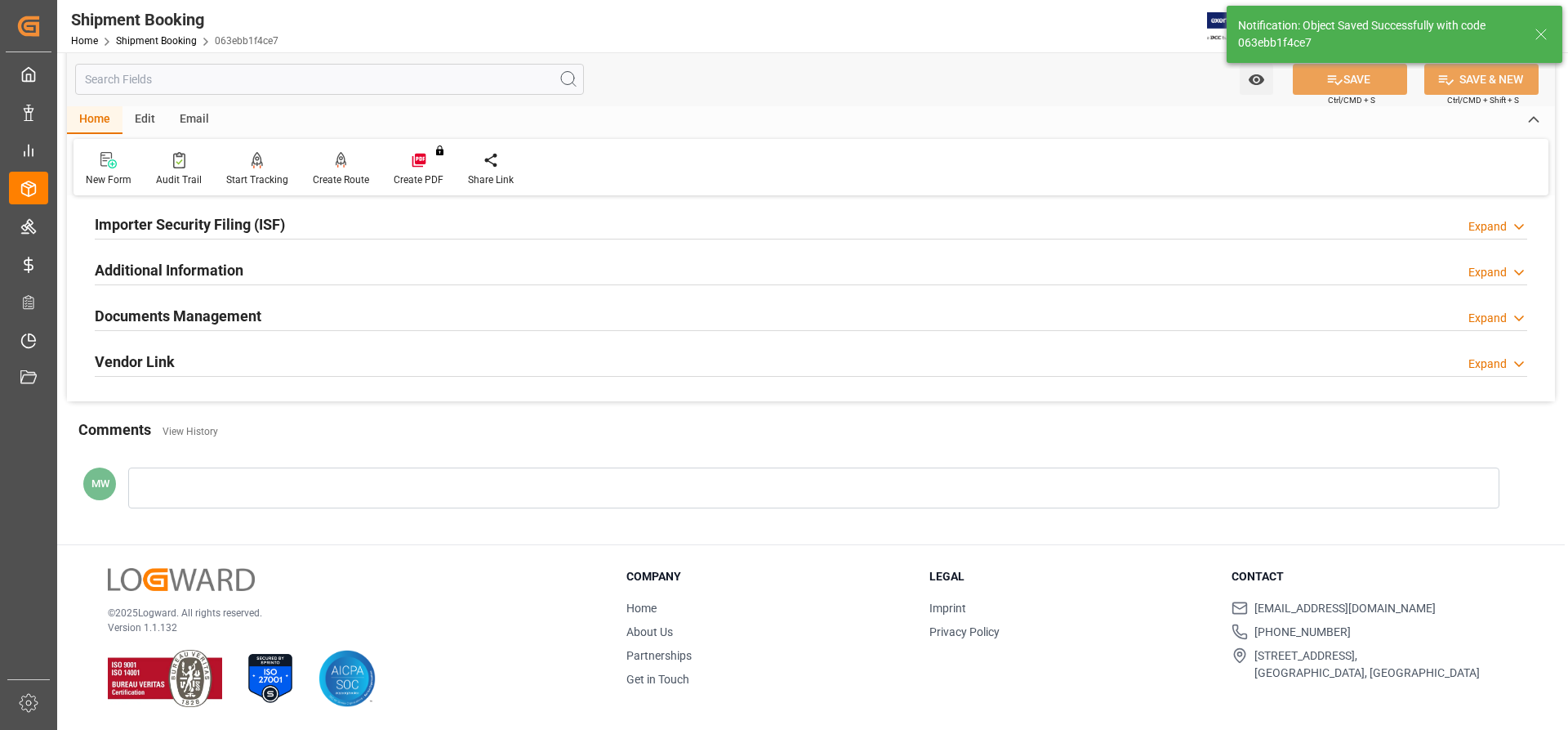
scroll to position [194, 0]
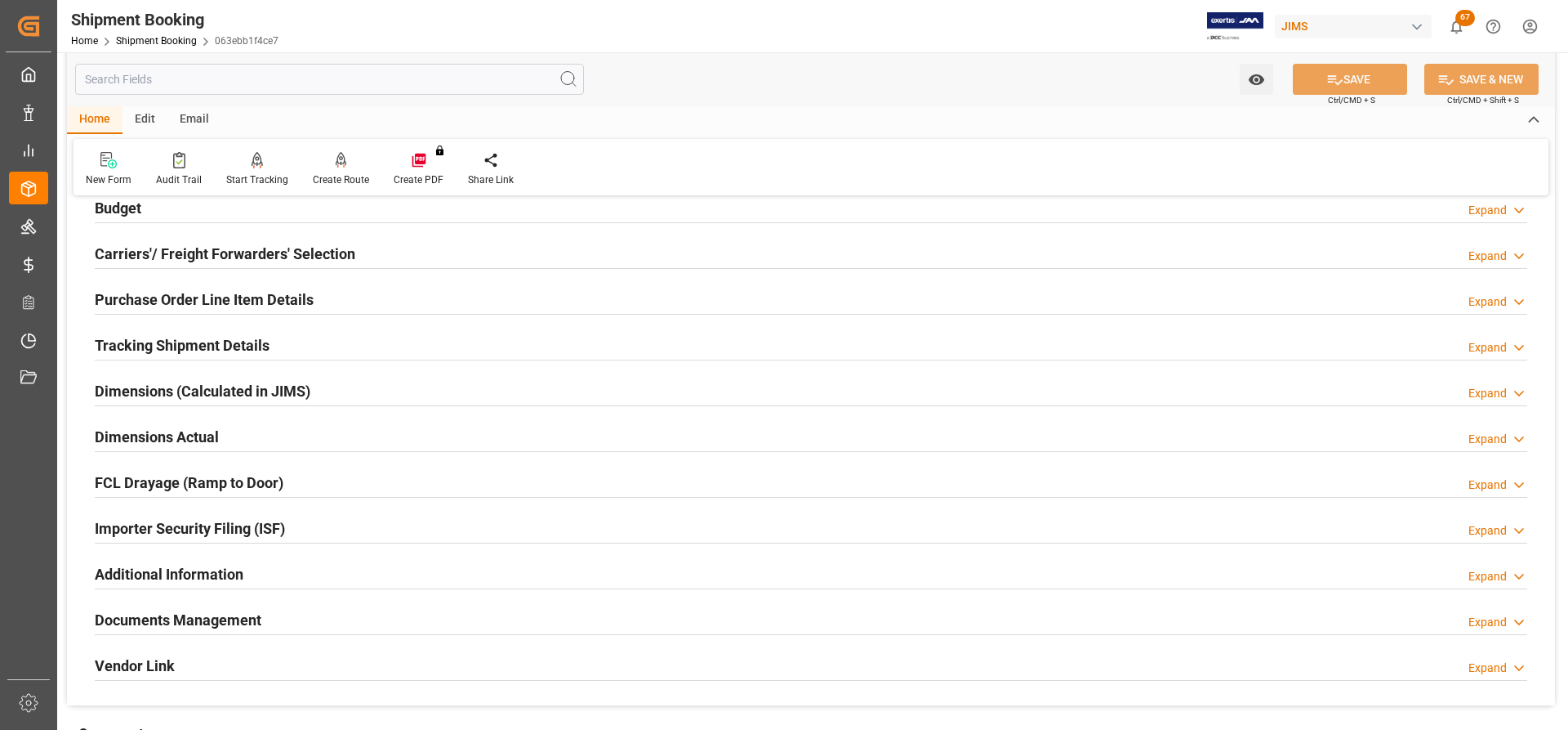
click at [149, 435] on h2 "Documents Management" at bounding box center [178, 619] width 167 height 22
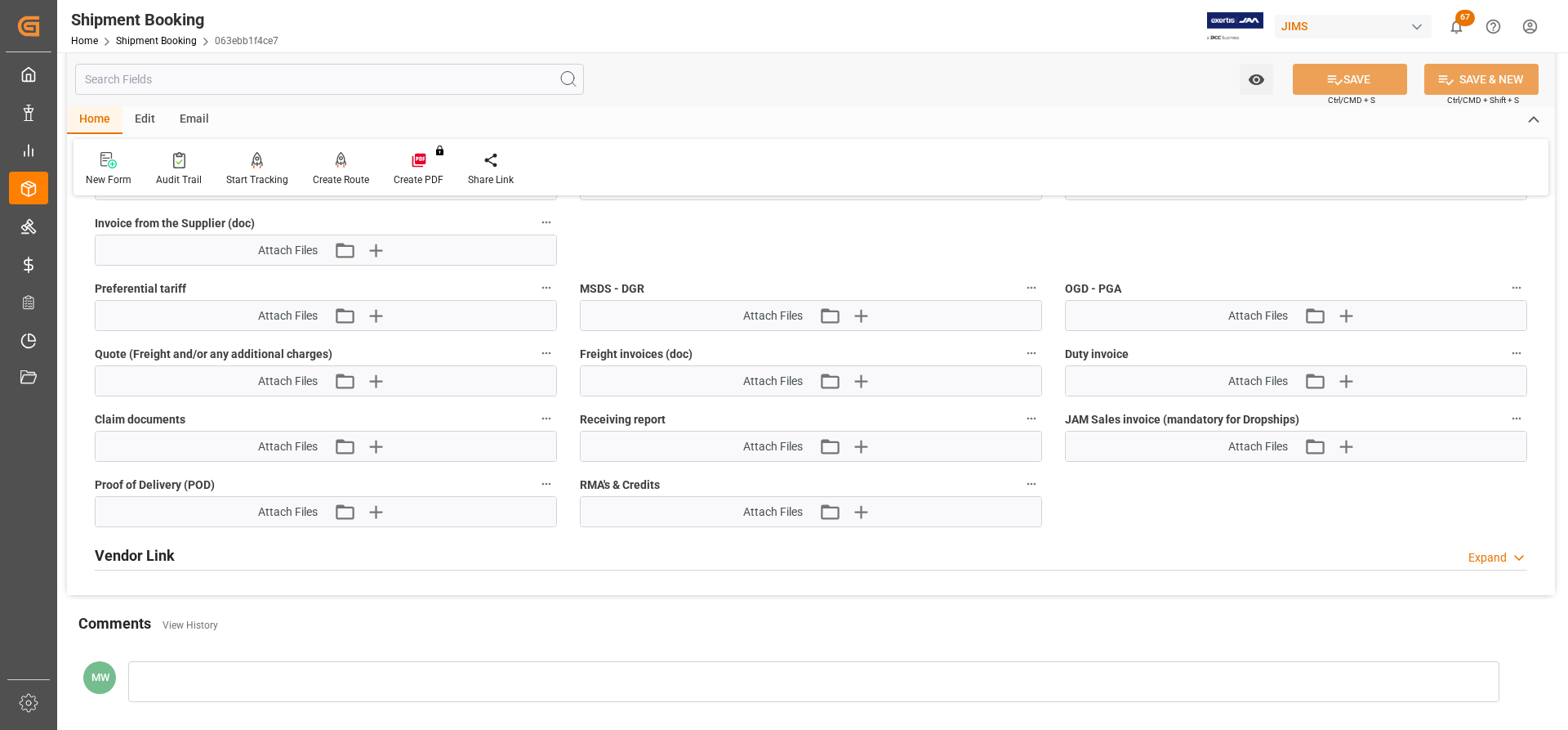
scroll to position [980, 0]
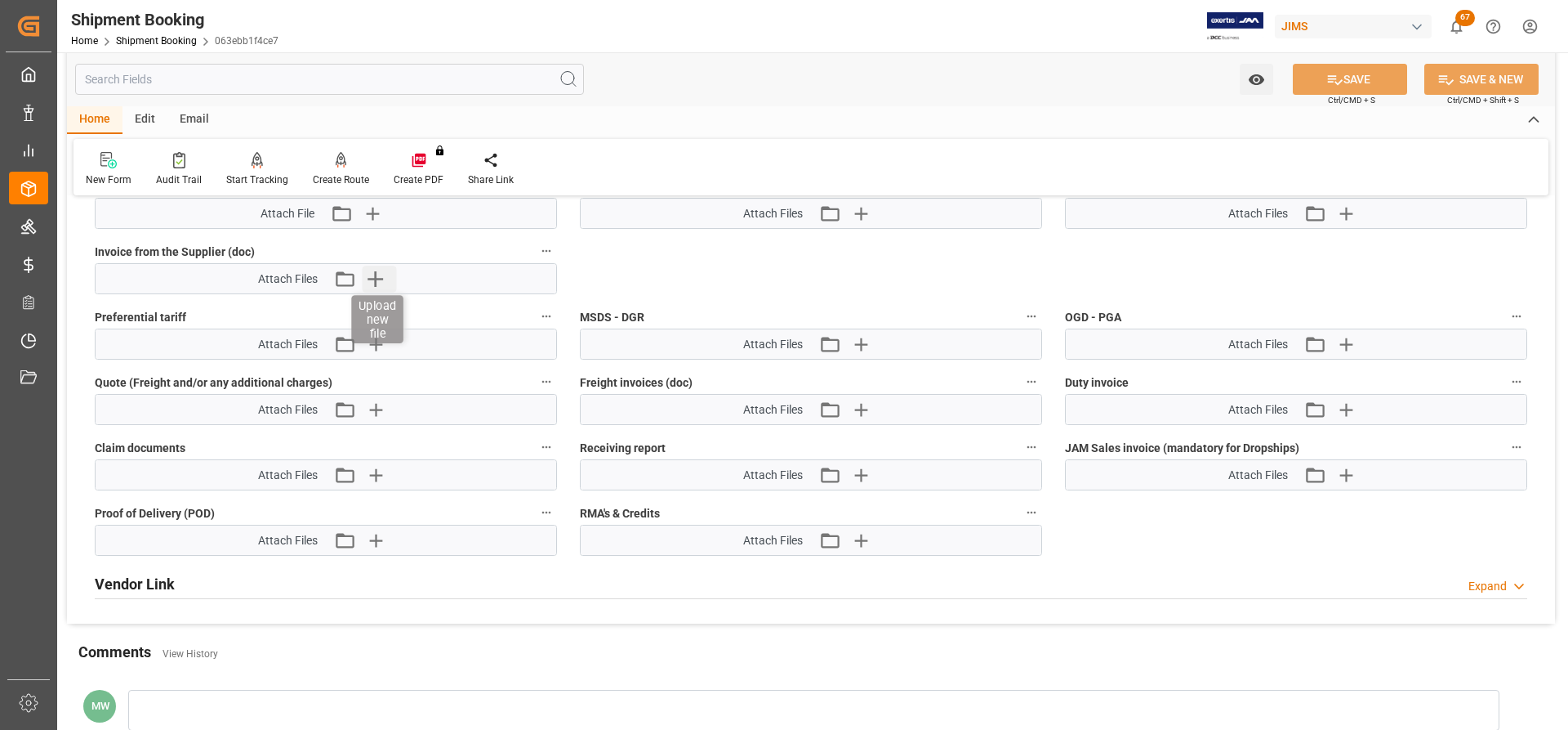
click at [376, 273] on icon "button" at bounding box center [375, 279] width 16 height 16
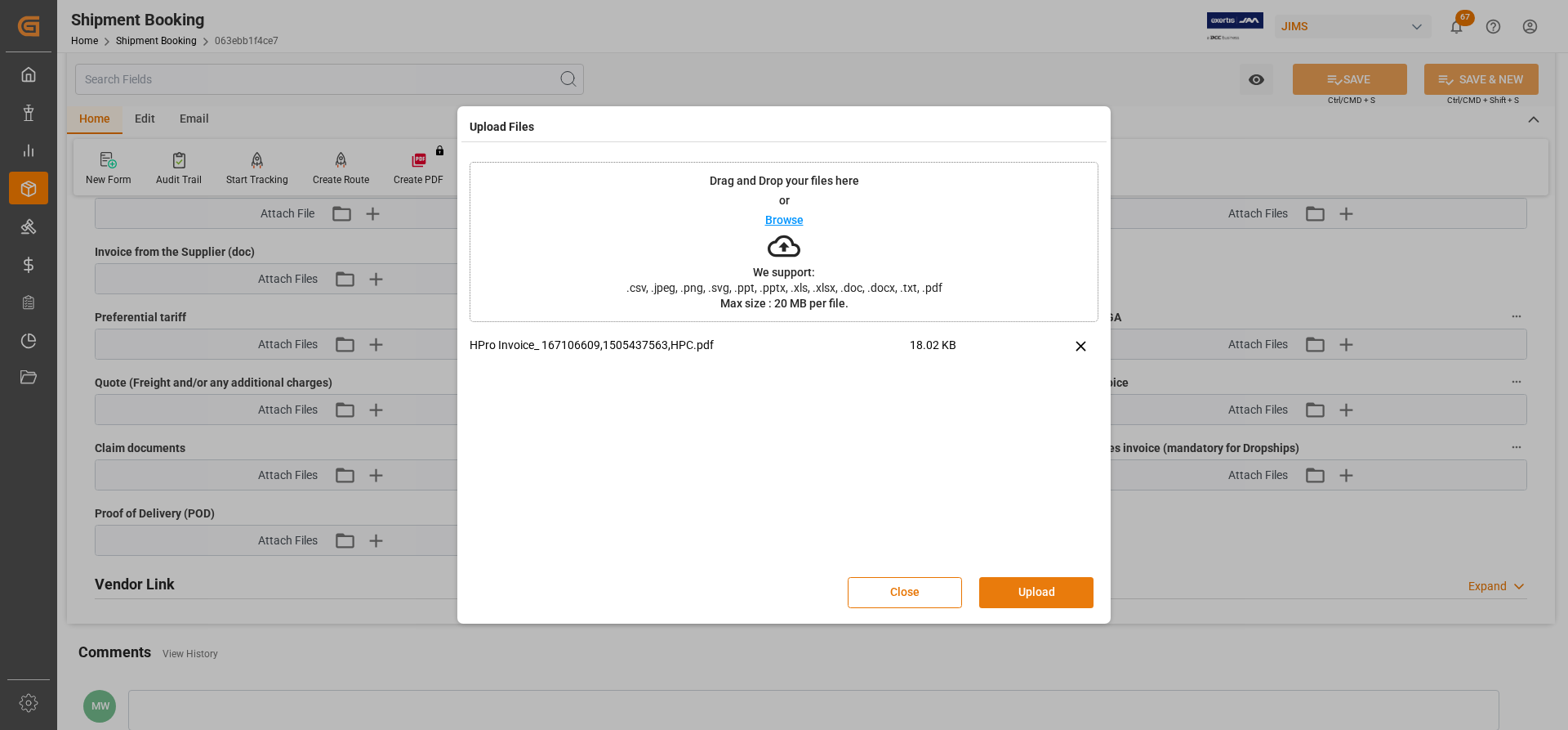
click at [1032, 435] on button "Upload" at bounding box center [1037, 593] width 115 height 31
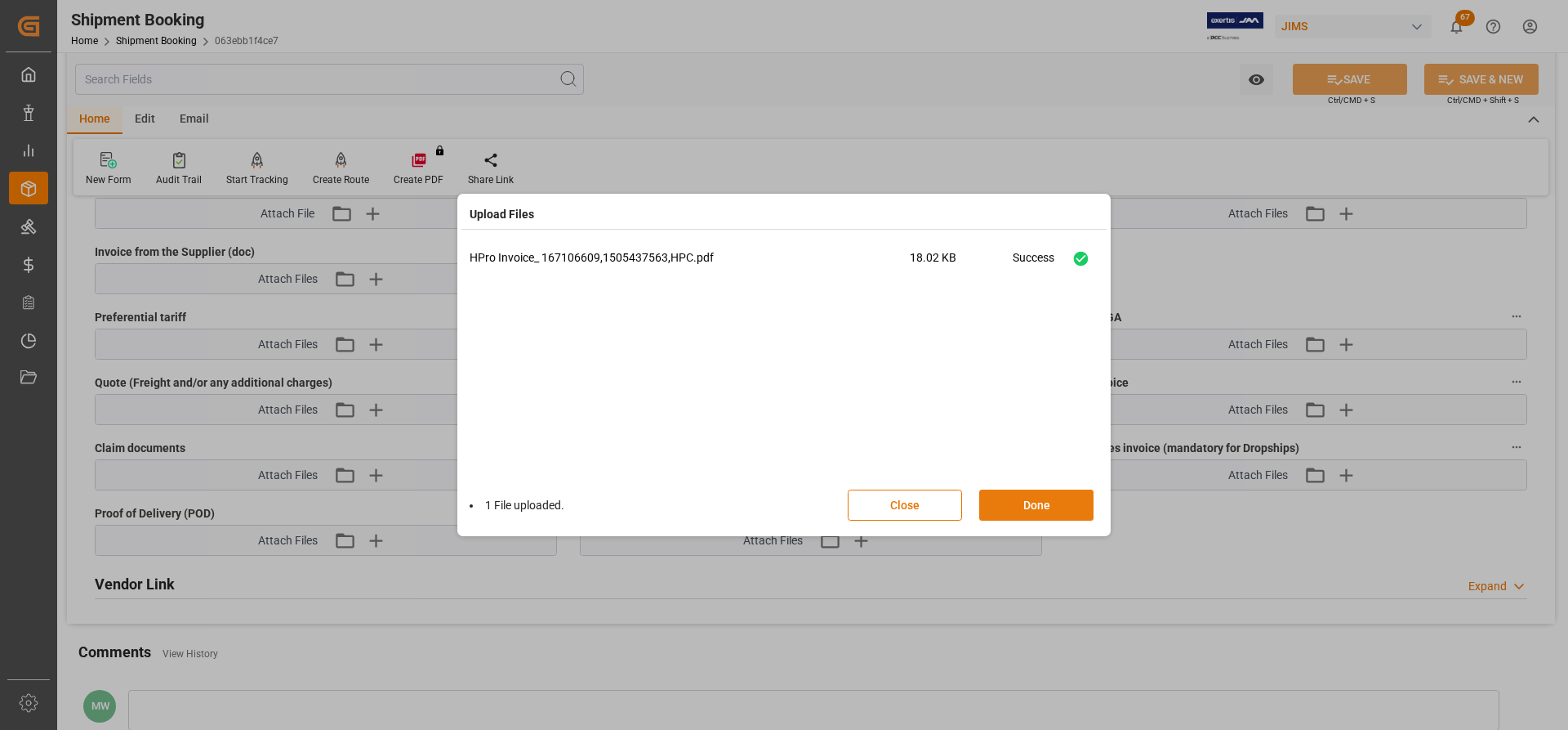
click at [999, 435] on button "Done" at bounding box center [1037, 505] width 115 height 31
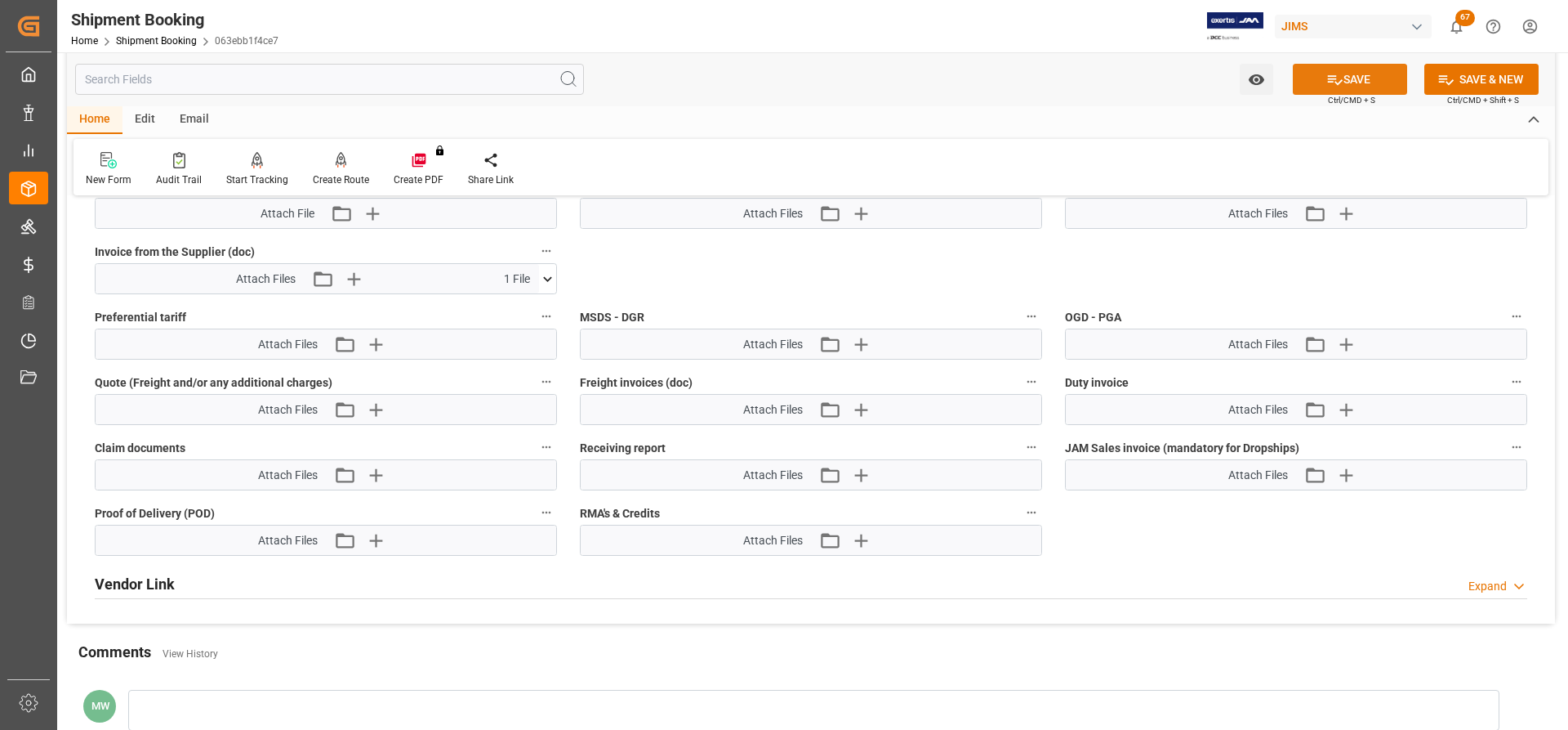
click at [1045, 79] on button "SAVE" at bounding box center [1350, 79] width 115 height 31
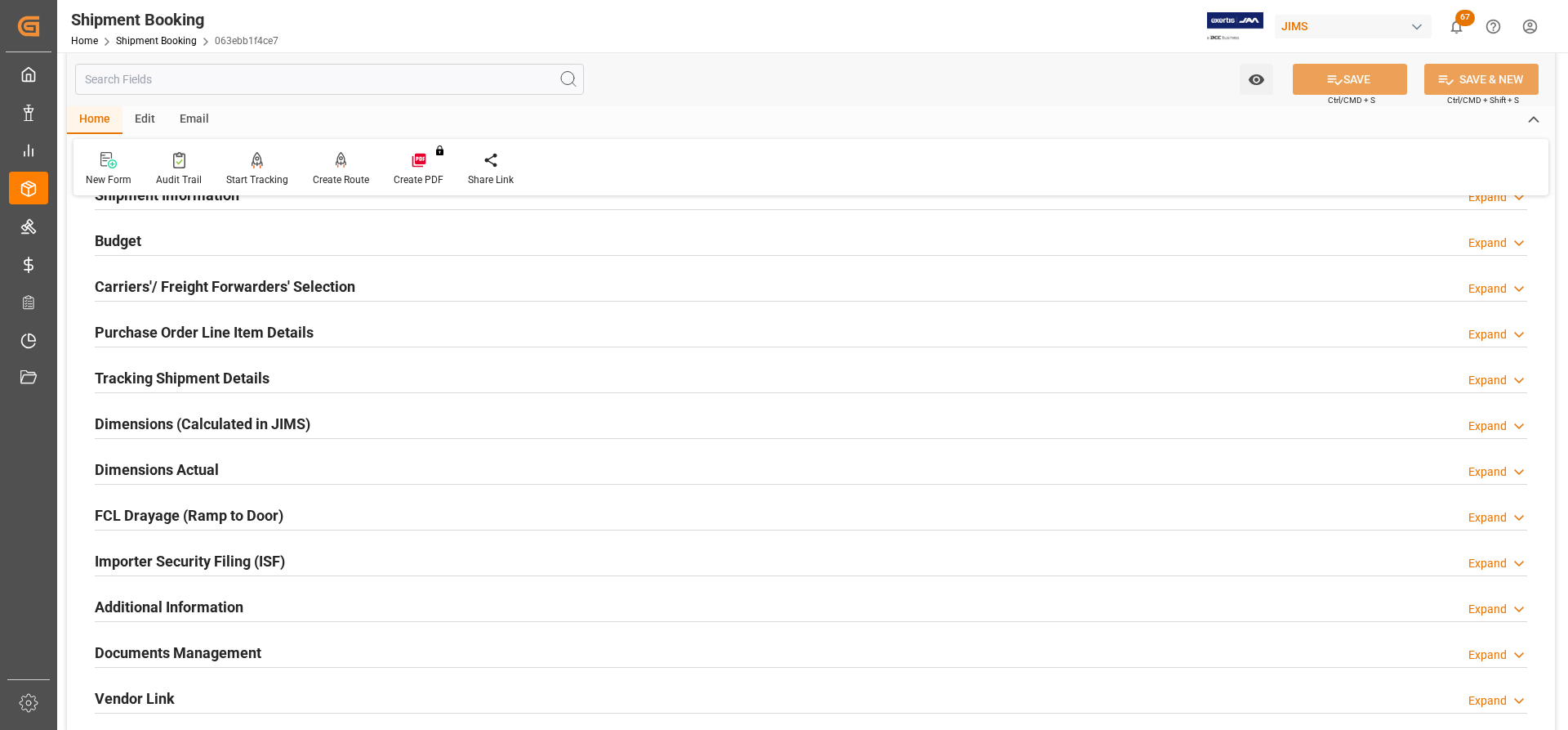
scroll to position [0, 0]
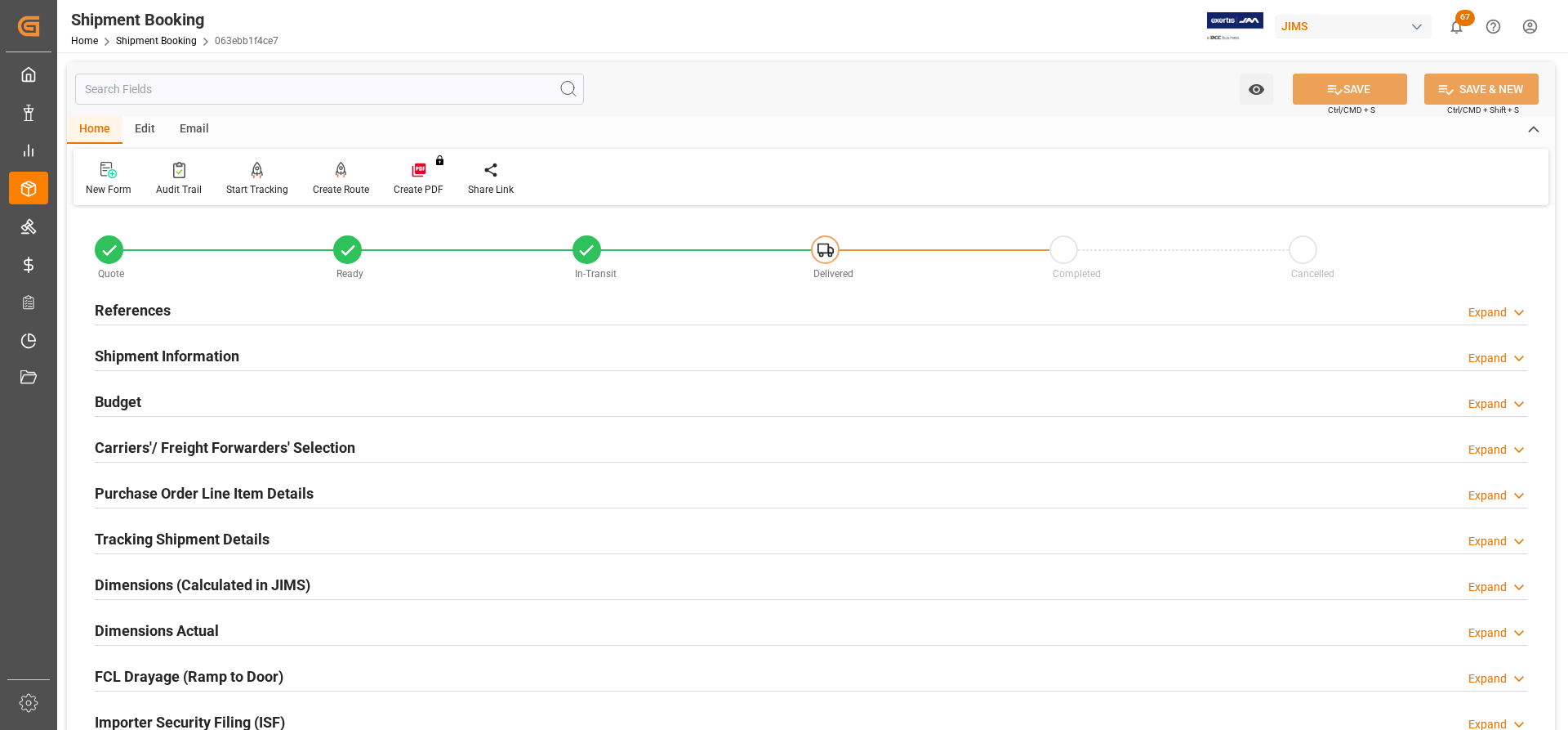
click at [126, 314] on h2 "References" at bounding box center [133, 310] width 76 height 22
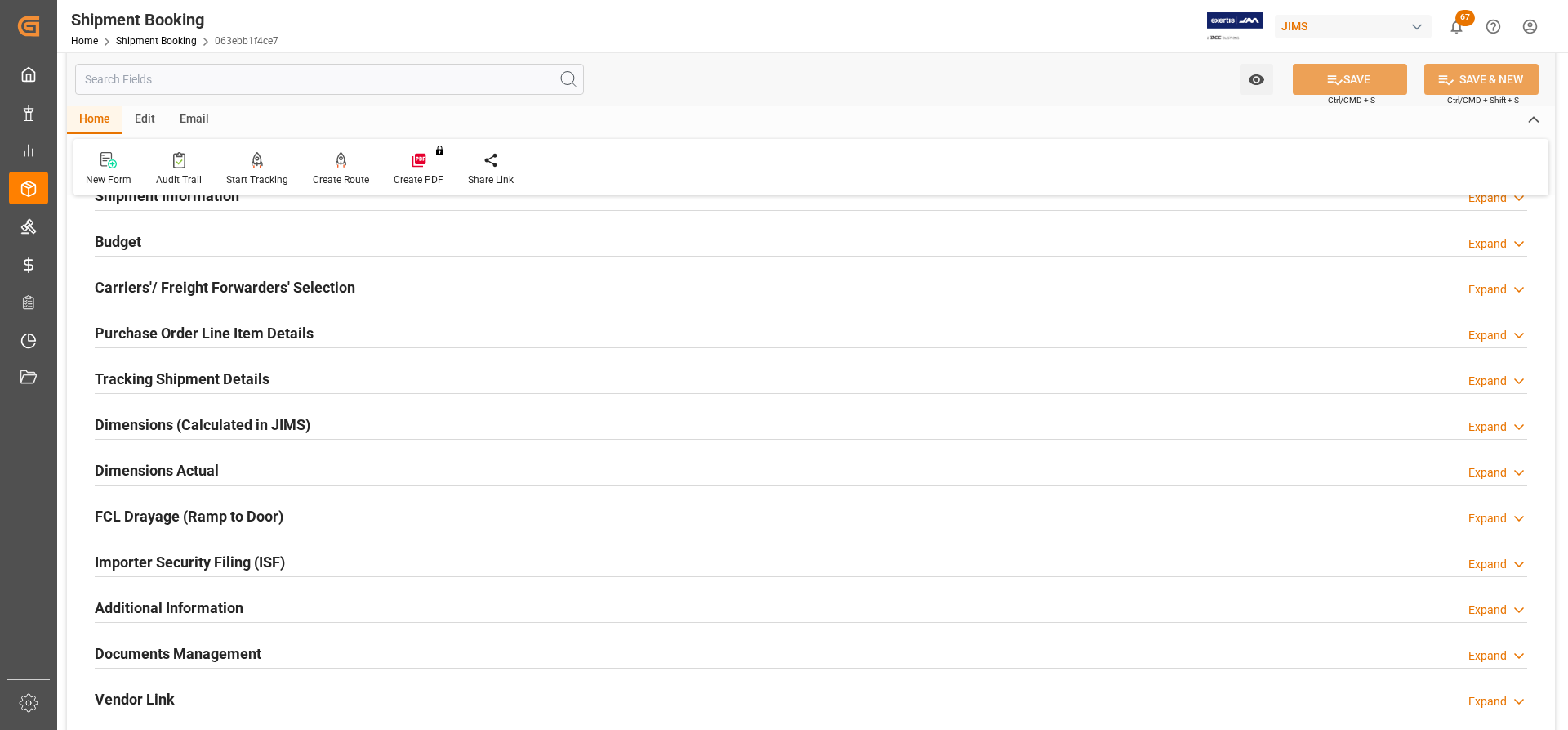
scroll to position [491, 0]
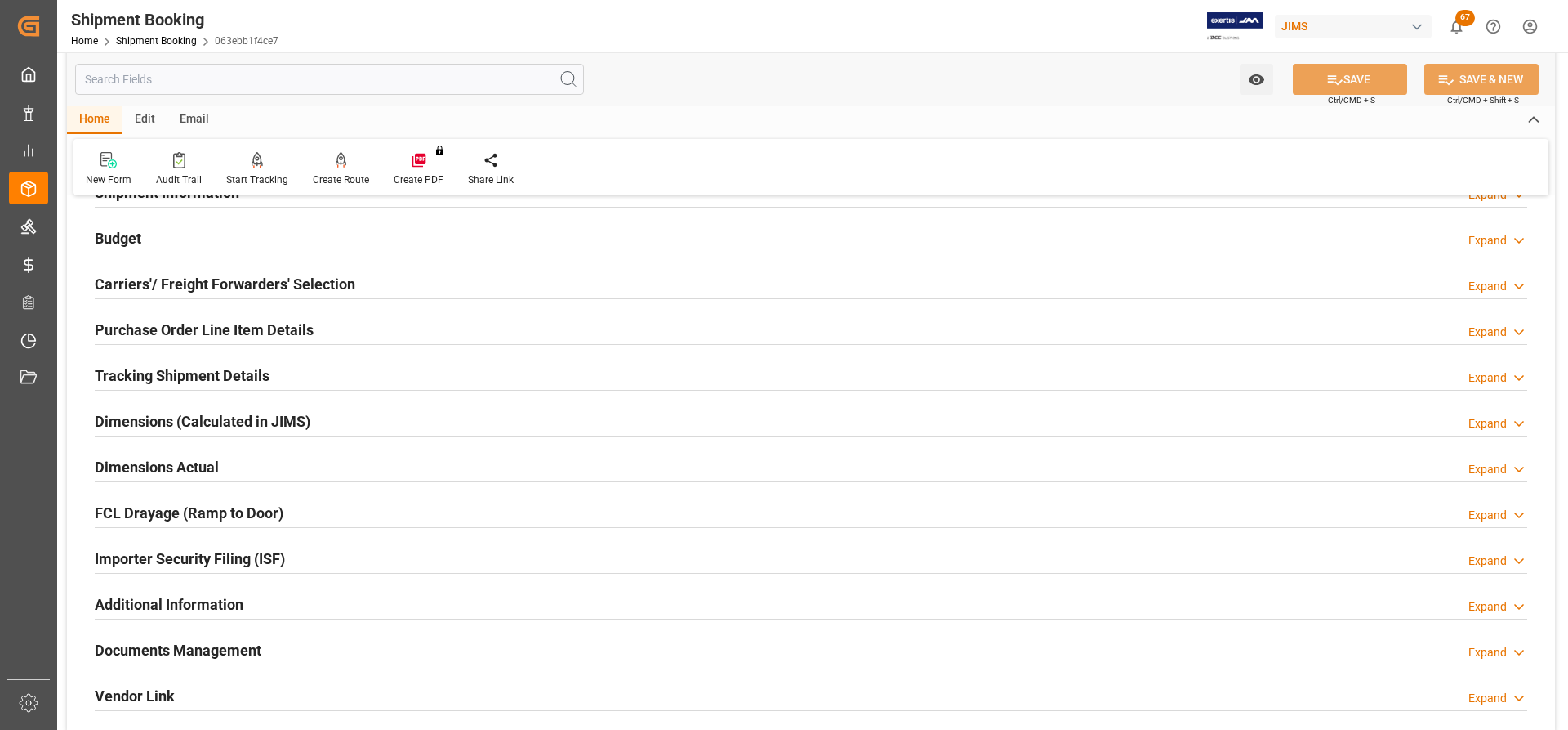
click at [122, 372] on h2 "Tracking Shipment Details" at bounding box center [182, 375] width 175 height 22
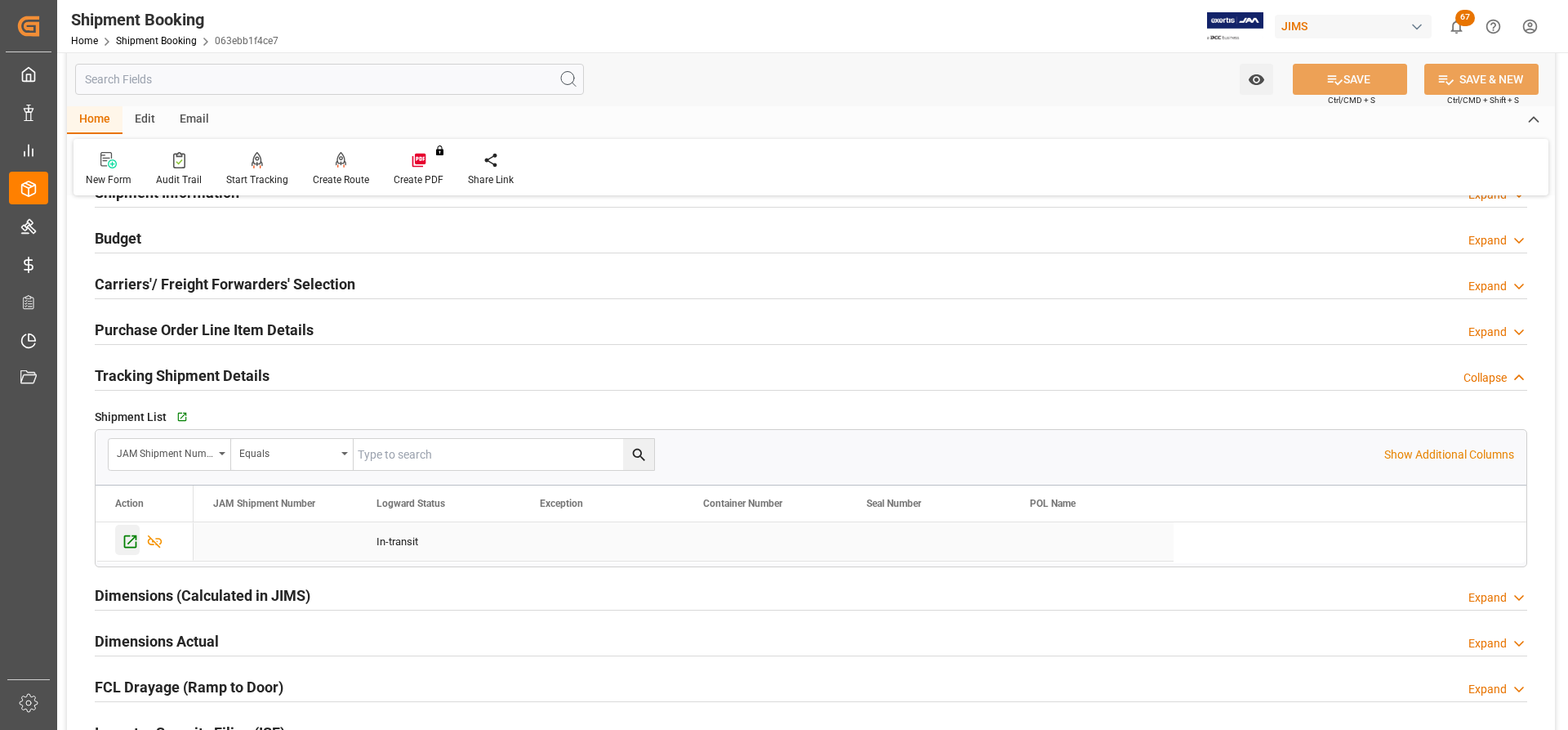
click at [135, 435] on icon "Press SPACE to select this row." at bounding box center [130, 541] width 17 height 17
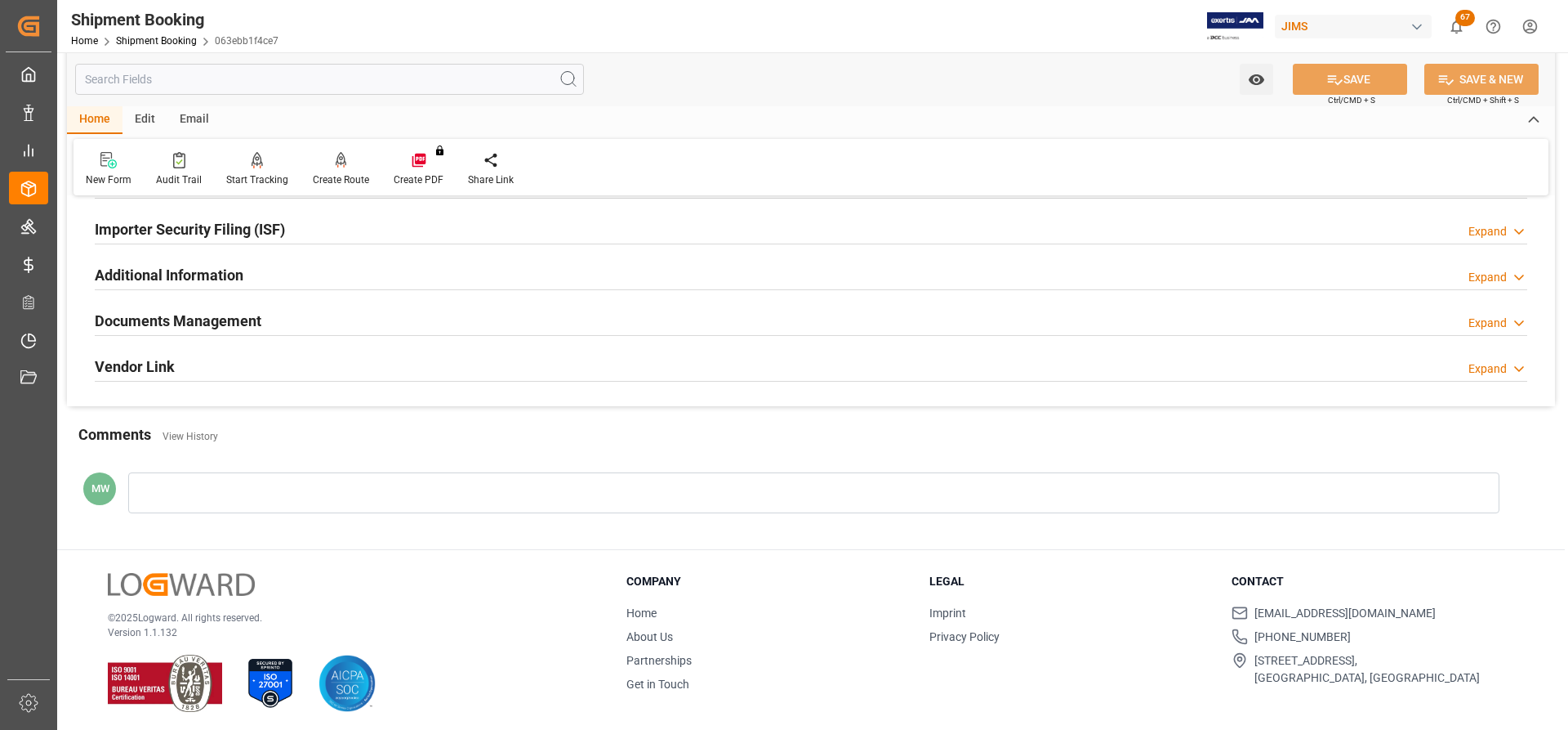
scroll to position [998, 0]
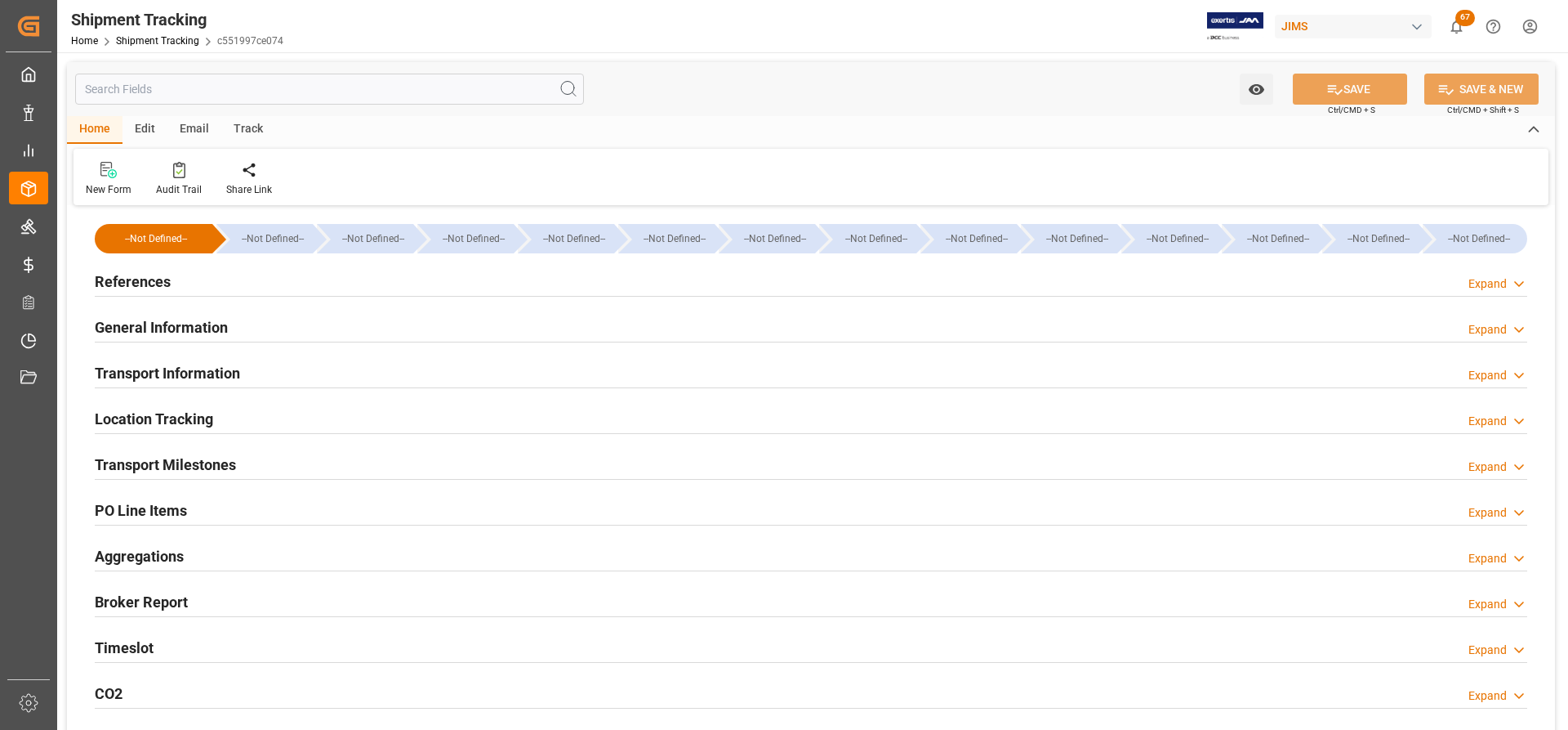
type input "[DATE]"
click at [129, 282] on h2 "References" at bounding box center [133, 282] width 76 height 22
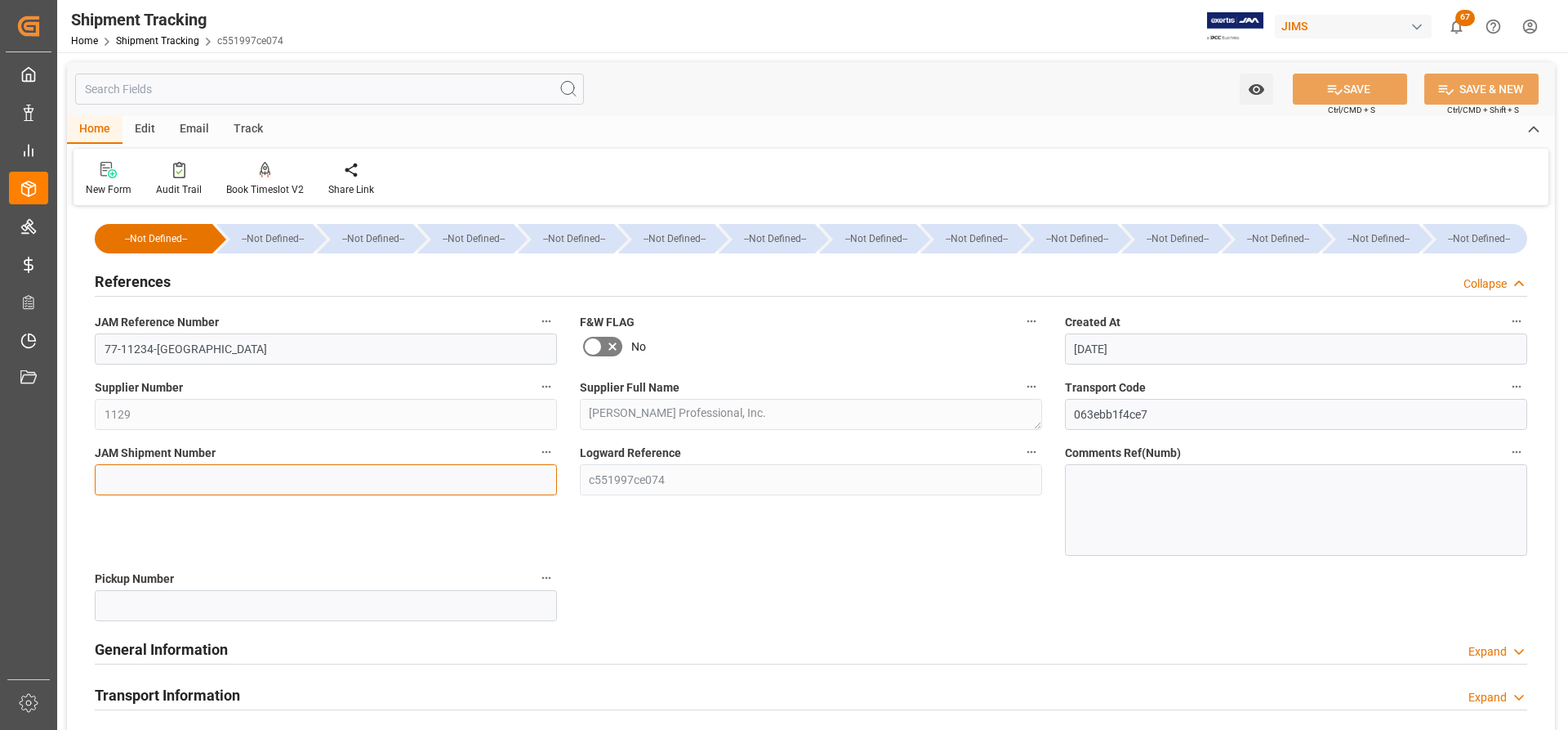
paste input "73349"
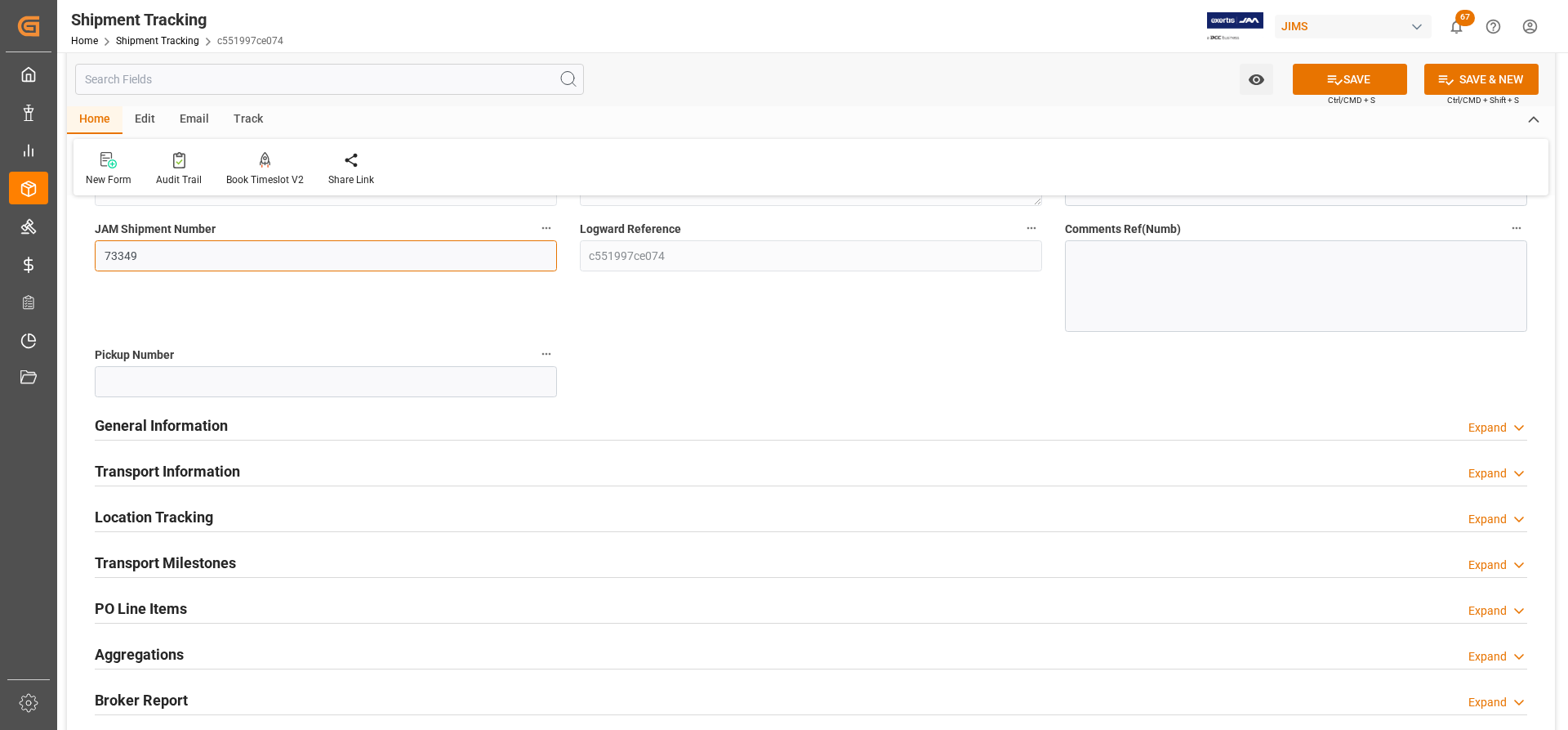
scroll to position [245, 0]
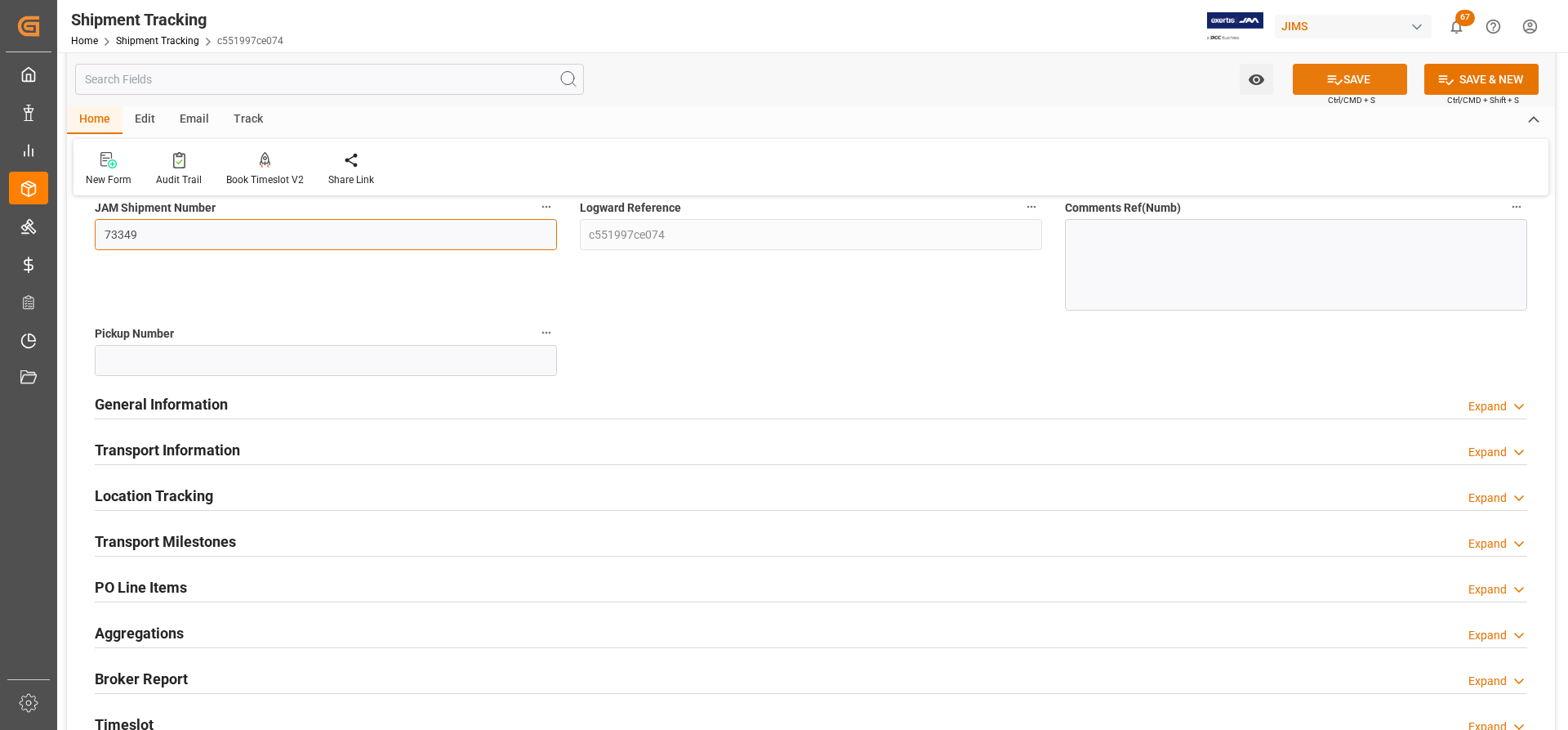
type input "73349"
drag, startPoint x: 1353, startPoint y: 92, endPoint x: 1358, endPoint y: 78, distance: 14.9
click at [1353, 89] on button "SAVE" at bounding box center [1350, 79] width 115 height 31
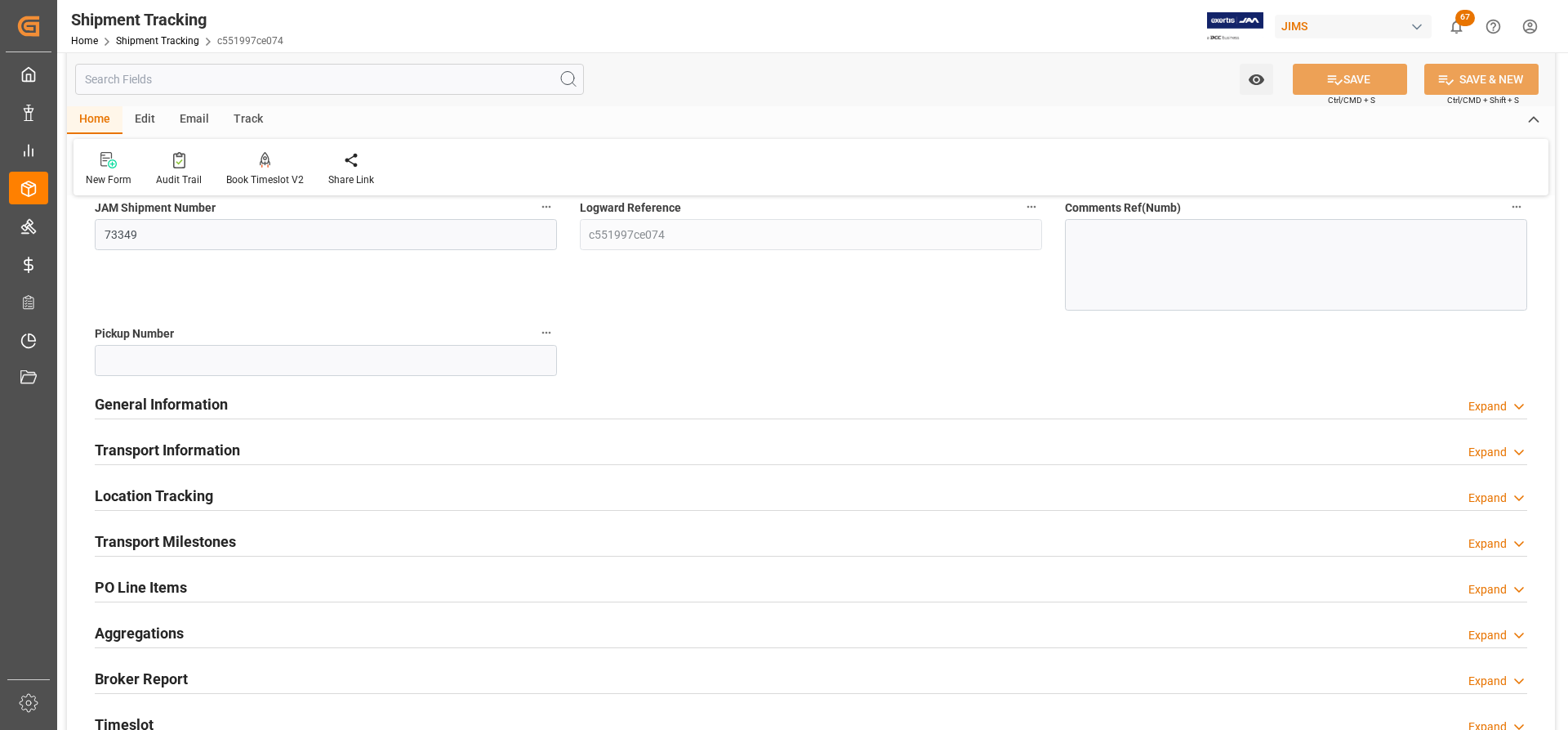
click at [178, 541] on h2 "Transport Milestones" at bounding box center [165, 541] width 141 height 22
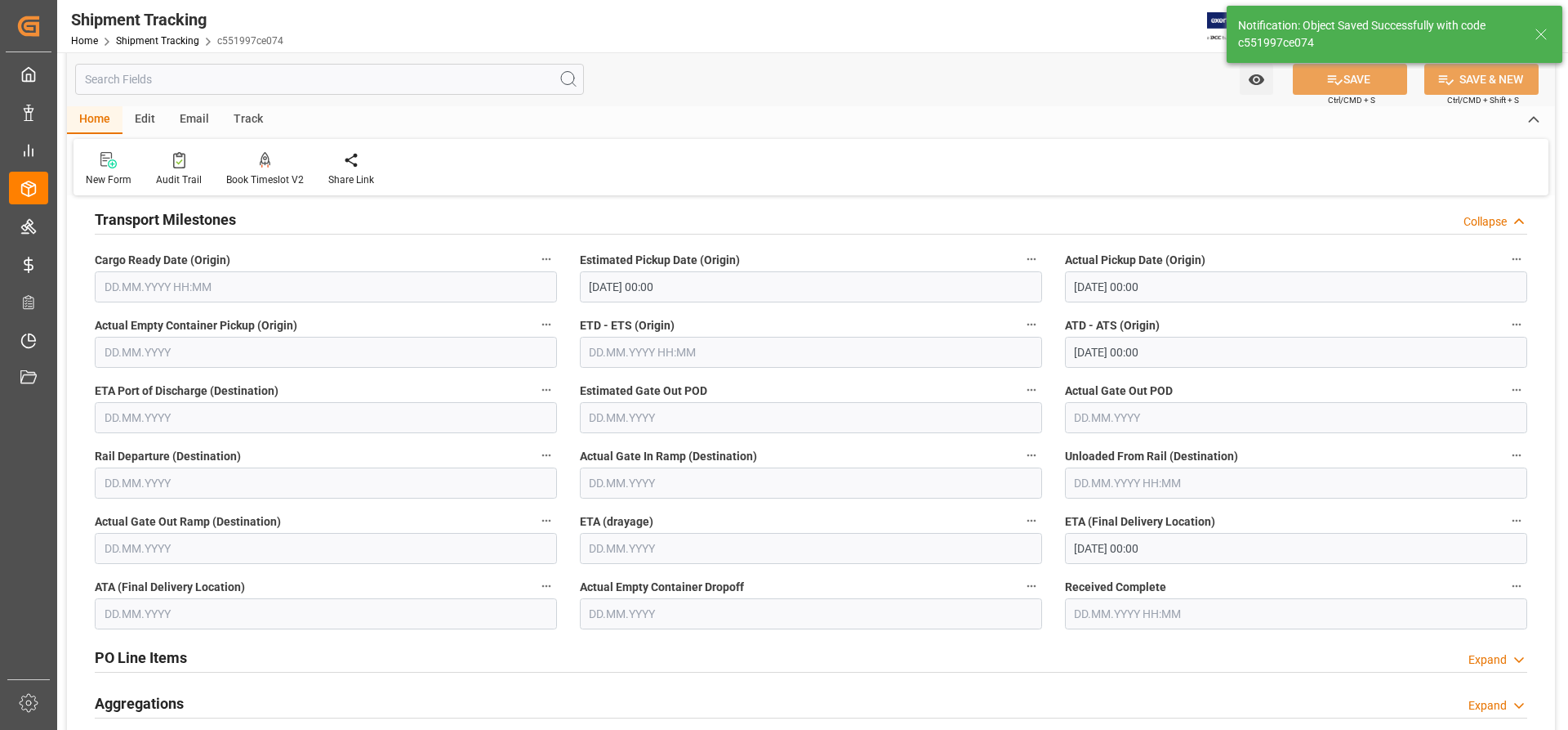
click at [207, 282] on input "text" at bounding box center [326, 287] width 462 height 31
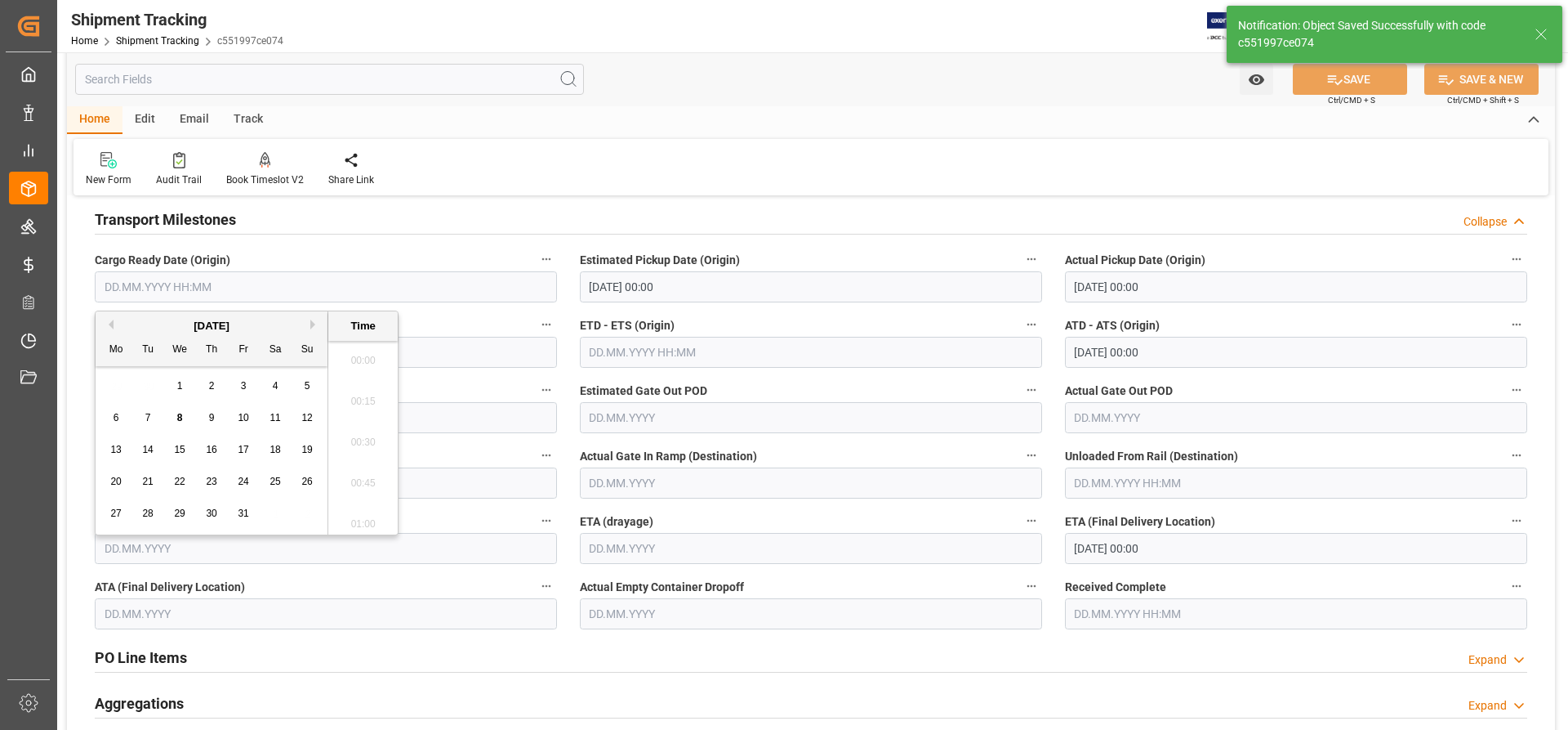
scroll to position [2376, 0]
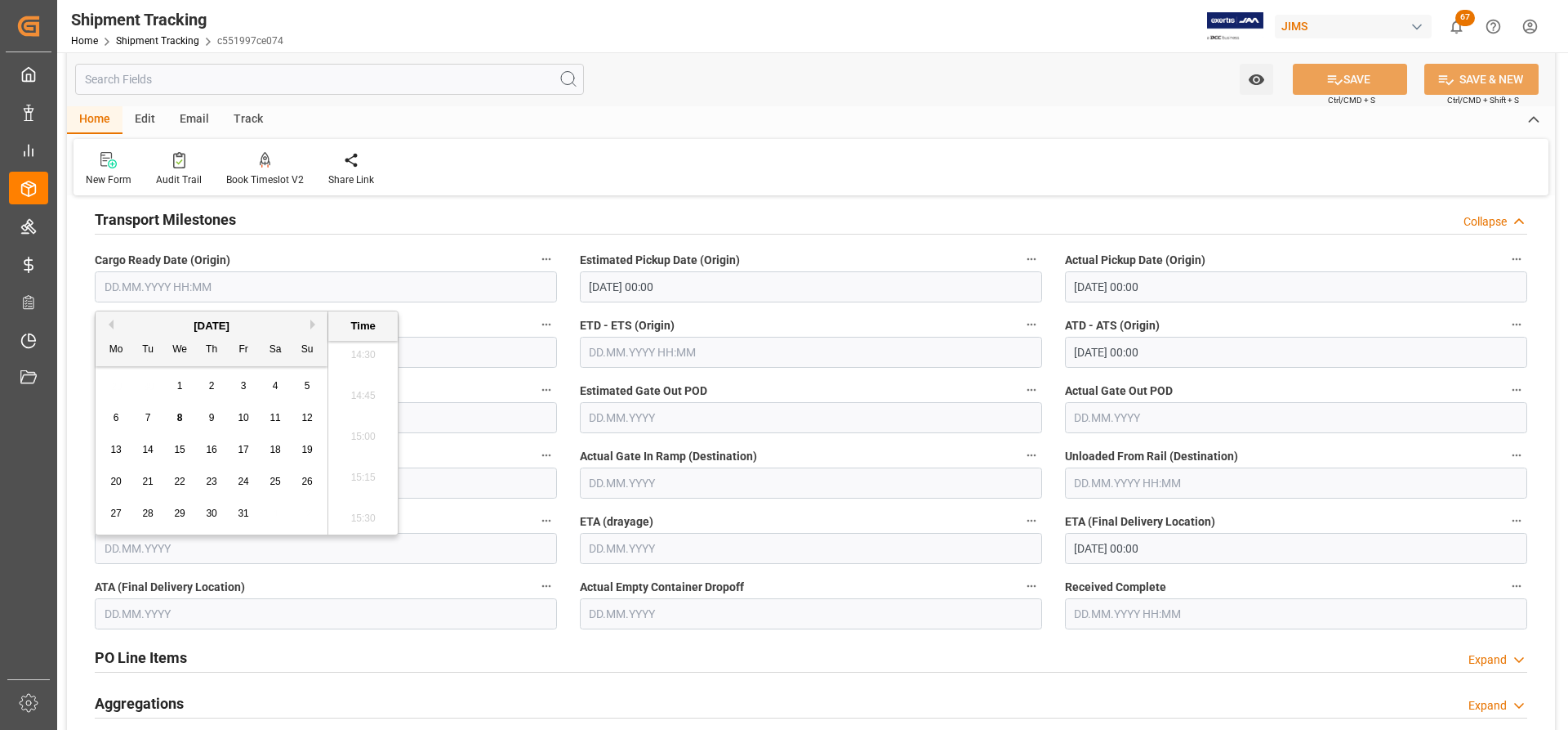
click at [179, 418] on span "8" at bounding box center [180, 418] width 6 height 12
click at [197, 283] on input "[DATE] 00:00" at bounding box center [326, 287] width 462 height 31
click at [145, 420] on span "7" at bounding box center [148, 418] width 6 height 12
type input "[DATE] 00:00"
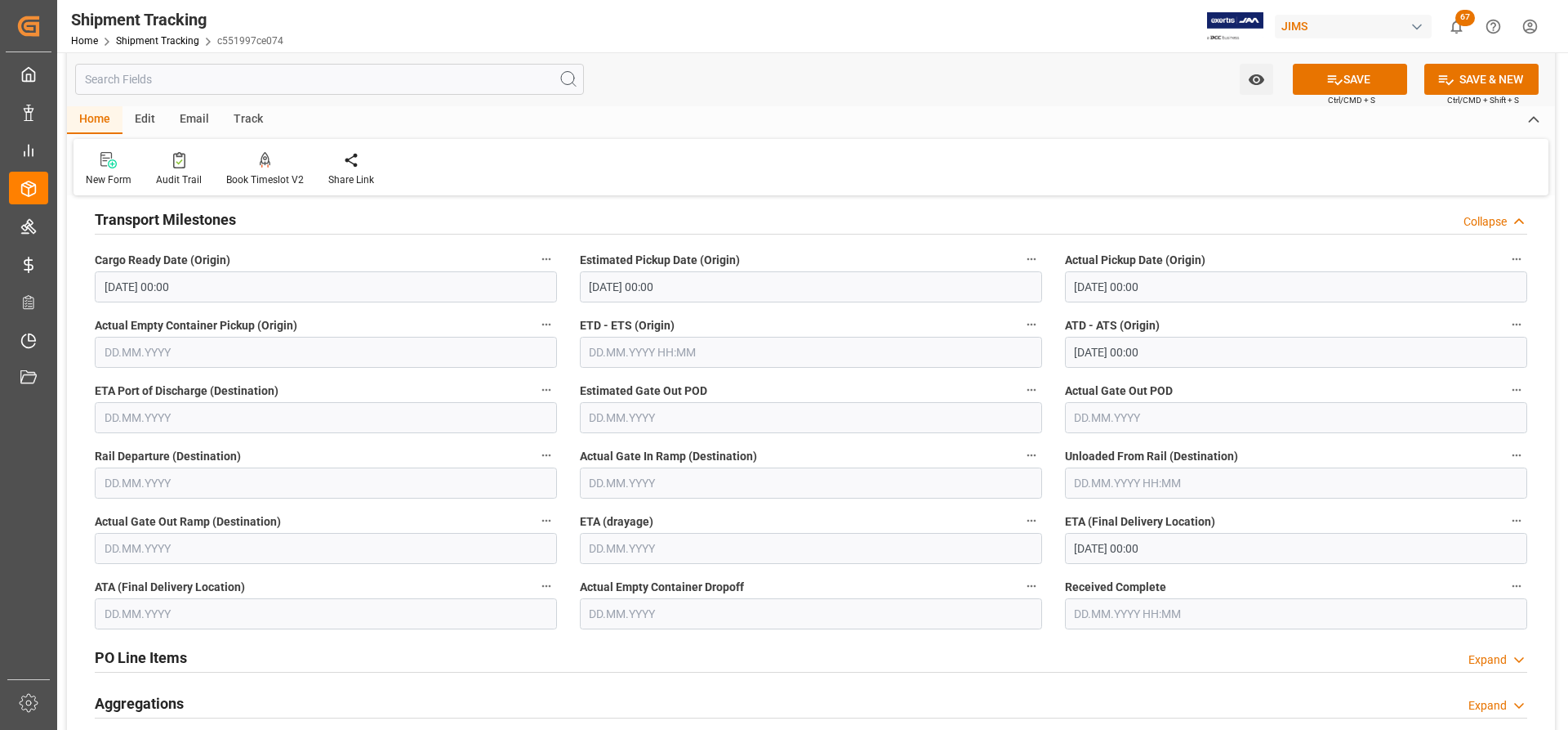
click at [471, 642] on div "PO Line Items Expand" at bounding box center [811, 657] width 1433 height 31
click at [205, 284] on input "[DATE] 00:00" at bounding box center [326, 287] width 462 height 31
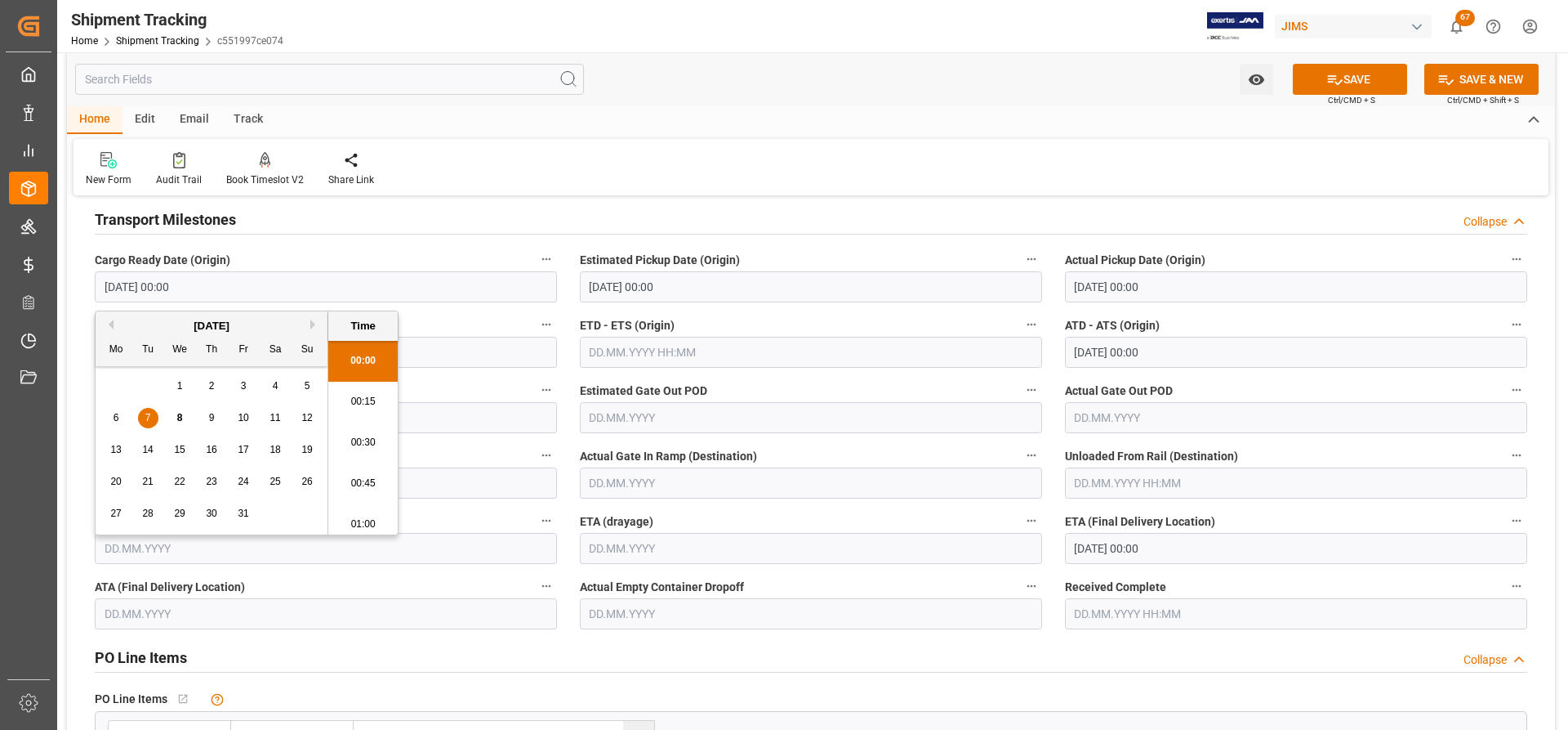
drag, startPoint x: 81, startPoint y: 284, endPoint x: 63, endPoint y: 283, distance: 18.0
click at [65, 284] on div "Watch Option SAVE Ctrl/CMD + S SAVE & NEW Ctrl/CMD + Shift + S Home Edit Email …" at bounding box center [810, 524] width 1508 height 1436
click at [1392, 72] on button "SAVE" at bounding box center [1350, 79] width 115 height 31
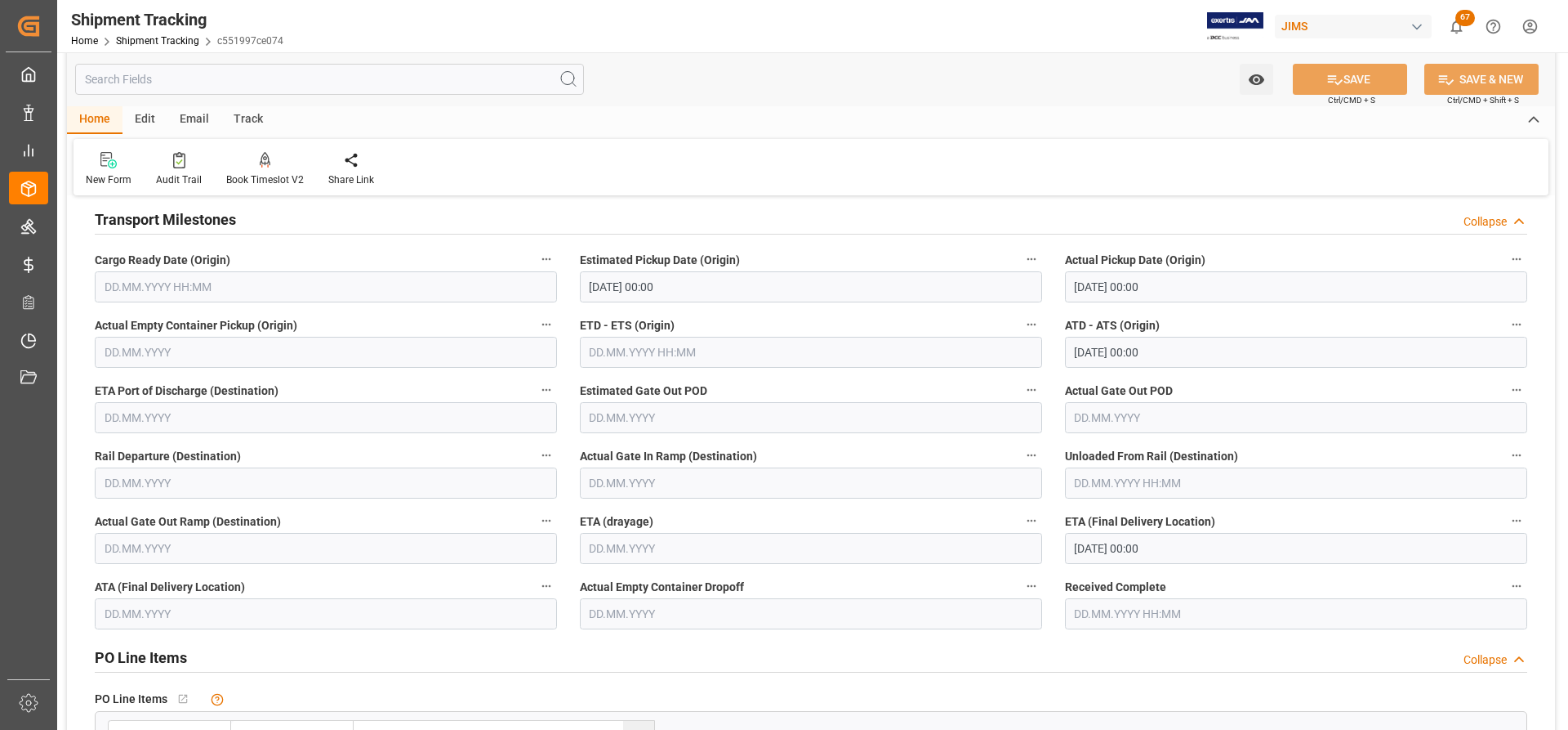
scroll to position [82, 0]
